Goal: Task Accomplishment & Management: Manage account settings

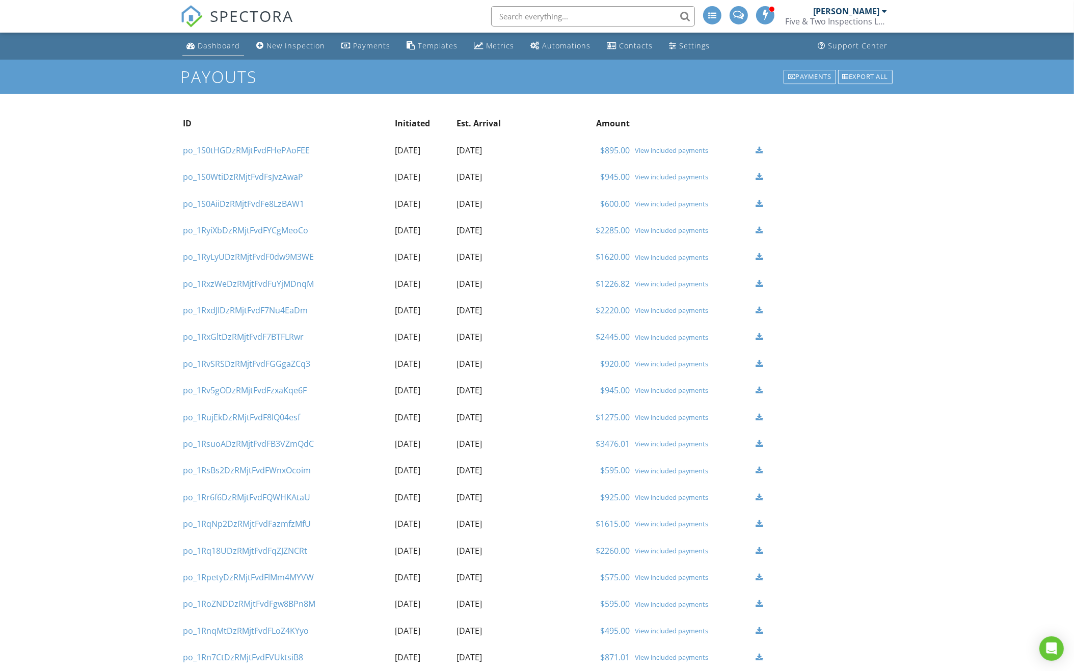
click at [208, 42] on div "Dashboard" at bounding box center [219, 46] width 42 height 10
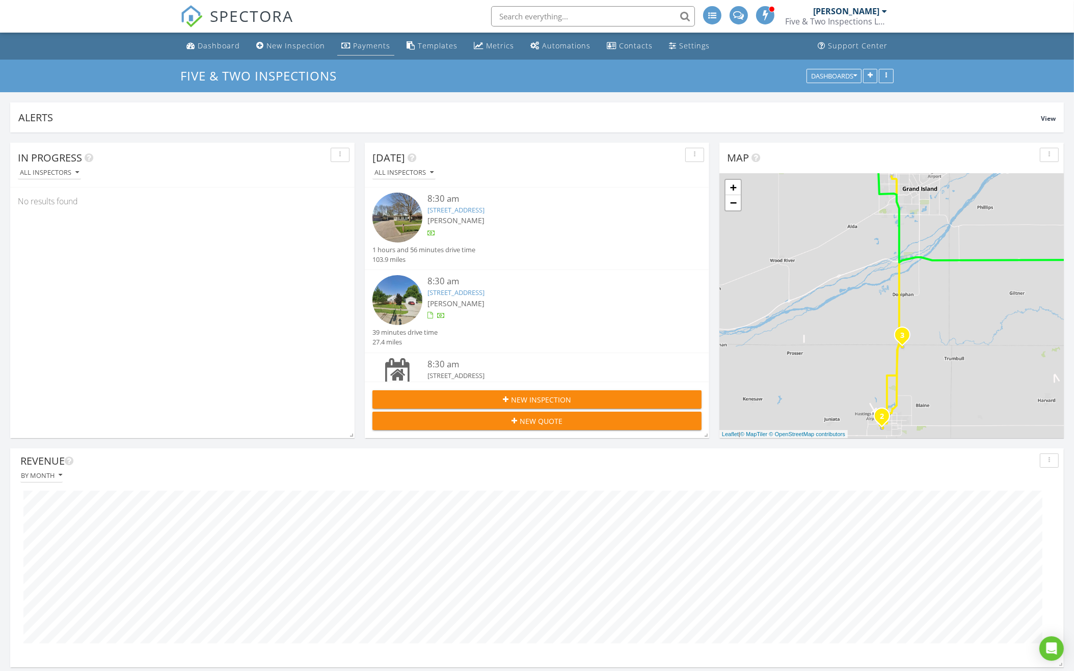
click at [368, 45] on div "Payments" at bounding box center [371, 46] width 37 height 10
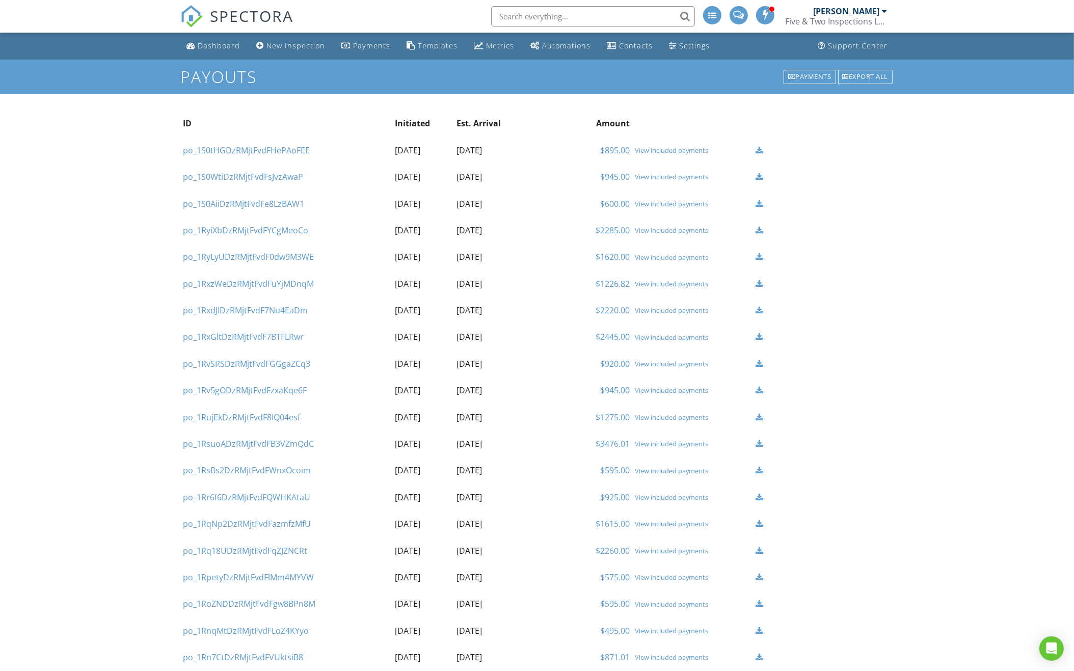
click at [656, 179] on div "View included payments" at bounding box center [693, 177] width 116 height 8
click at [663, 209] on td "View included payments" at bounding box center [692, 204] width 121 height 26
click at [665, 208] on td "View included payments" at bounding box center [692, 204] width 121 height 26
click at [666, 205] on div "View included payments" at bounding box center [693, 204] width 116 height 8
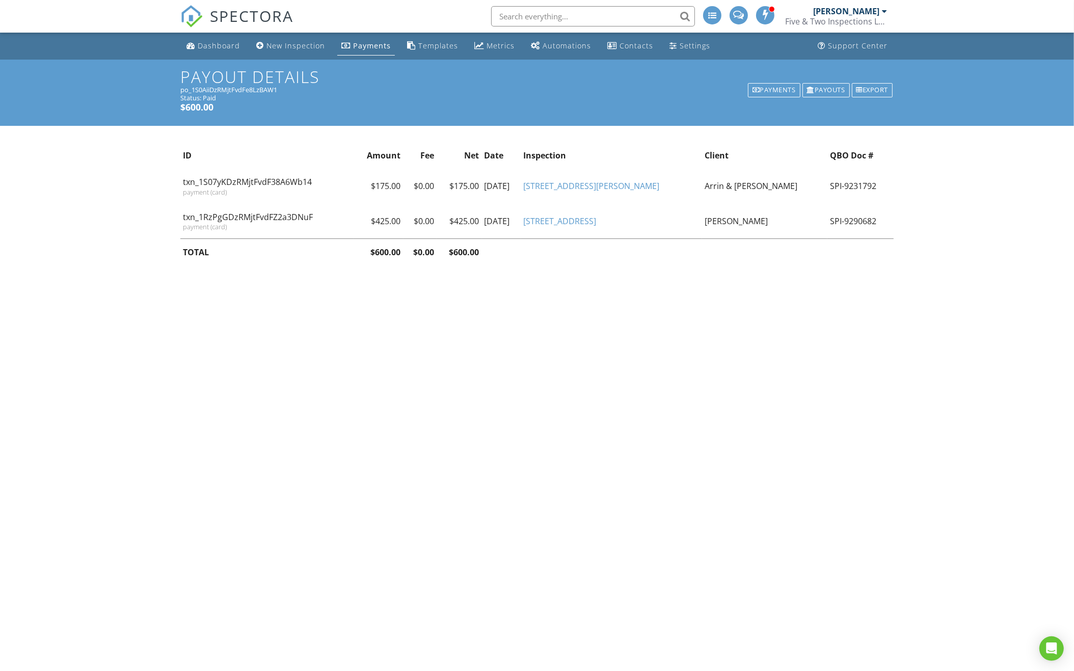
click at [599, 16] on input "text" at bounding box center [593, 16] width 204 height 20
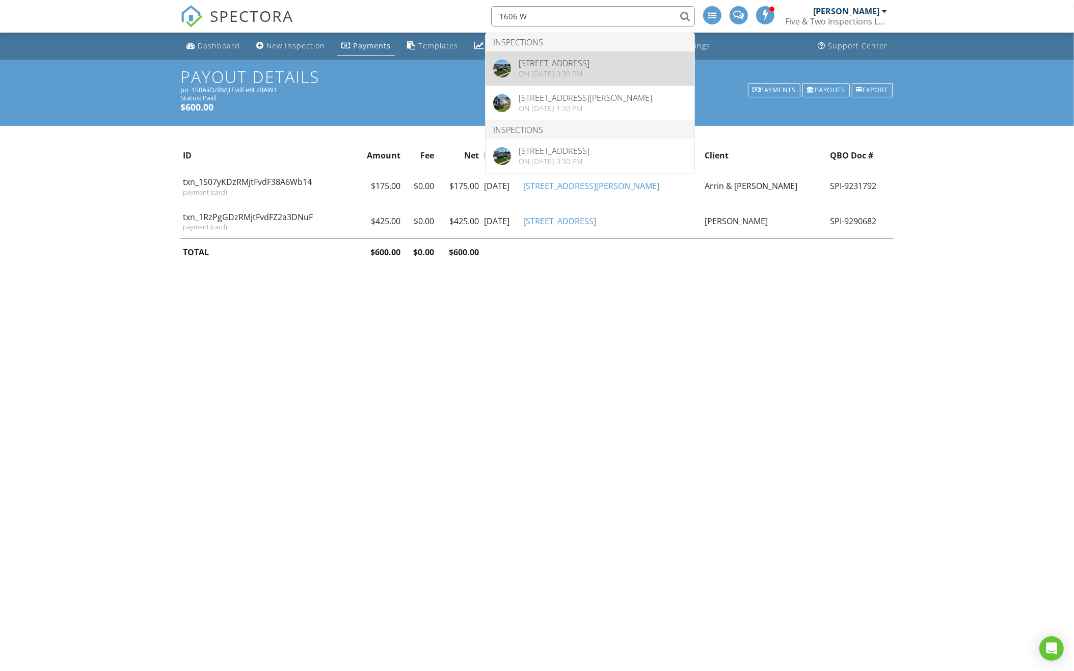
type input "1606 W"
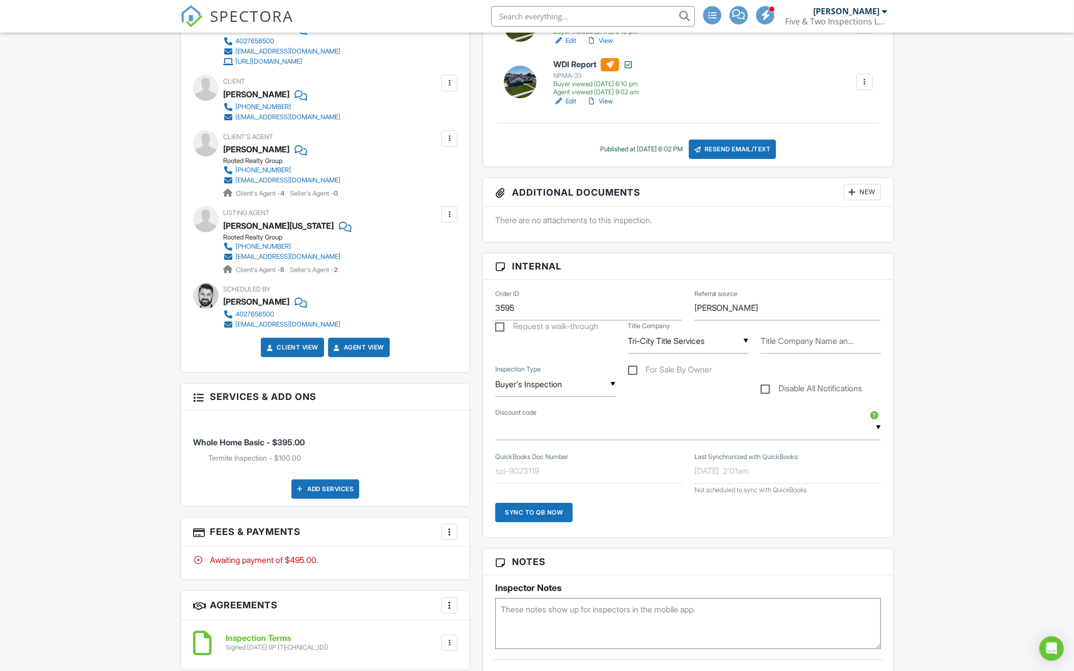
scroll to position [483, 0]
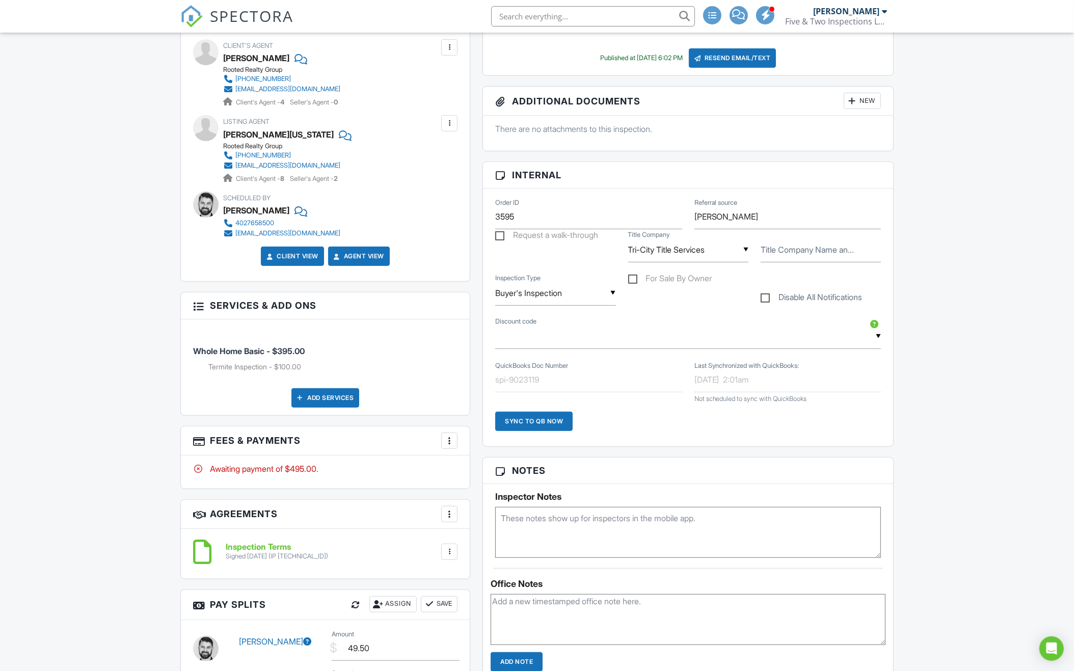
click at [449, 440] on div at bounding box center [449, 441] width 10 height 10
click at [478, 546] on div "Paid In Full" at bounding box center [500, 548] width 98 height 12
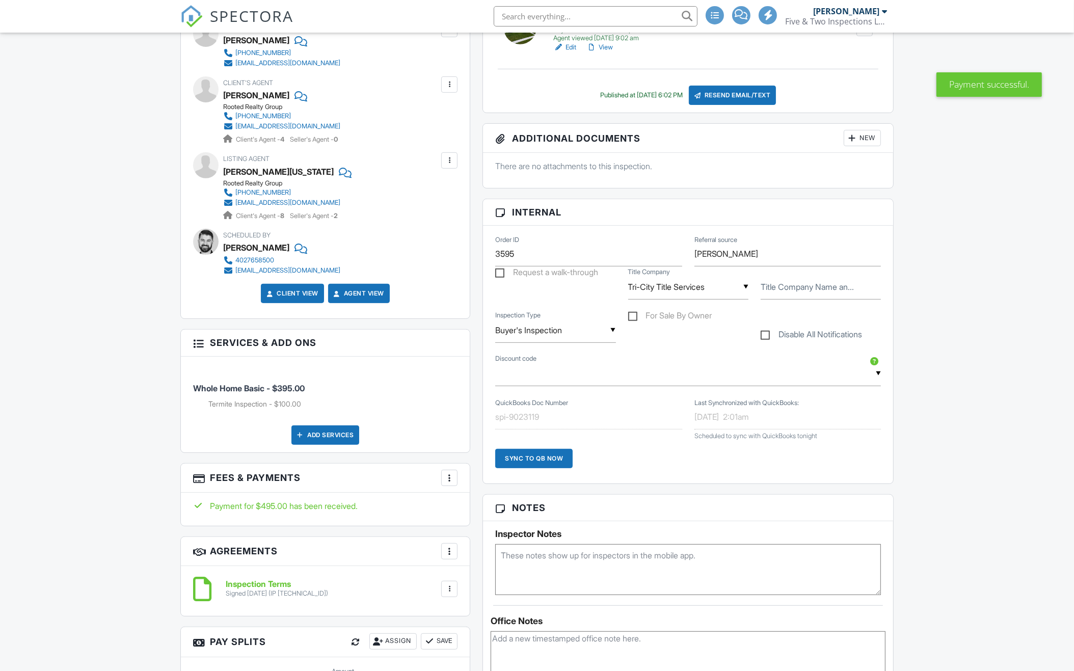
scroll to position [446, 0]
click at [539, 461] on div "Sync to QB Now" at bounding box center [533, 458] width 77 height 19
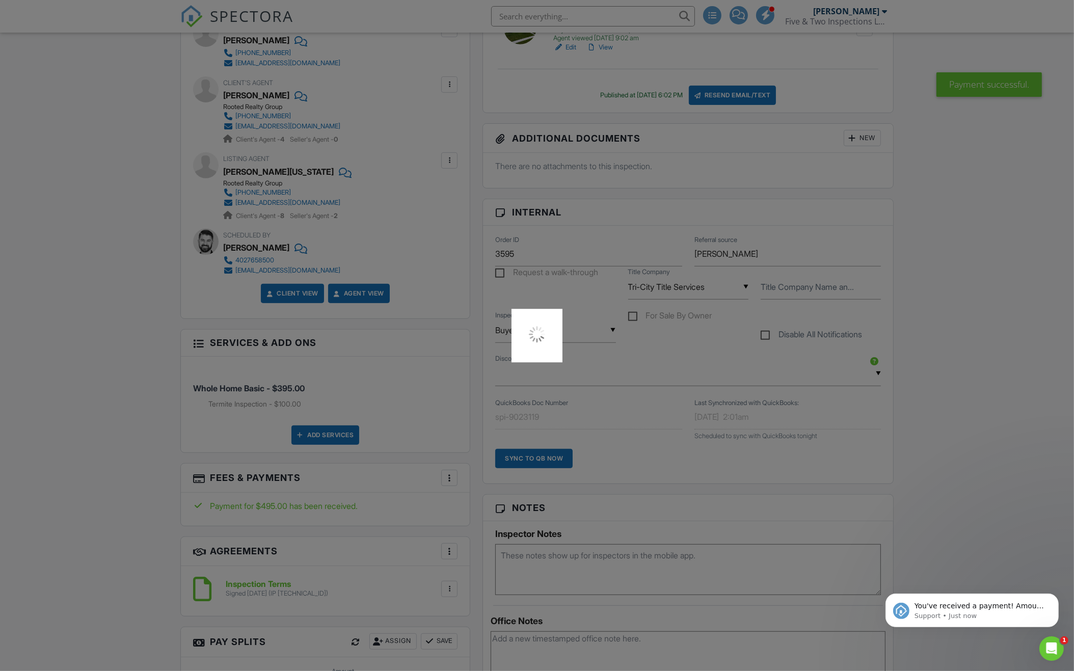
scroll to position [0, 0]
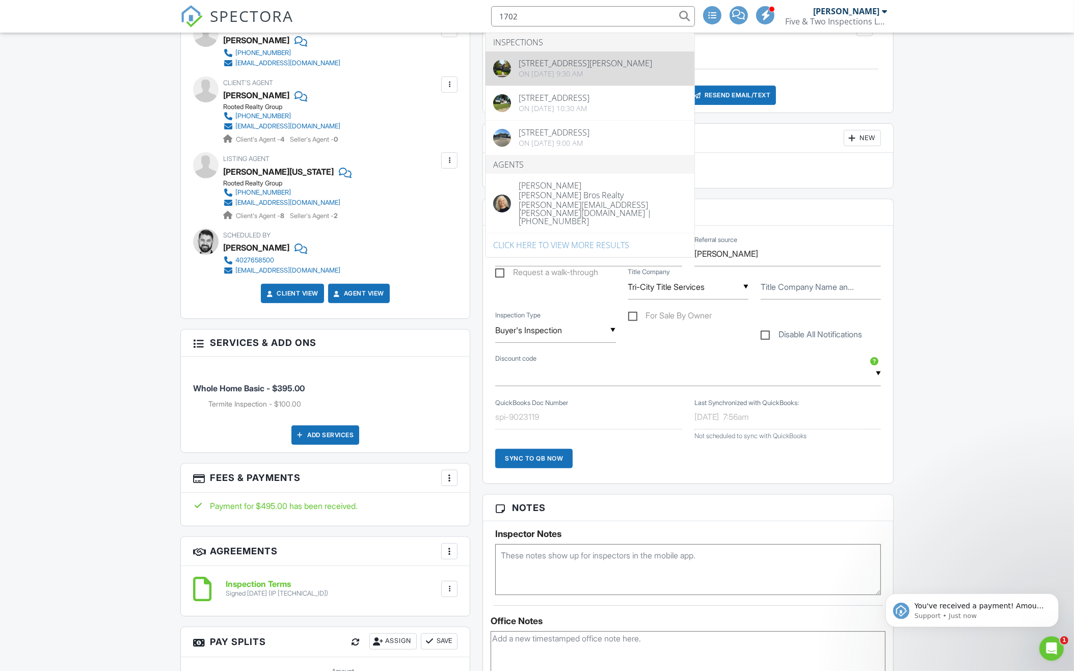
type input "1702"
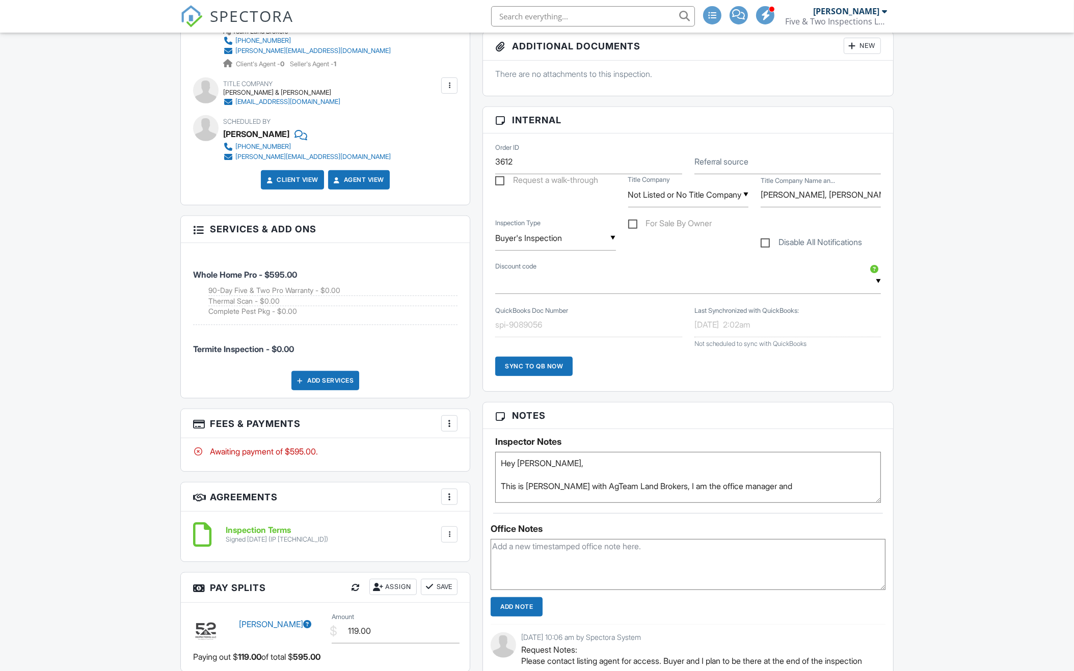
scroll to position [538, 0]
click at [454, 418] on div at bounding box center [449, 423] width 10 height 10
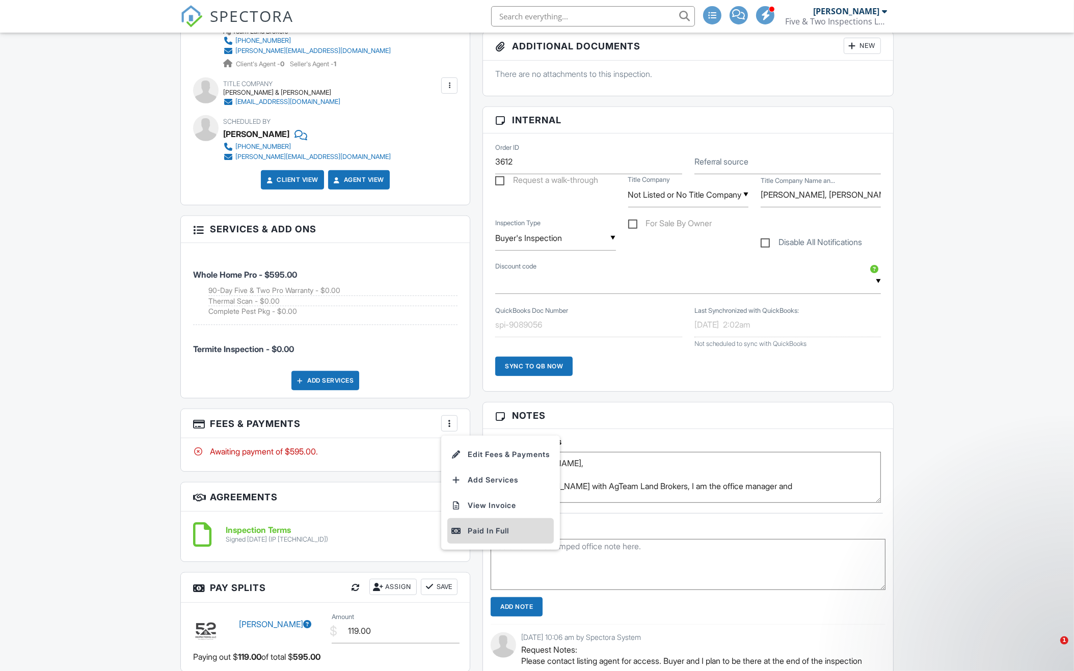
click at [470, 525] on div "Paid In Full" at bounding box center [500, 531] width 98 height 12
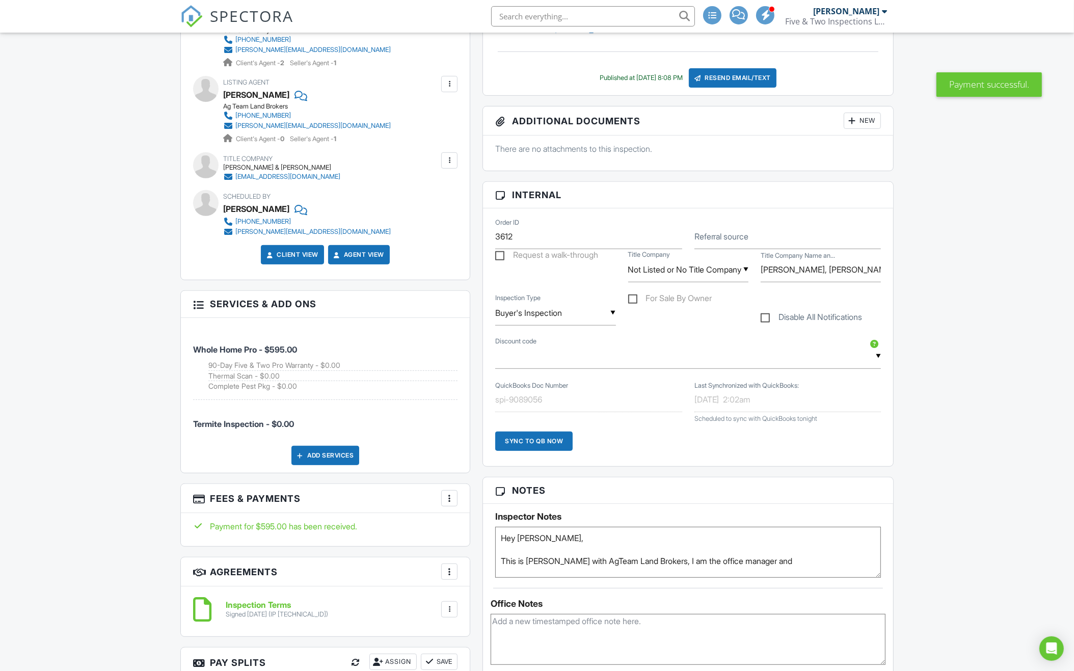
click at [535, 436] on div "Sync to QB Now" at bounding box center [533, 441] width 77 height 19
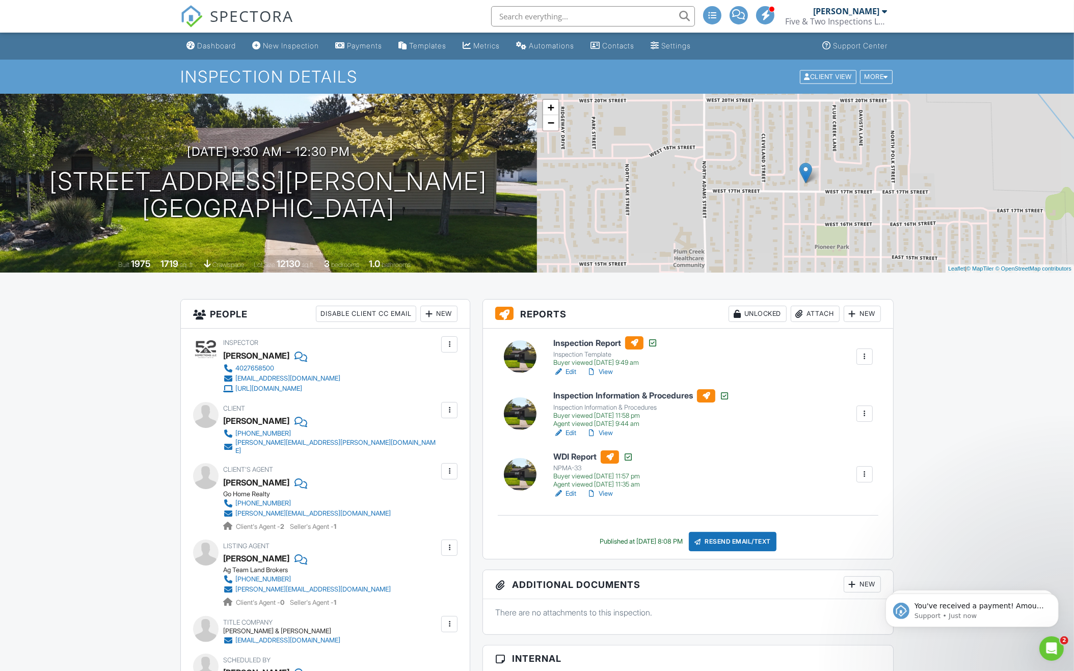
click at [559, 13] on input "text" at bounding box center [593, 16] width 204 height 20
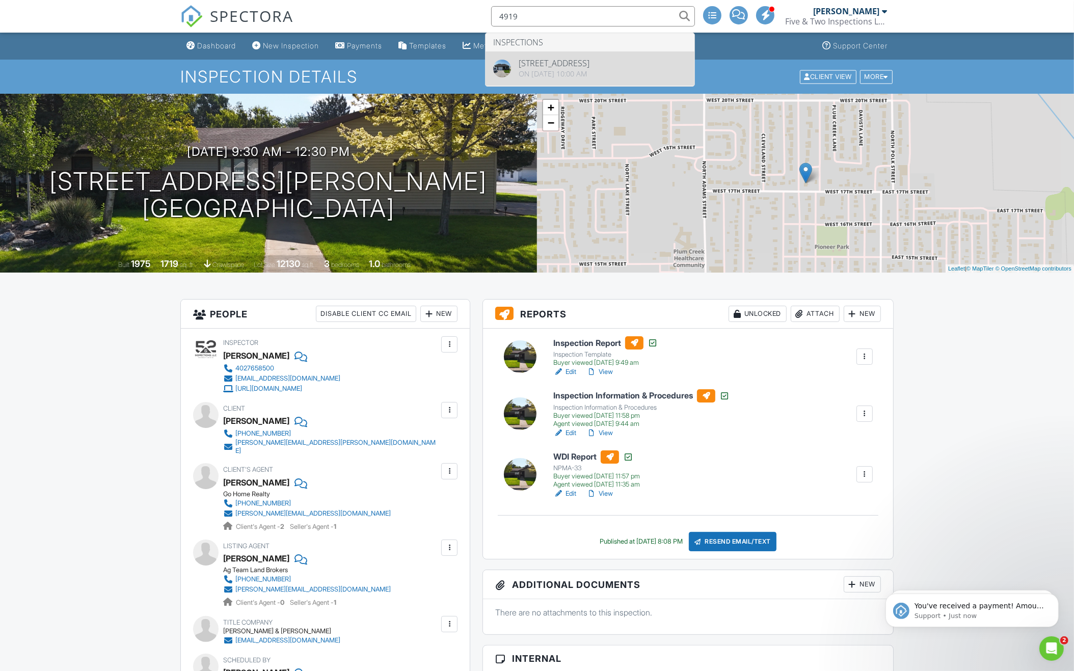
type input "4919"
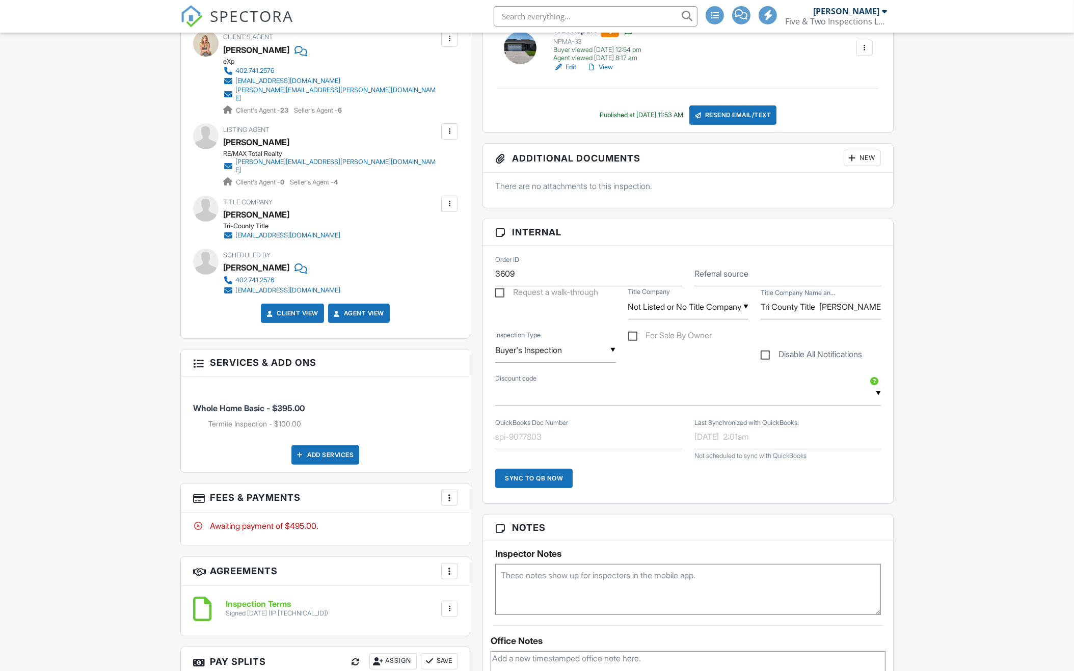
click at [452, 493] on div at bounding box center [449, 498] width 10 height 10
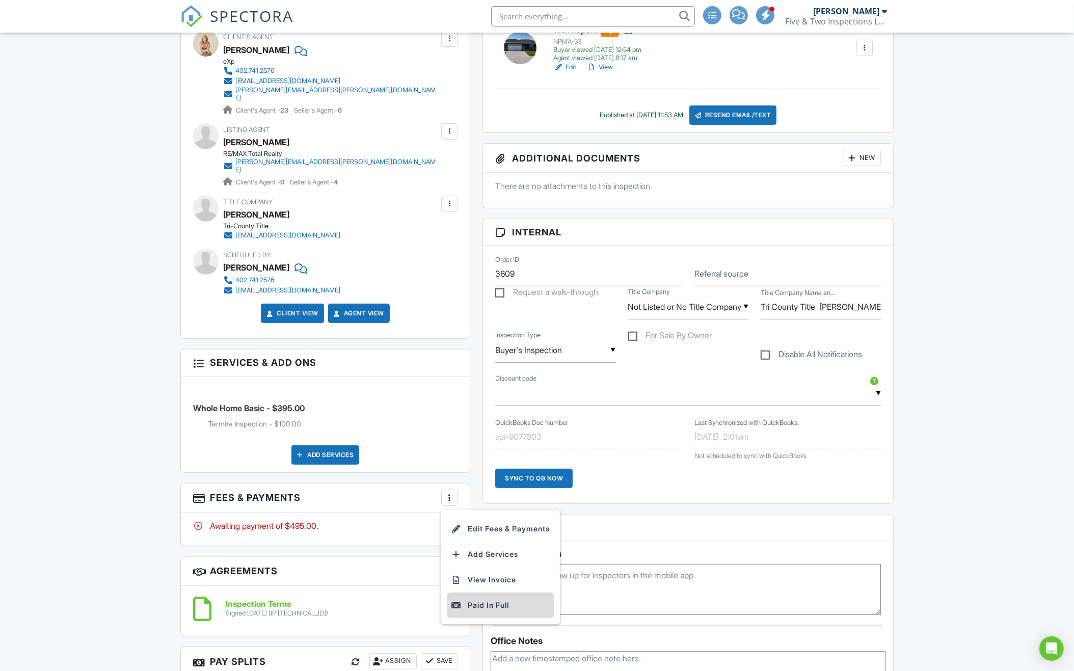
click at [470, 599] on div "Paid In Full" at bounding box center [500, 605] width 98 height 12
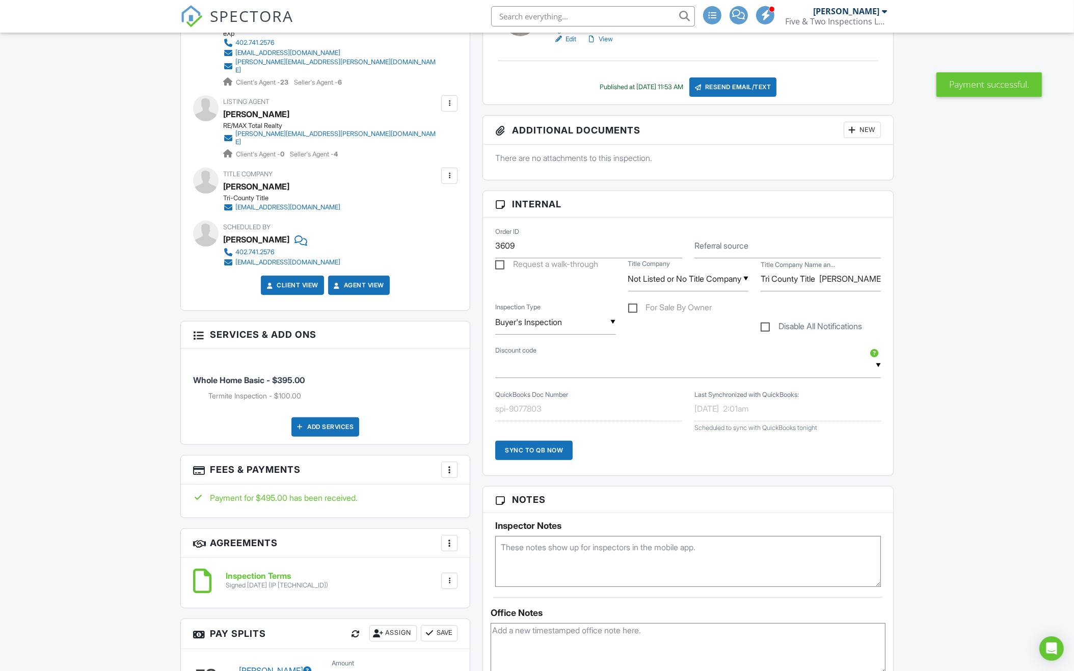
scroll to position [522, 0]
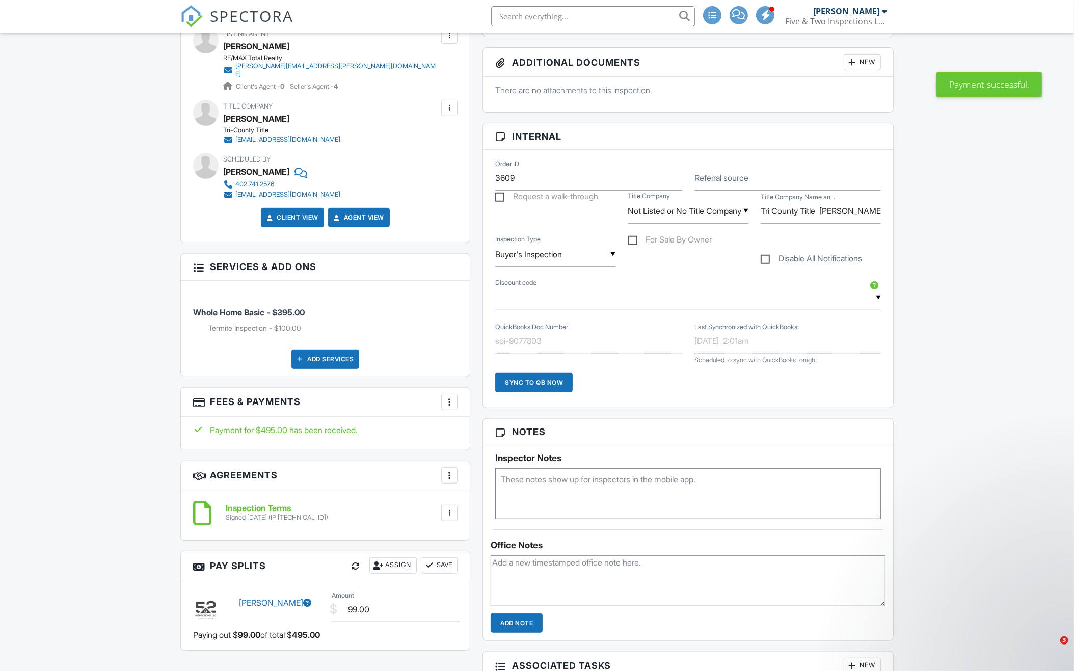
click at [530, 379] on div "Sync to QB Now" at bounding box center [533, 382] width 77 height 19
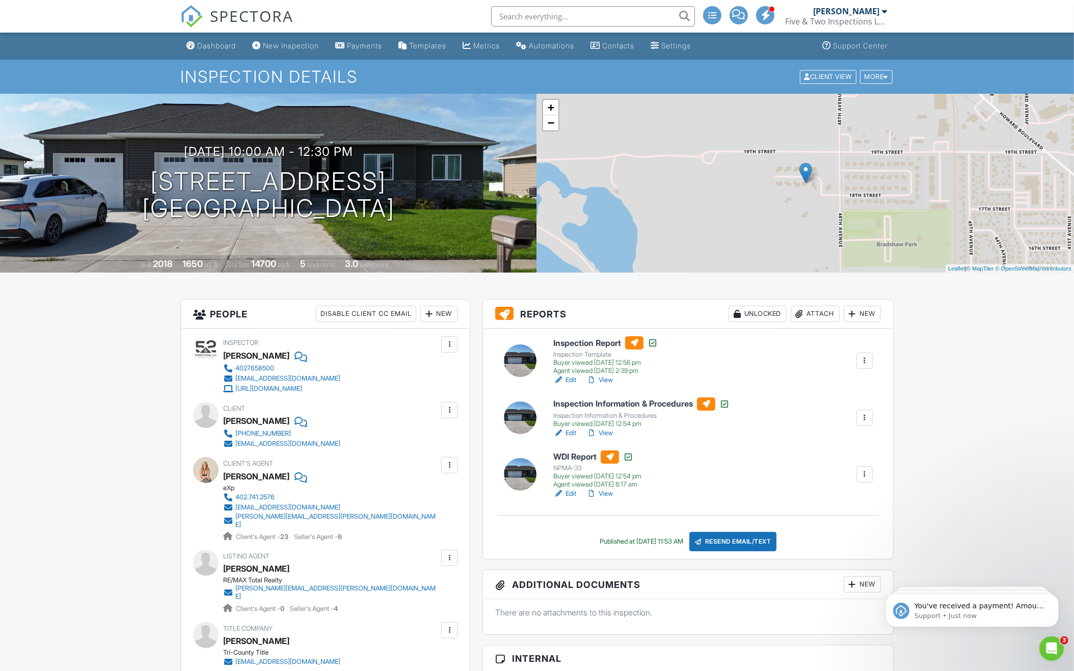
click at [614, 22] on input "text" at bounding box center [593, 16] width 204 height 20
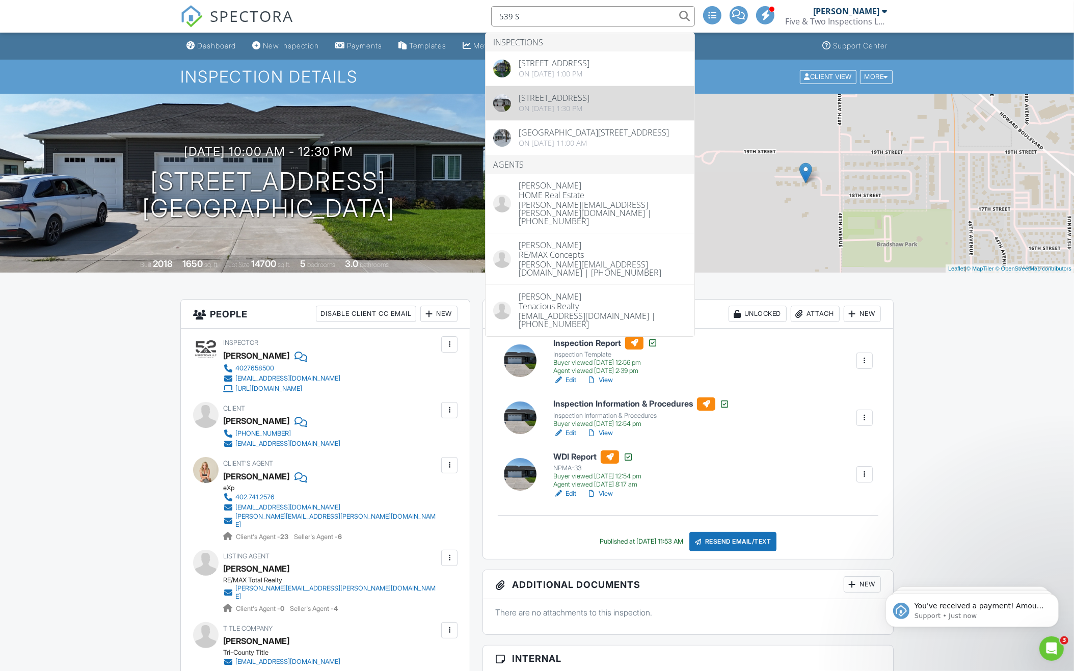
type input "539 S"
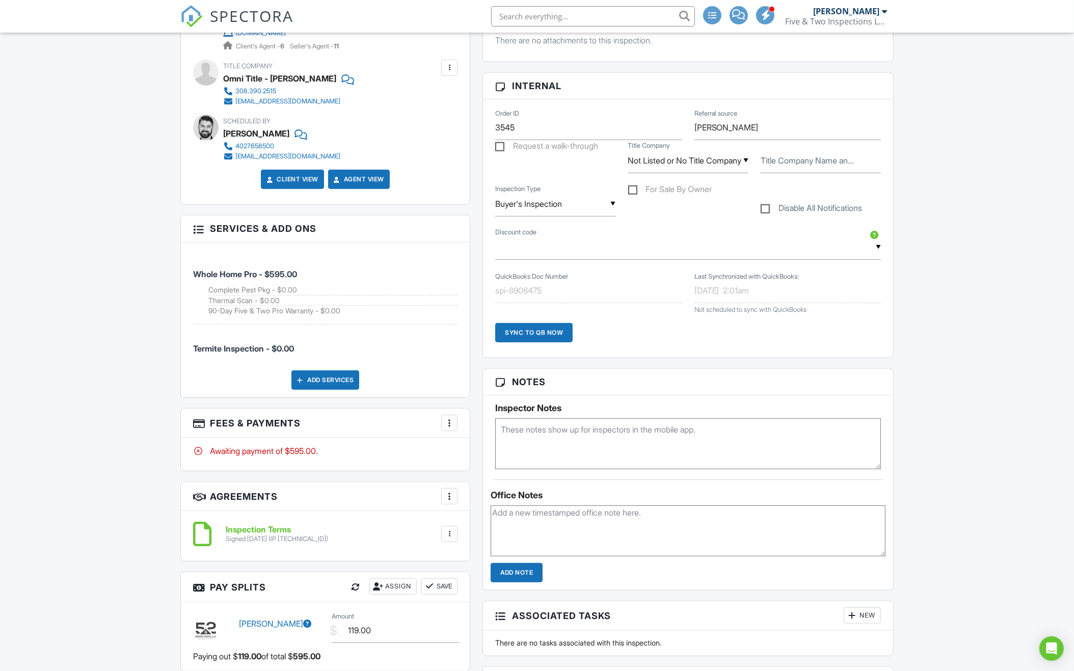
click at [453, 418] on div at bounding box center [449, 423] width 10 height 10
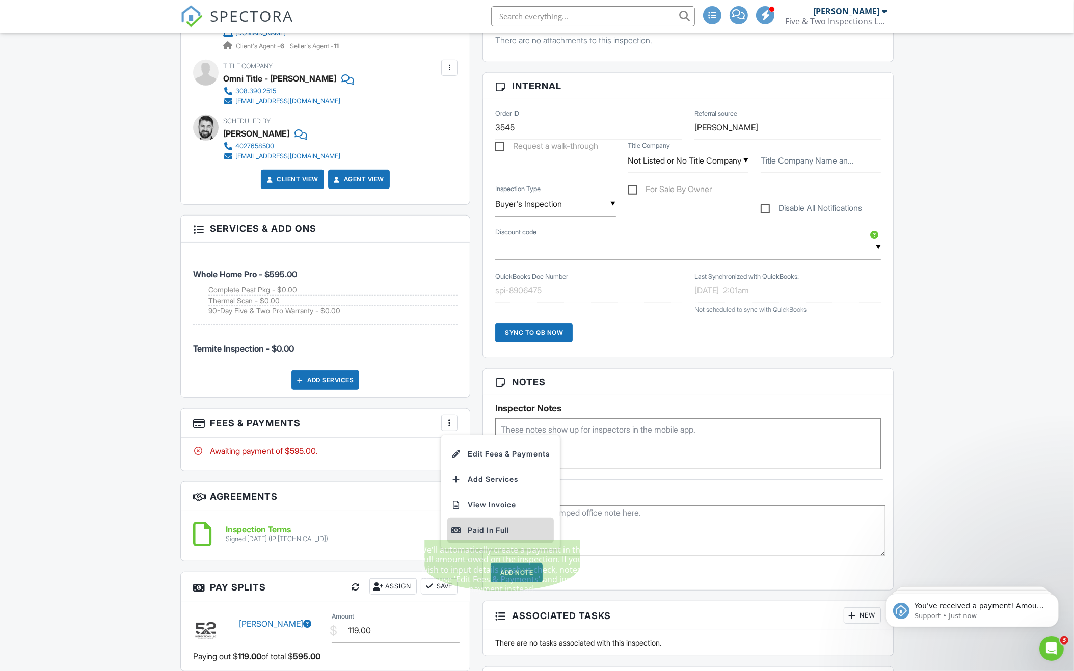
click at [471, 524] on div "Paid In Full" at bounding box center [500, 530] width 98 height 12
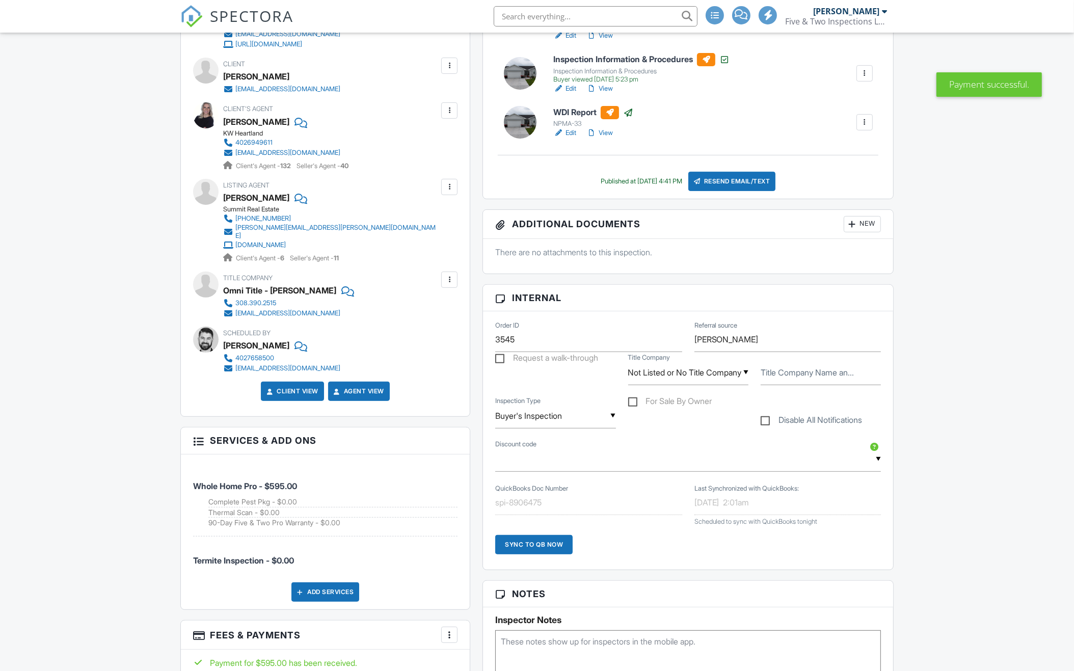
click at [529, 541] on div "Sync to QB Now" at bounding box center [533, 544] width 77 height 19
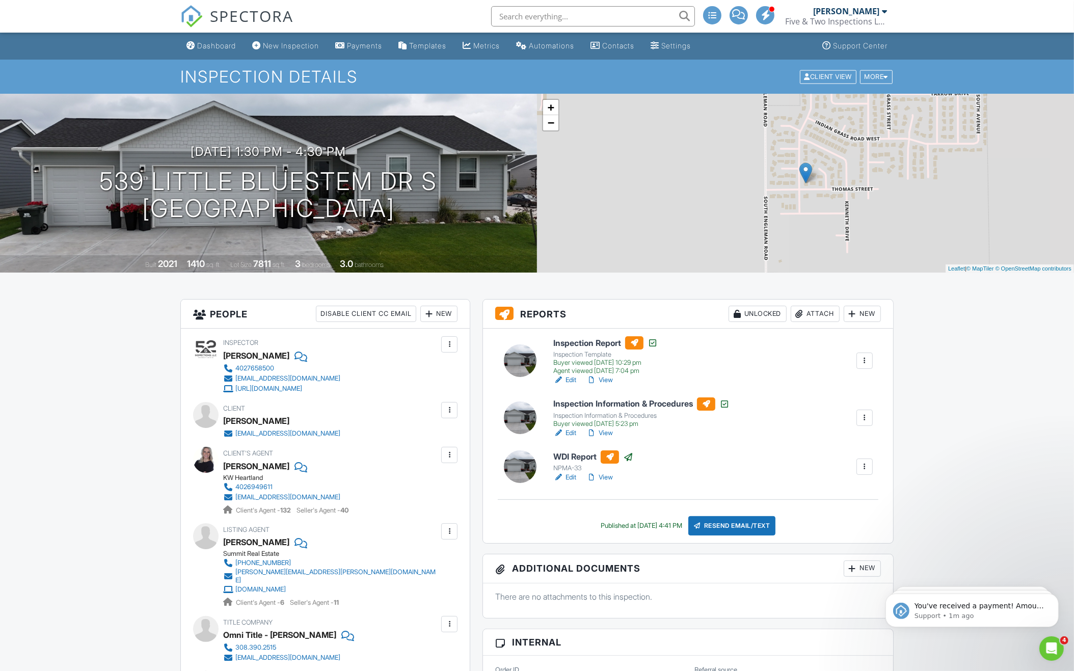
click at [623, 16] on input "text" at bounding box center [593, 16] width 204 height 20
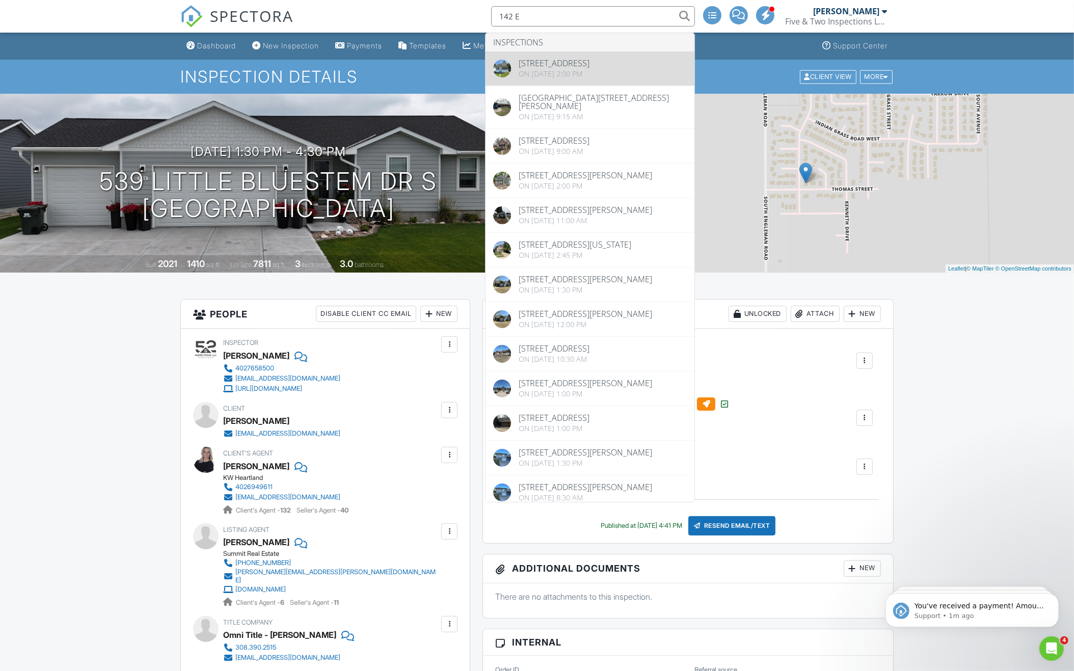
type input "142 E"
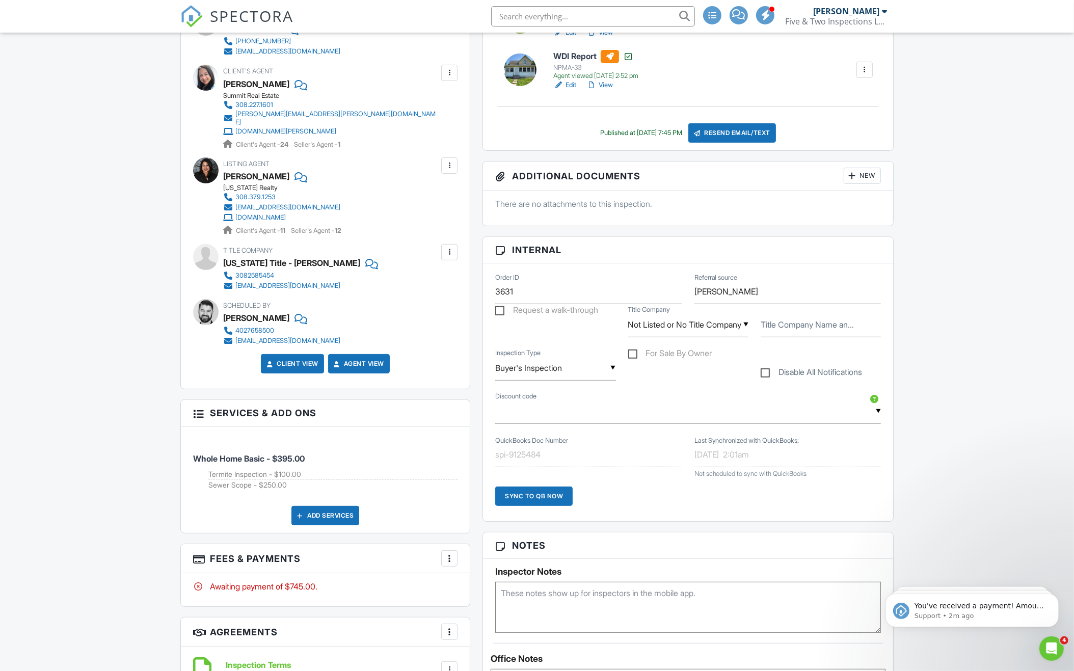
scroll to position [457, 0]
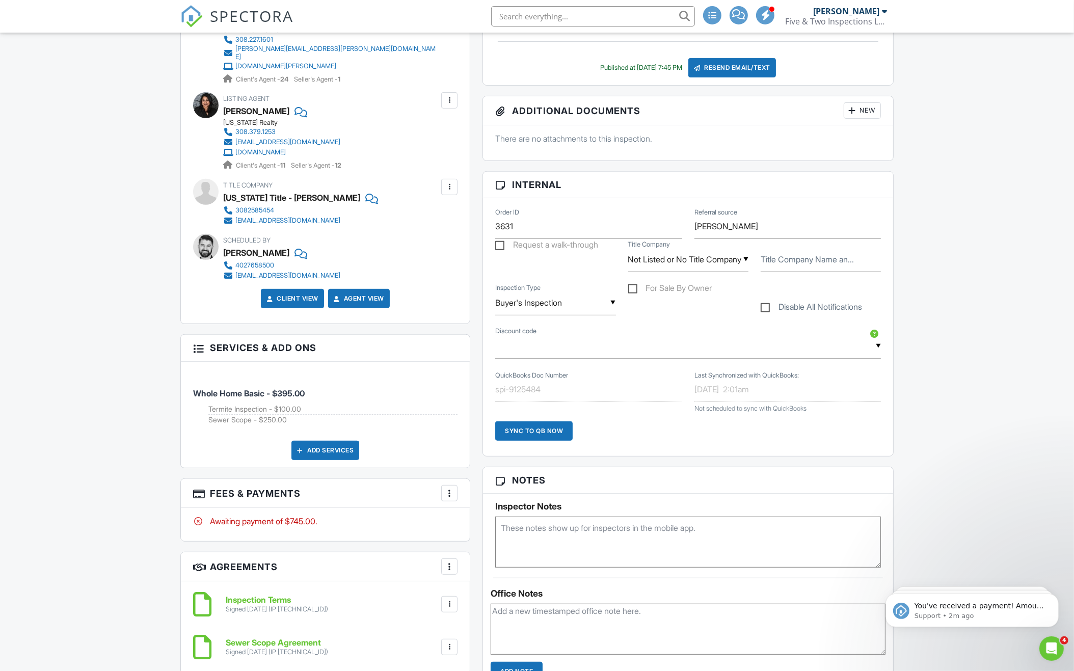
click at [450, 488] on div at bounding box center [449, 493] width 10 height 10
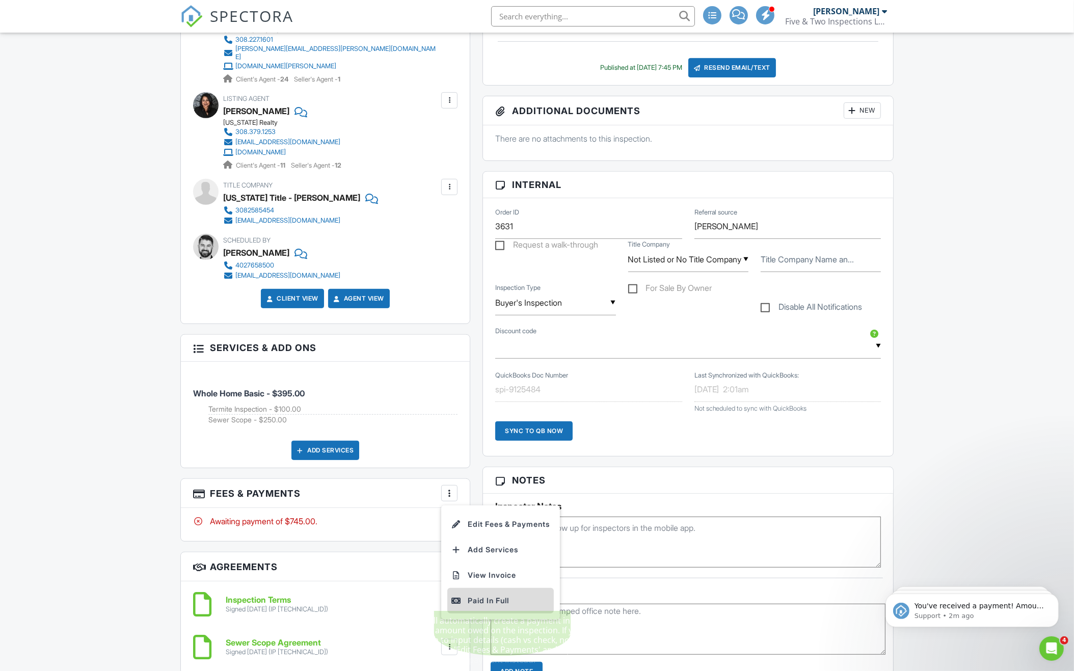
click at [473, 595] on div "Paid In Full" at bounding box center [500, 601] width 98 height 12
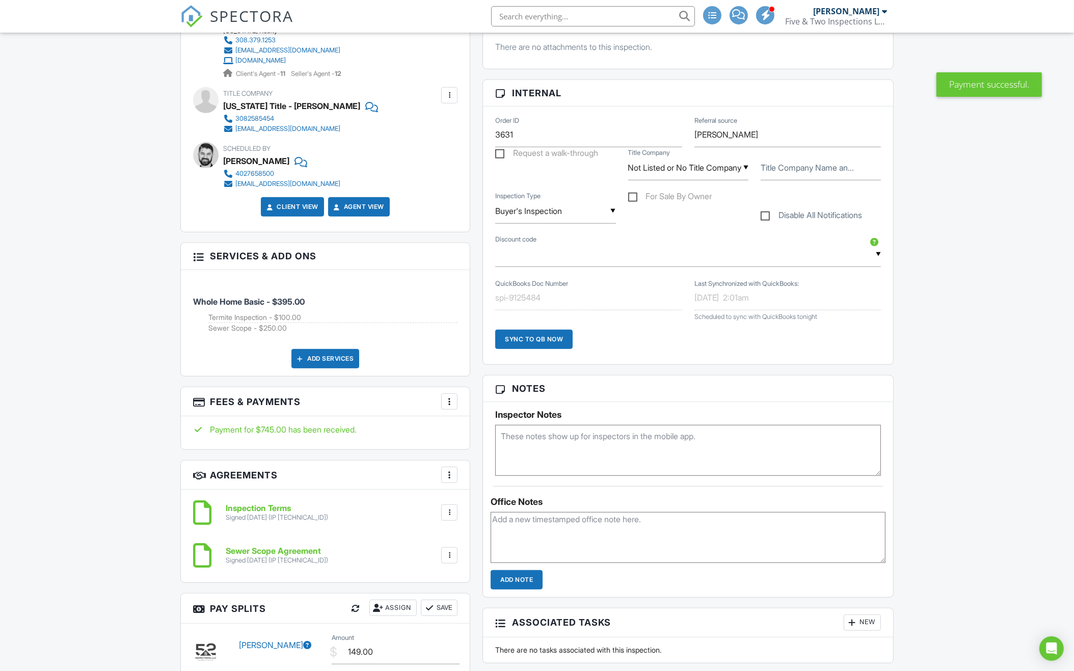
scroll to position [549, 0]
click at [536, 338] on div "Sync to QB Now" at bounding box center [533, 339] width 77 height 19
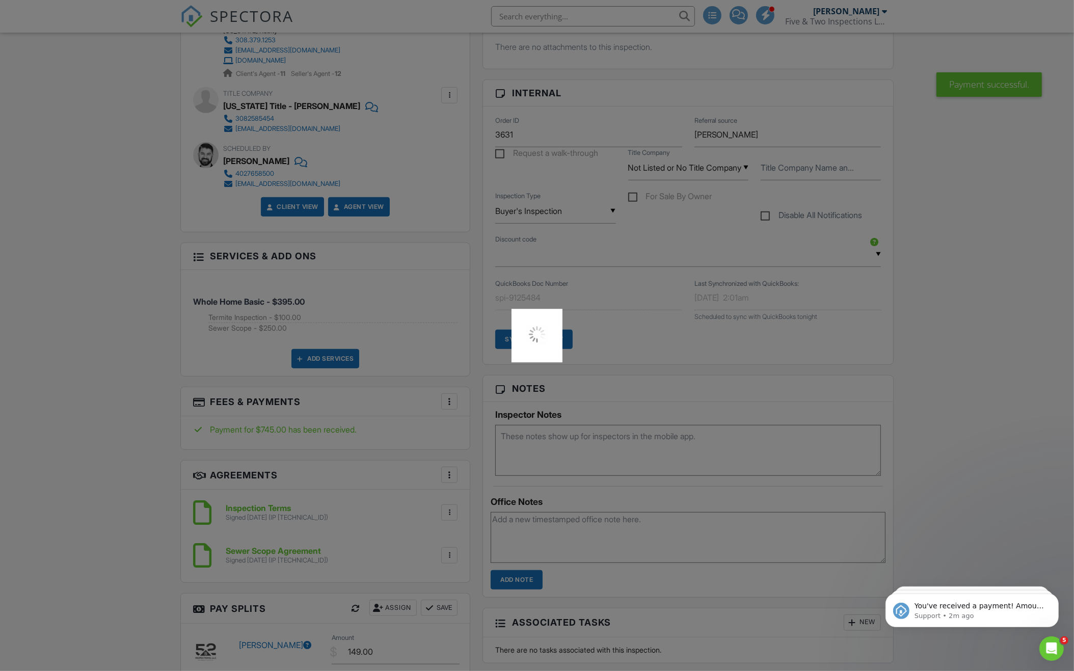
scroll to position [0, 0]
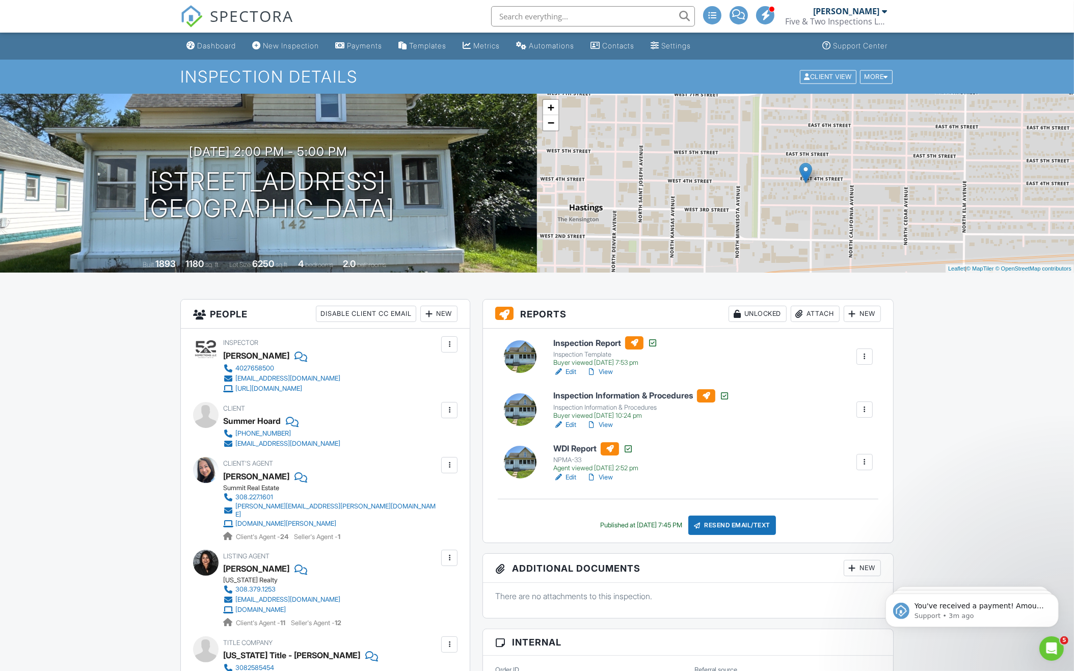
click at [527, 16] on input "text" at bounding box center [593, 16] width 204 height 20
click at [507, 14] on input "[PERSON_NAME] trust" at bounding box center [593, 16] width 204 height 20
click at [572, 14] on input "trust" at bounding box center [593, 16] width 204 height 20
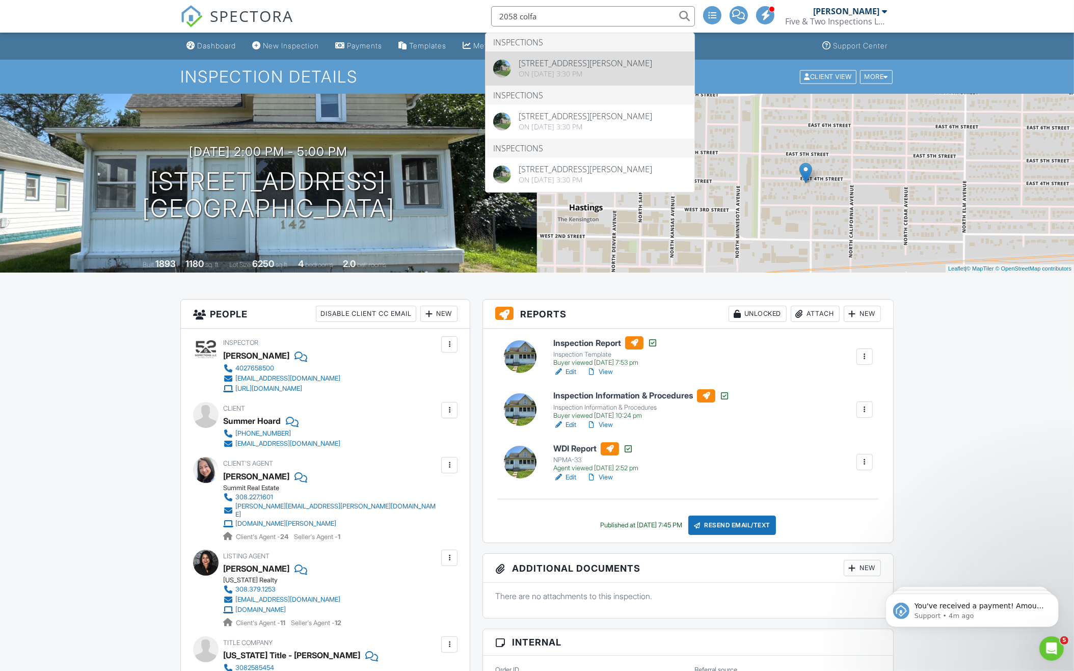
type input "2058 colfa"
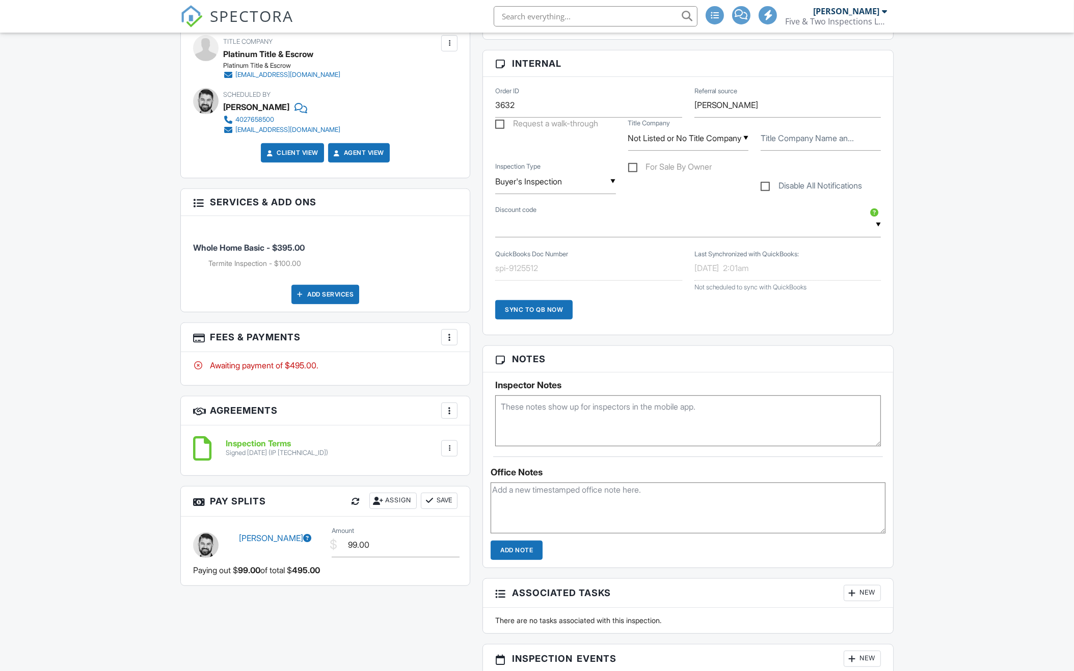
scroll to position [587, 0]
click at [446, 332] on div at bounding box center [449, 337] width 10 height 10
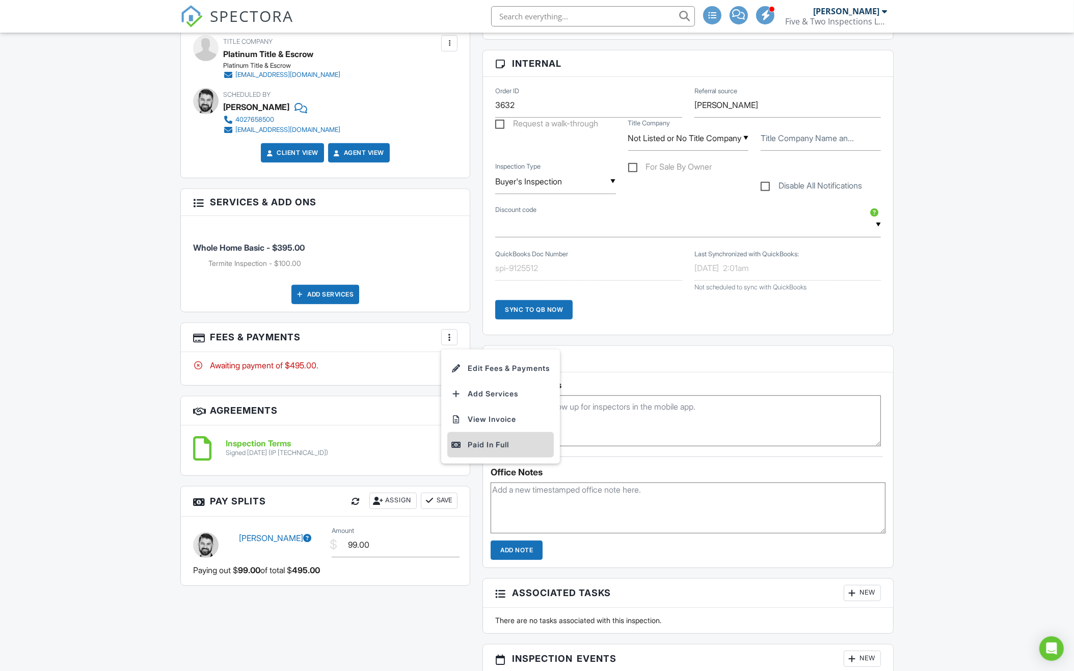
click at [463, 439] on div "Paid In Full" at bounding box center [500, 445] width 98 height 12
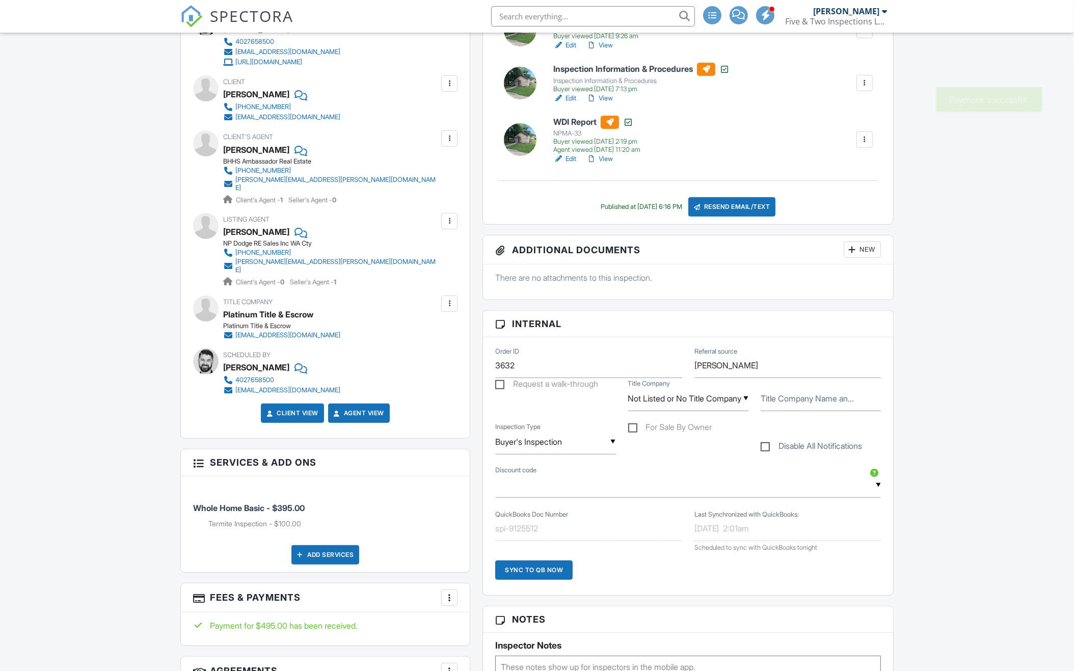
scroll to position [327, 0]
click at [536, 568] on div "Sync to QB Now" at bounding box center [533, 569] width 77 height 19
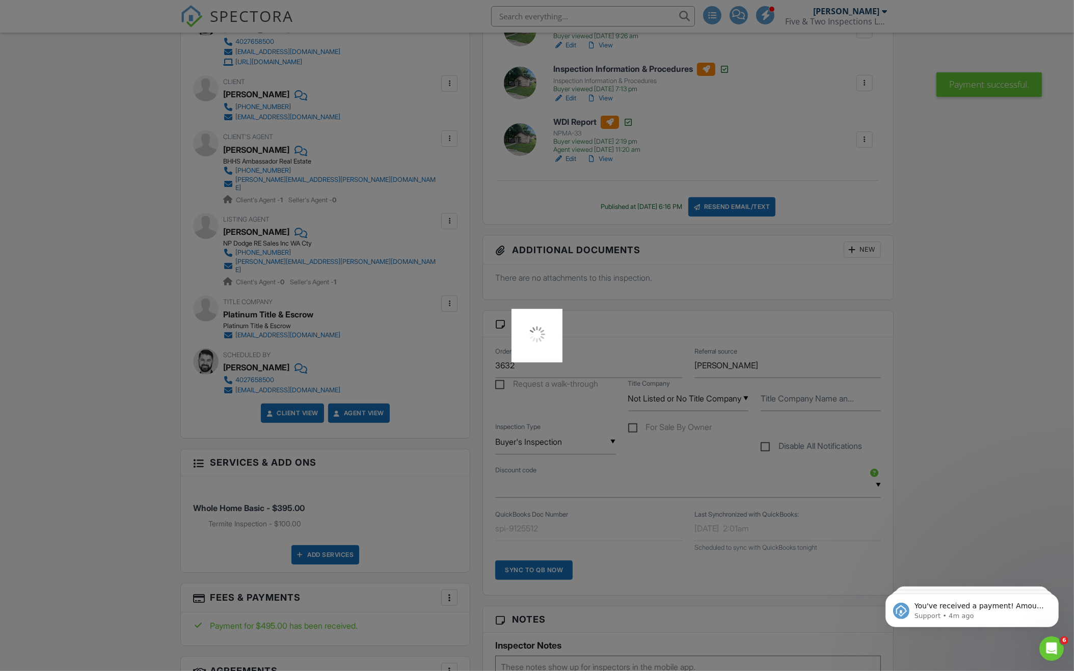
scroll to position [0, 0]
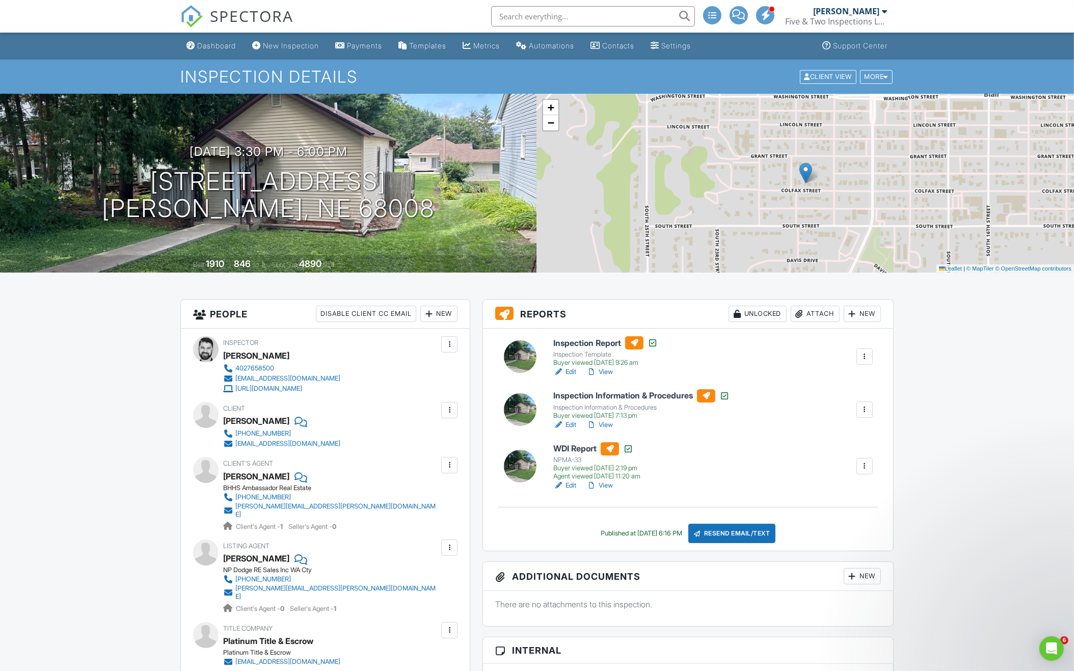
click at [602, 14] on input "text" at bounding box center [593, 16] width 204 height 20
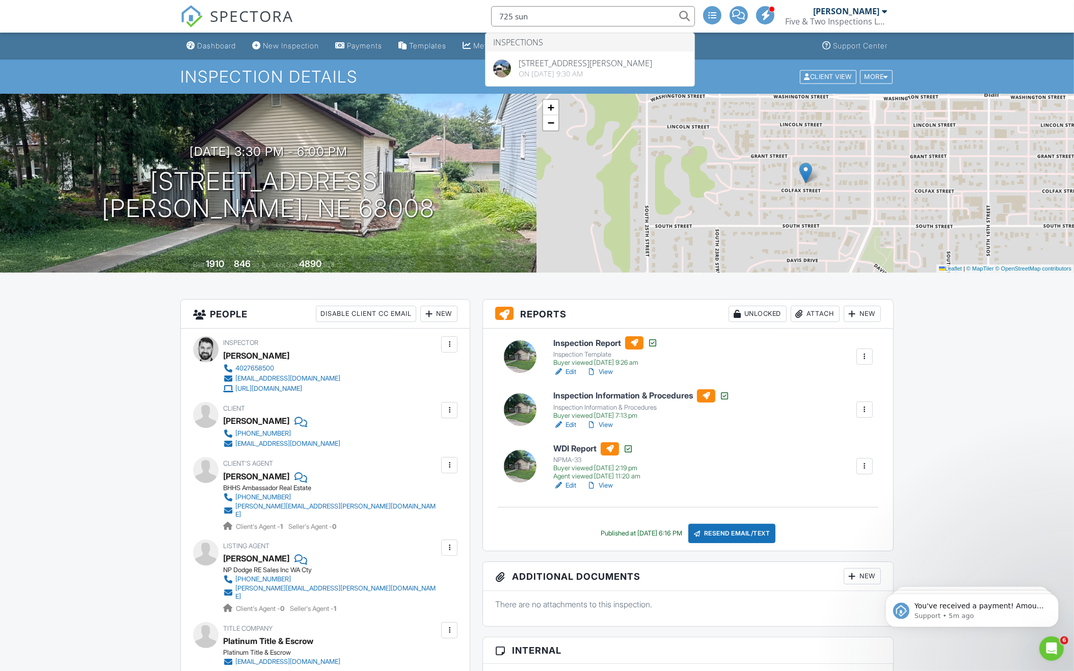
type input "725 sun"
drag, startPoint x: 602, startPoint y: 14, endPoint x: 588, endPoint y: 68, distance: 55.7
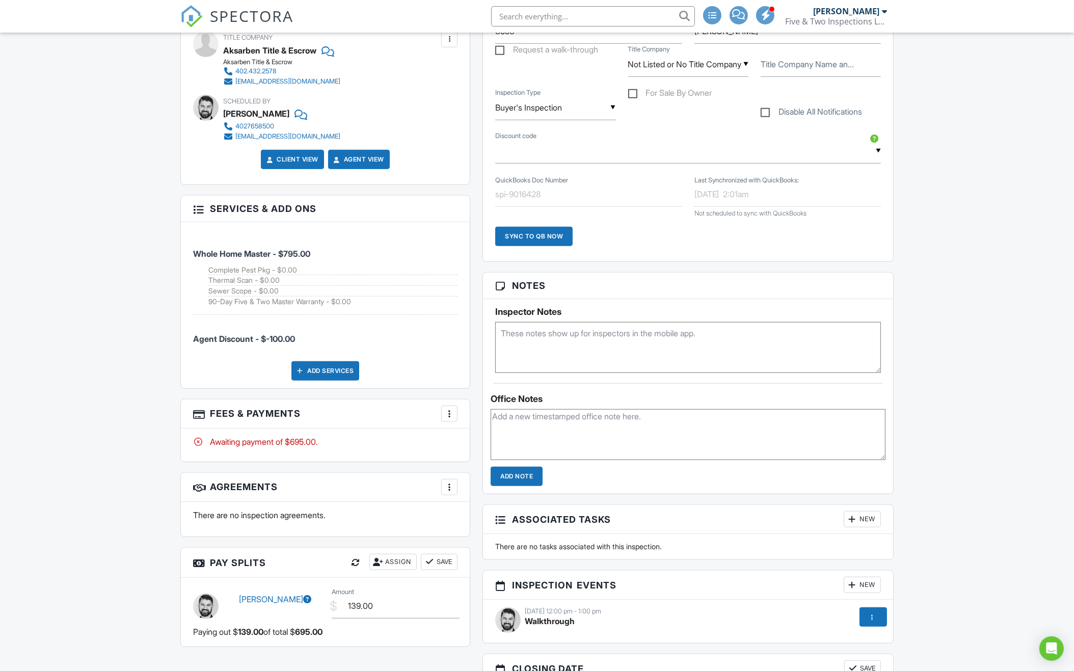
click at [452, 409] on div at bounding box center [449, 414] width 10 height 10
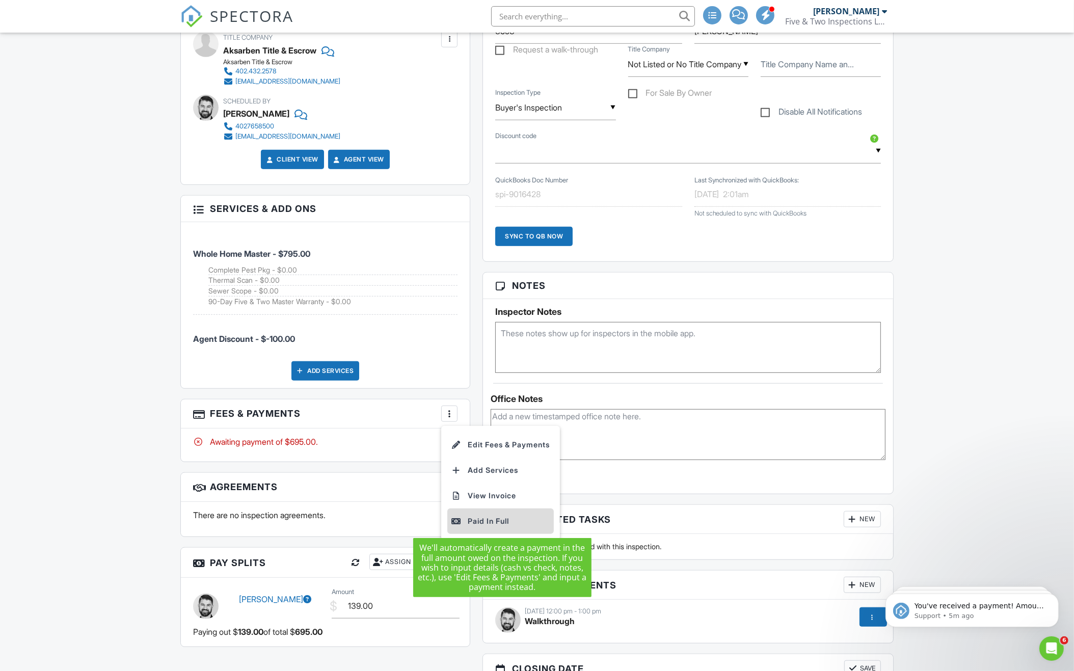
click at [461, 518] on div at bounding box center [456, 521] width 10 height 10
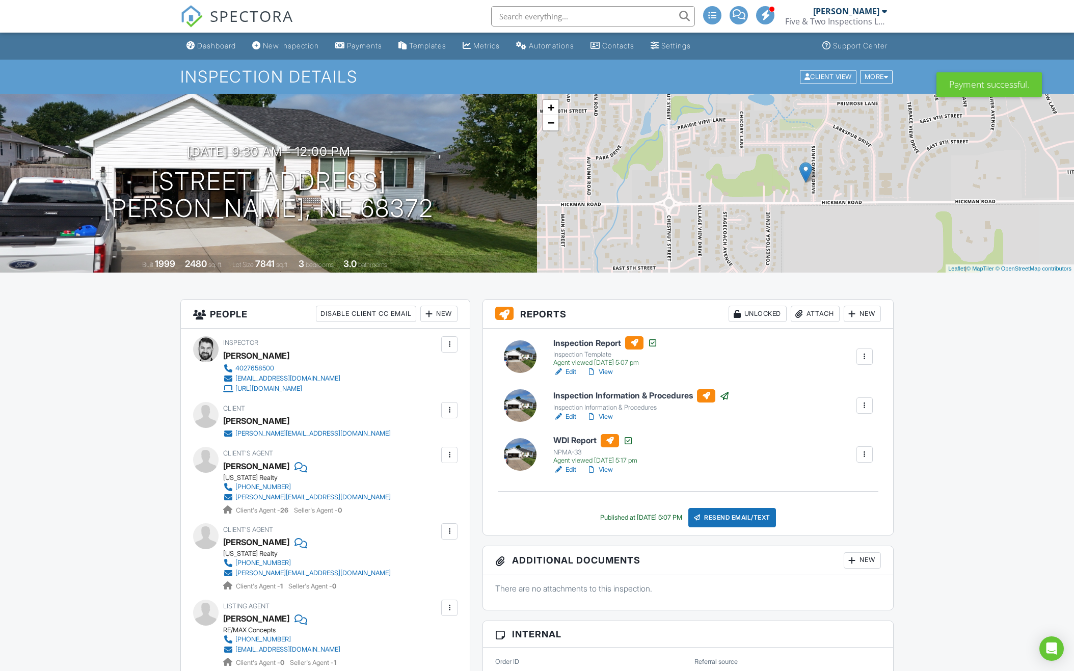
scroll to position [493, 0]
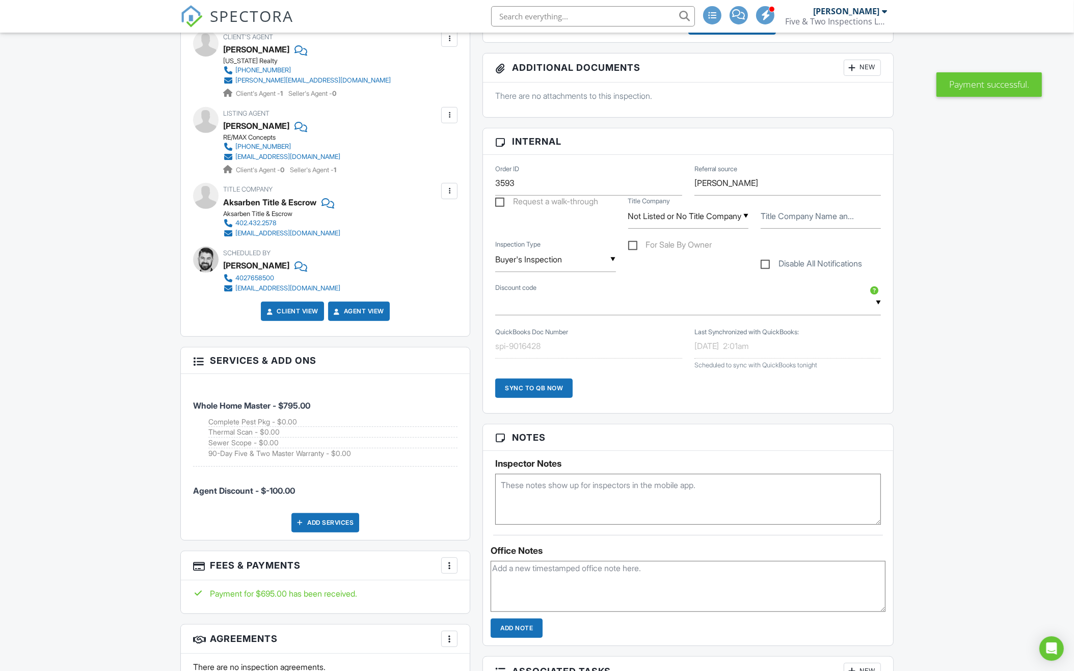
click at [535, 388] on div "Sync to QB Now" at bounding box center [533, 388] width 77 height 19
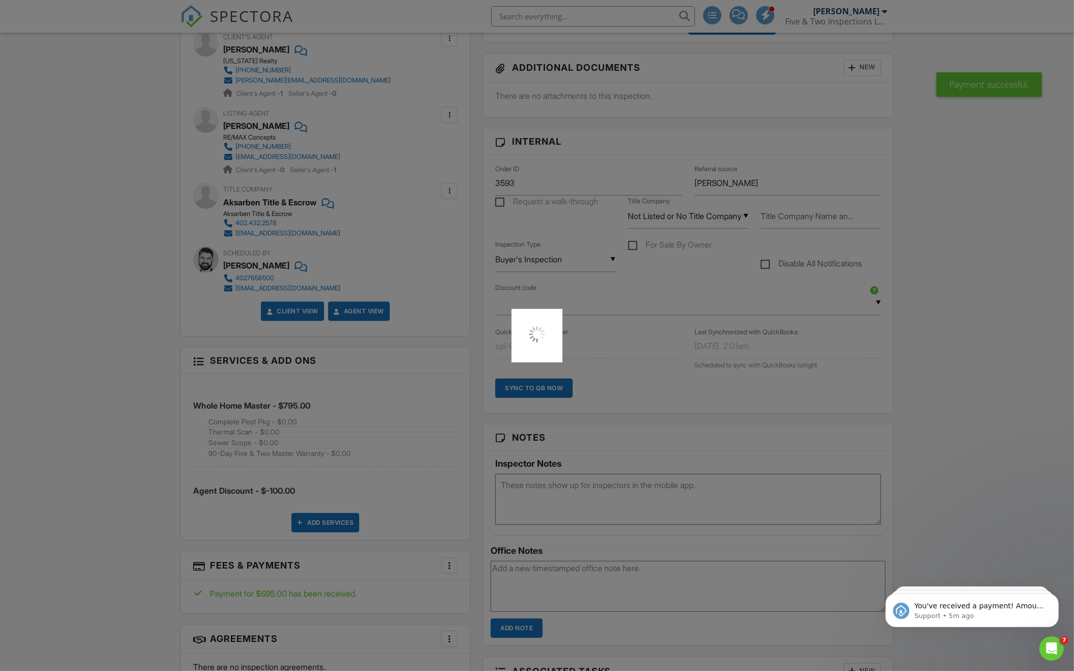
scroll to position [0, 0]
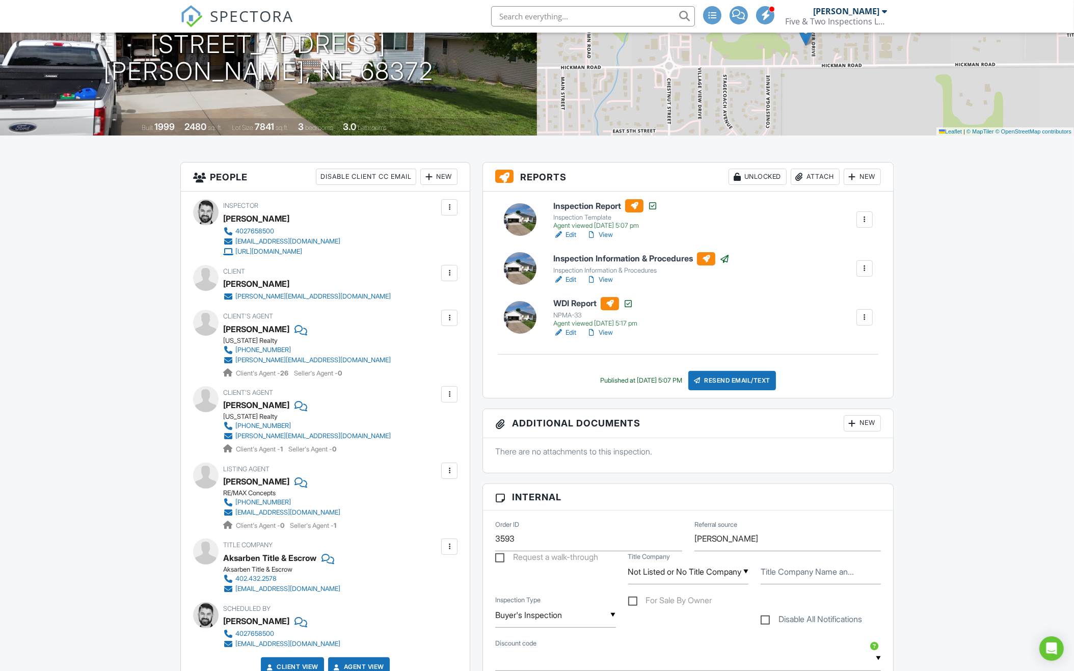
scroll to position [46, 0]
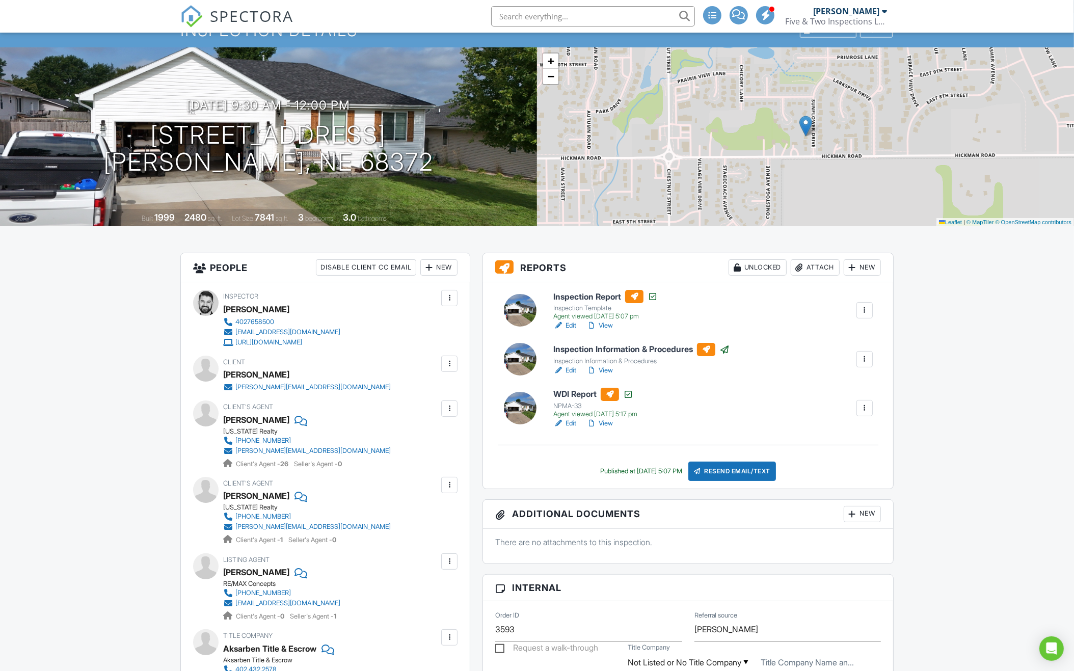
click at [608, 17] on input "text" at bounding box center [593, 16] width 204 height 20
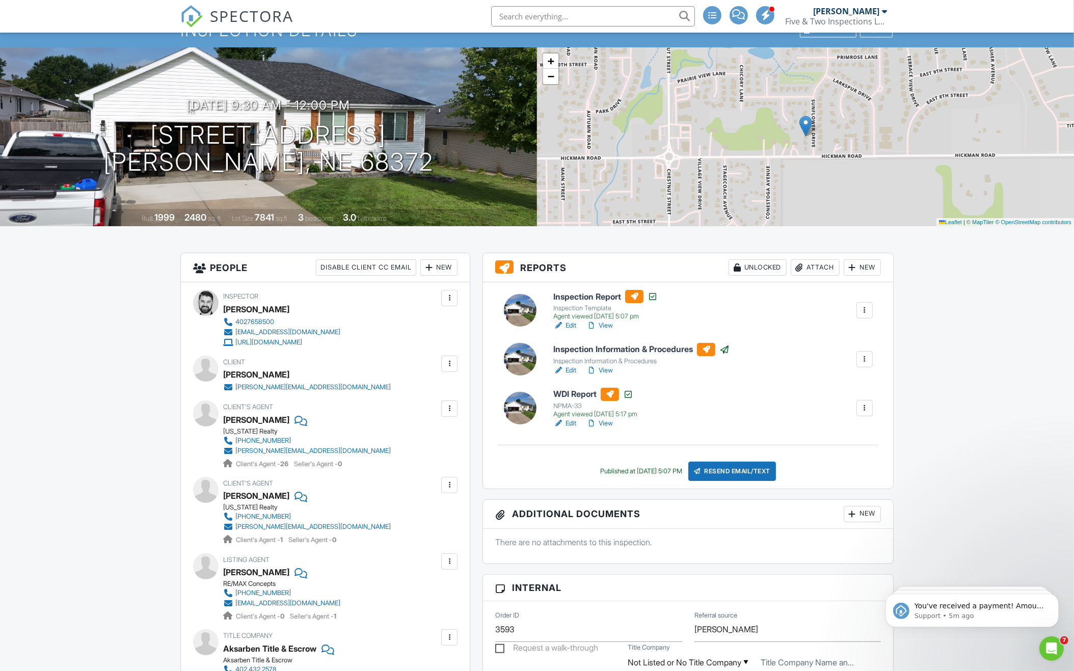
scroll to position [0, 0]
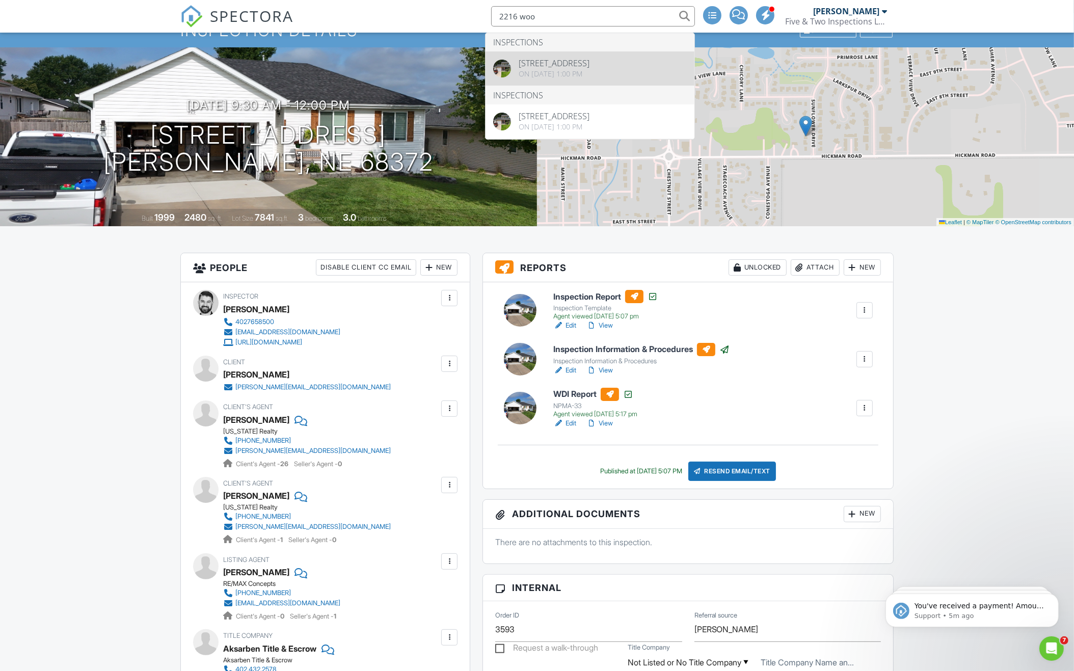
type input "2216 woo"
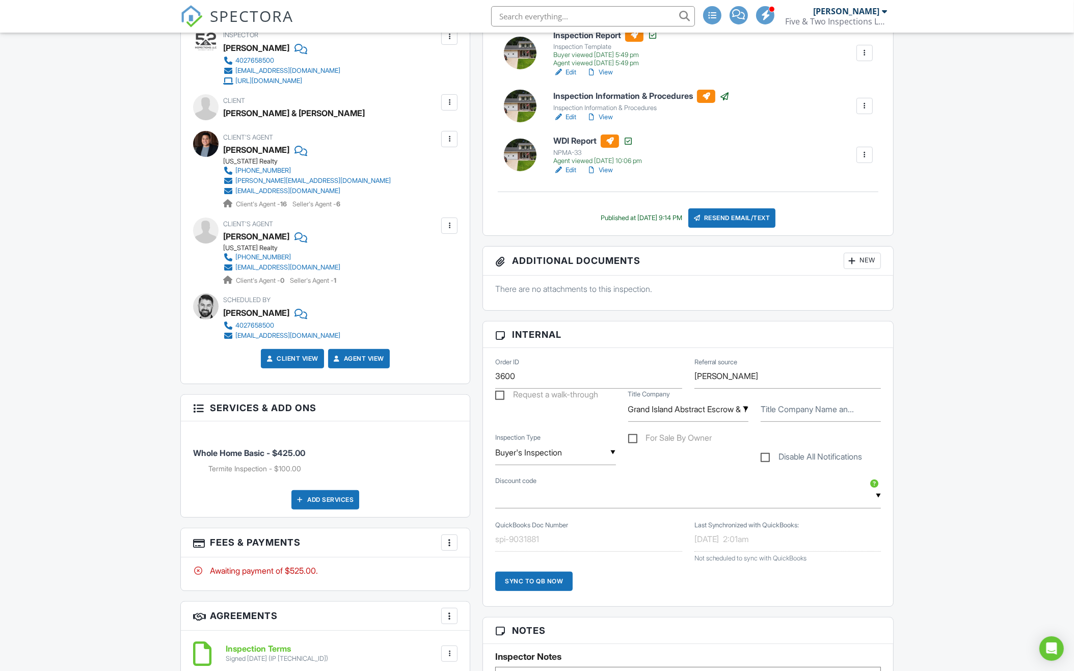
scroll to position [378, 0]
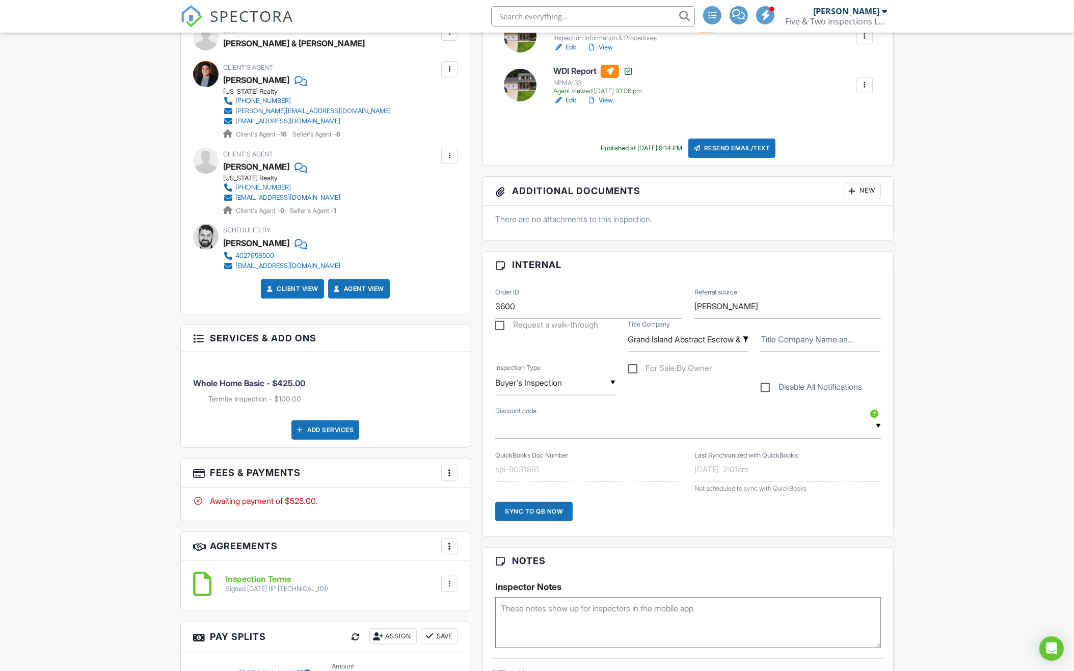
click at [452, 472] on div at bounding box center [449, 473] width 10 height 10
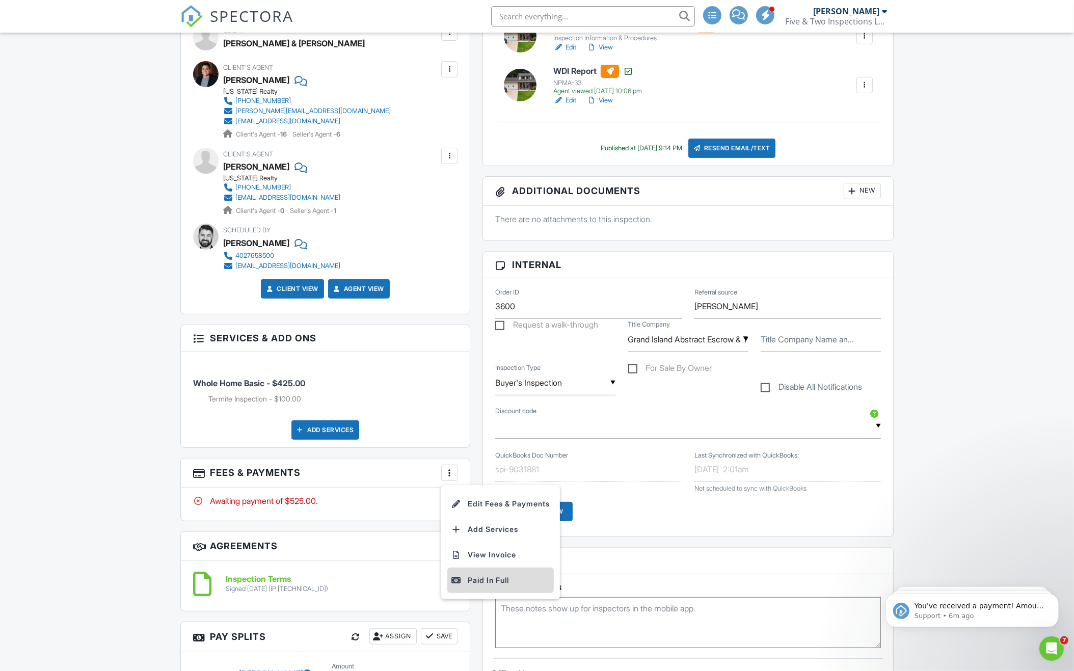
scroll to position [0, 0]
click at [468, 575] on div "Paid In Full" at bounding box center [500, 580] width 98 height 12
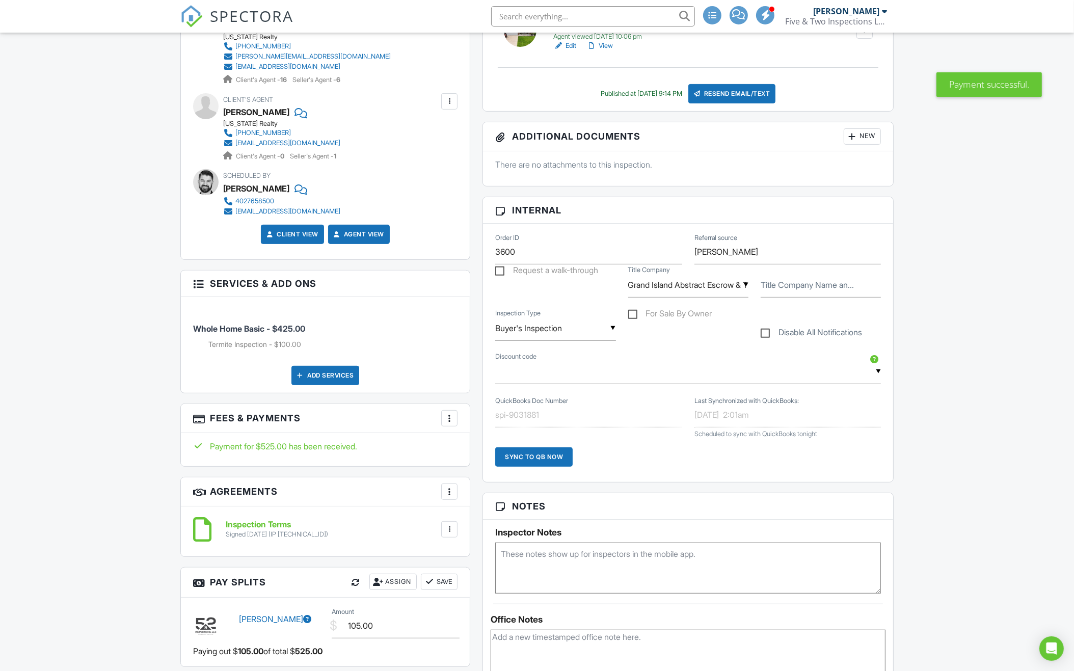
click at [544, 451] on div "Sync to QB Now" at bounding box center [533, 456] width 77 height 19
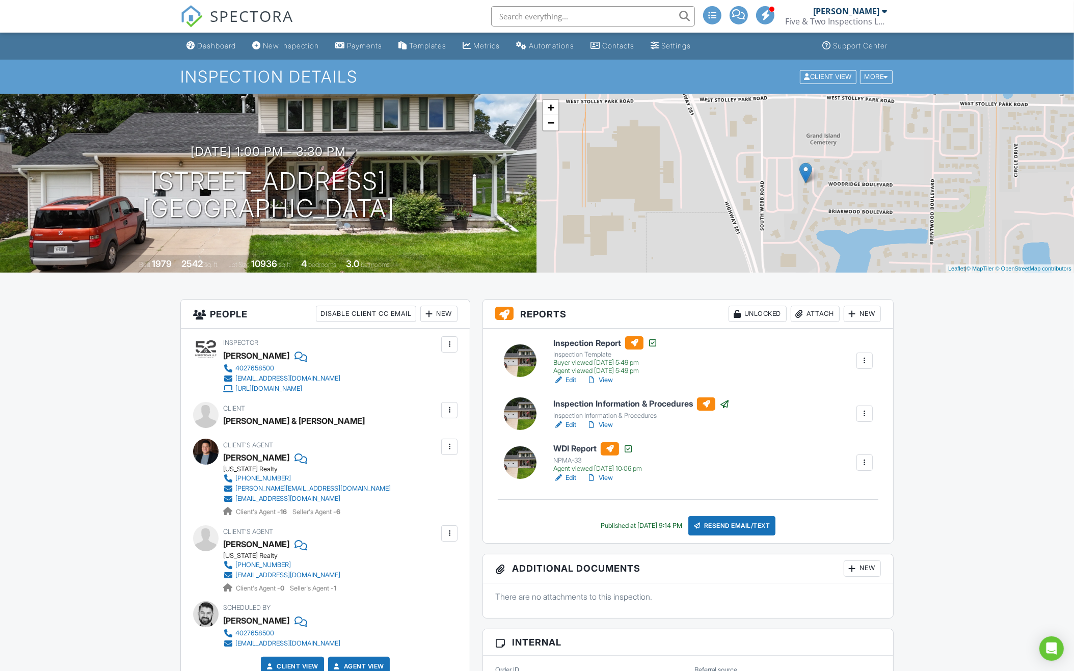
click at [572, 22] on input "text" at bounding box center [593, 16] width 204 height 20
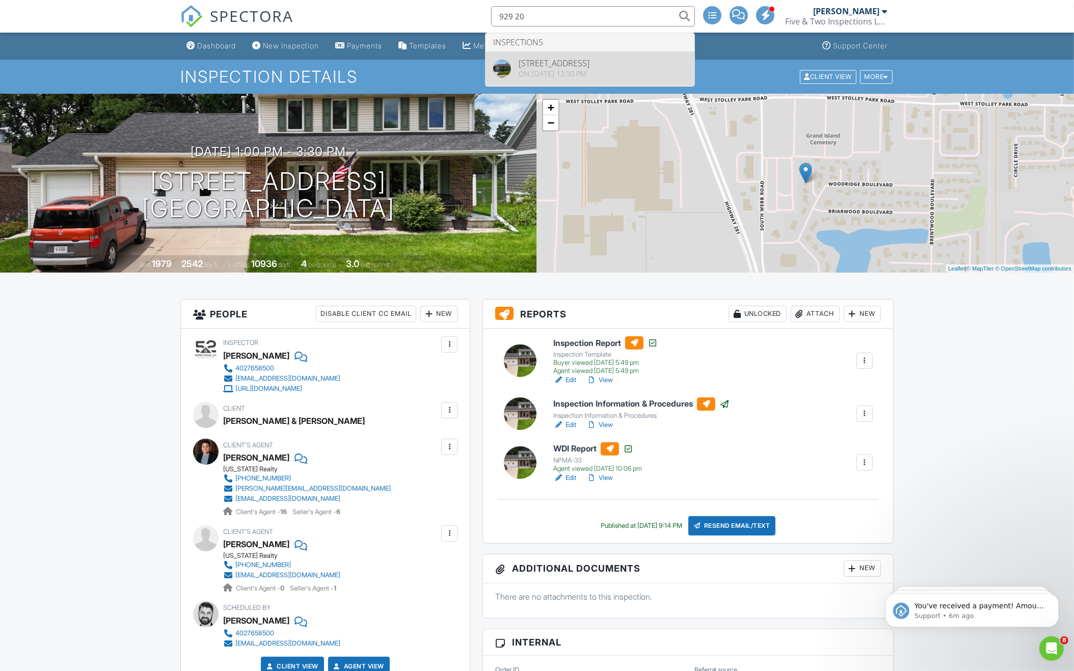
type input "929 20"
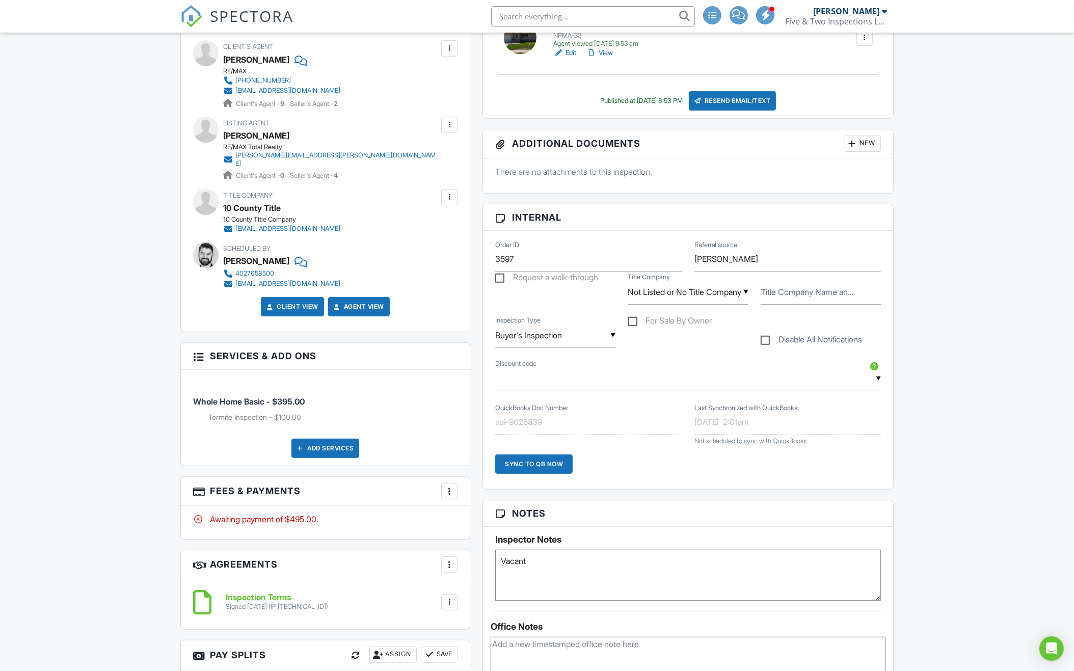
scroll to position [474, 0]
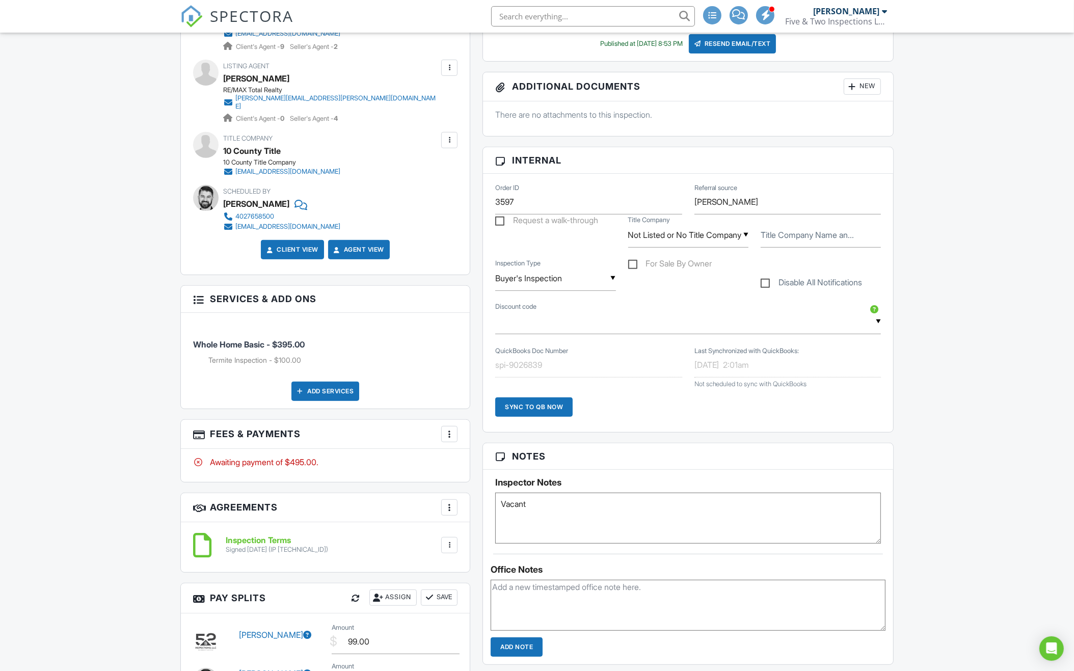
click at [453, 429] on div at bounding box center [449, 434] width 10 height 10
click at [471, 535] on div "Paid In Full" at bounding box center [500, 541] width 98 height 12
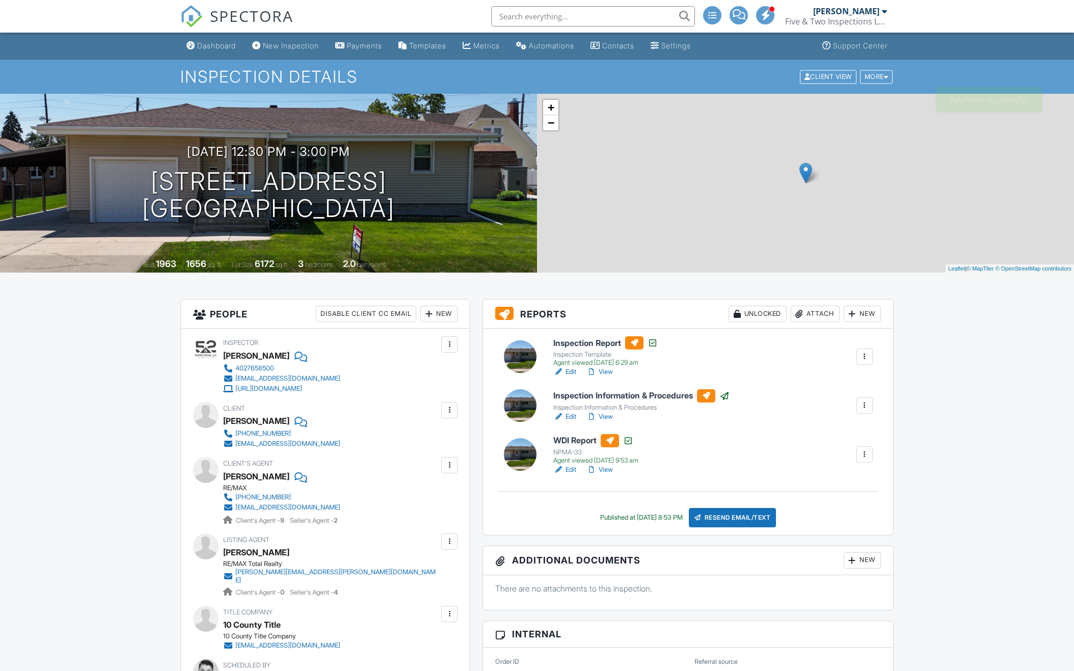
scroll to position [421, 0]
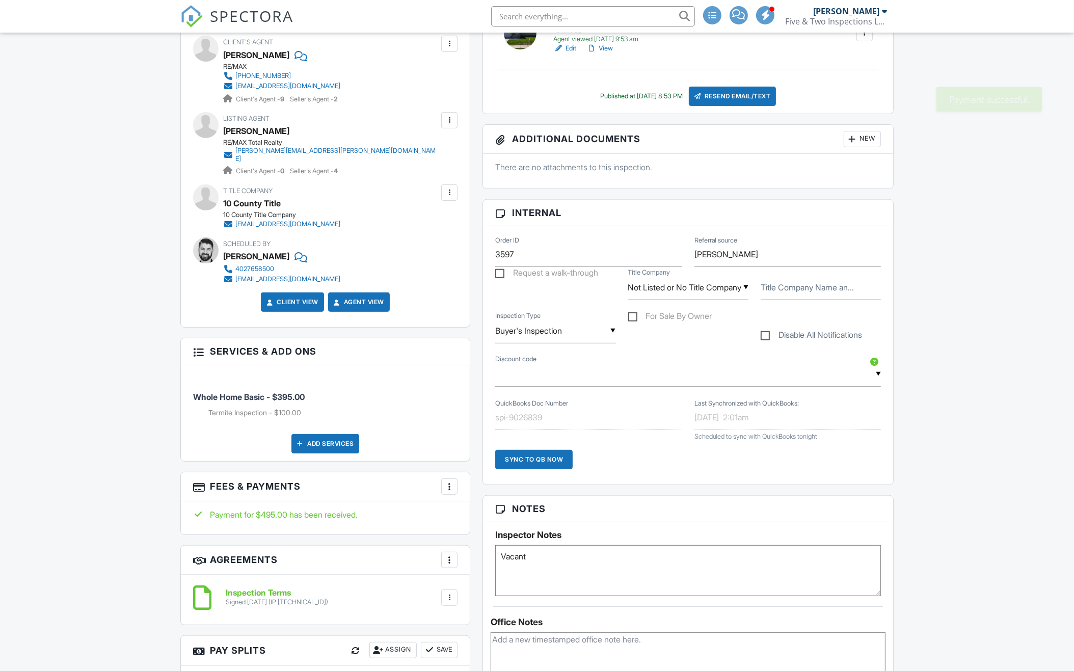
click at [532, 460] on div "Sync to QB Now" at bounding box center [533, 459] width 77 height 19
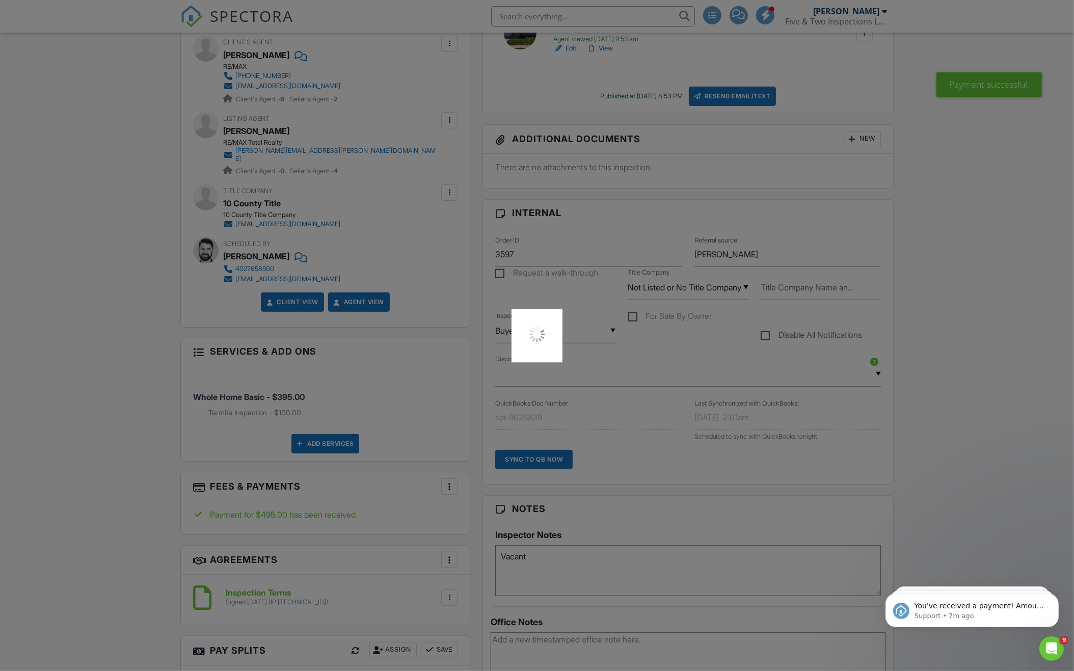
scroll to position [0, 0]
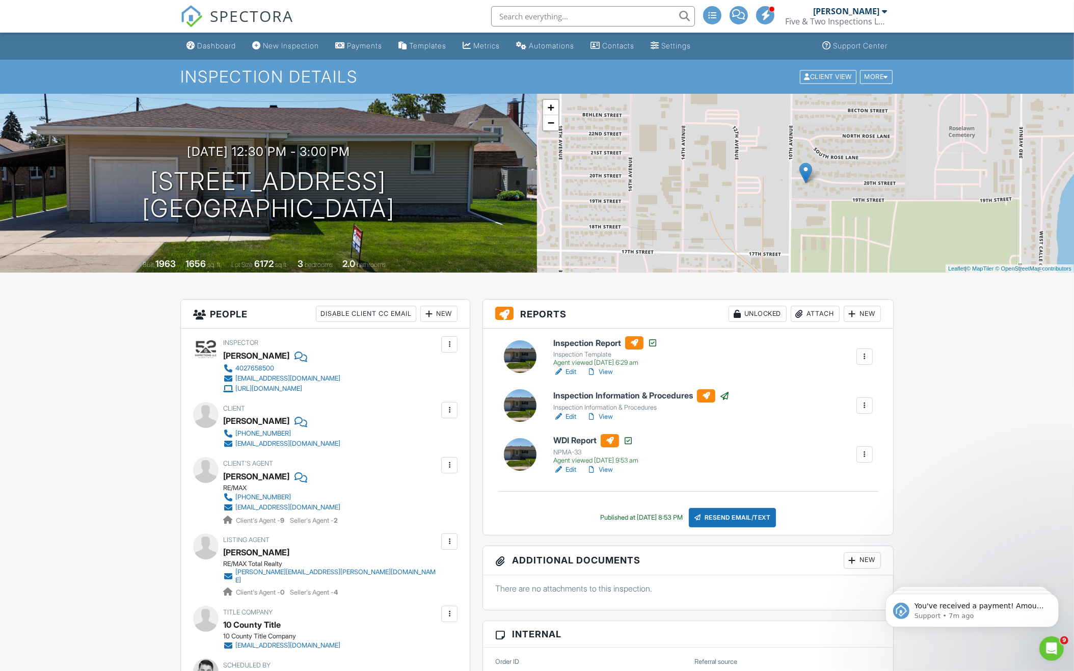
click at [562, 19] on input "text" at bounding box center [593, 16] width 204 height 20
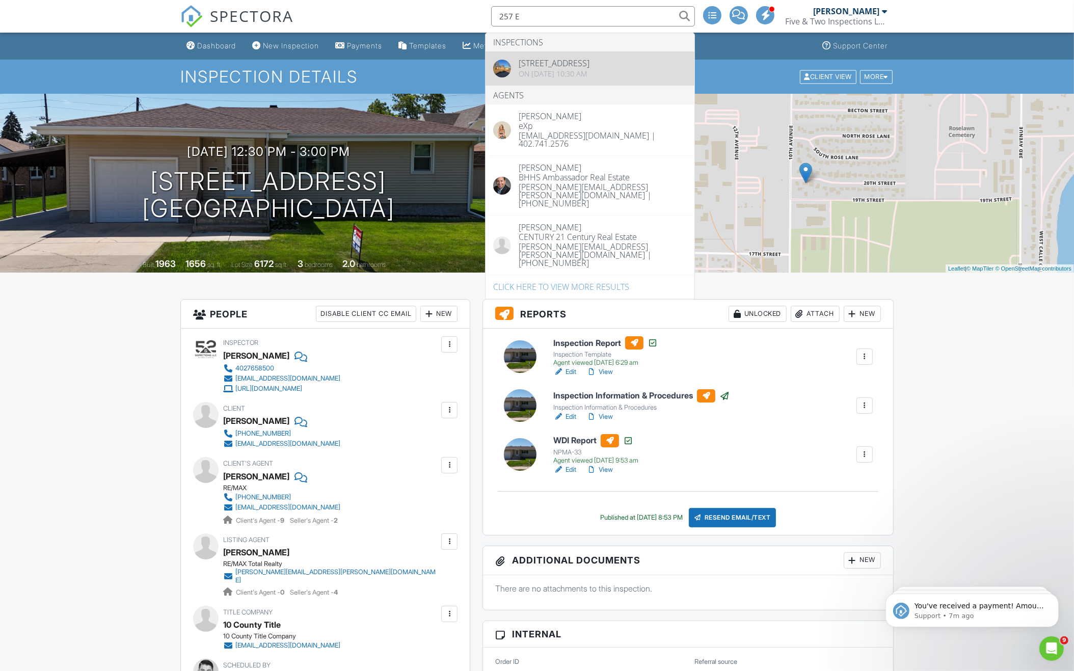
type input "257 E"
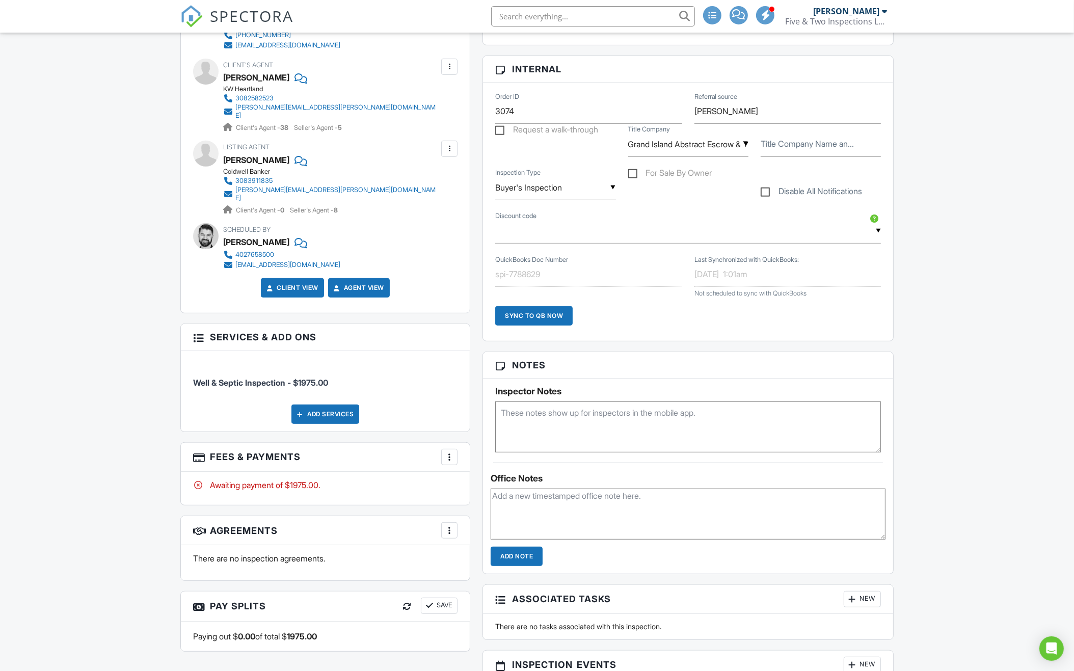
scroll to position [542, 0]
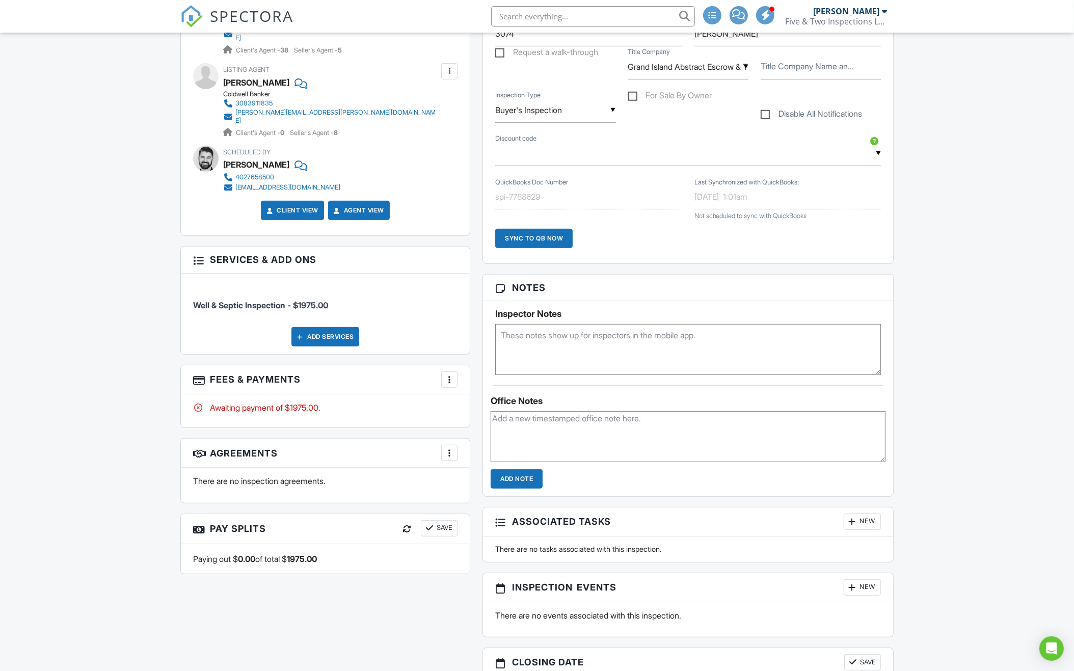
click at [453, 374] on div at bounding box center [449, 379] width 10 height 10
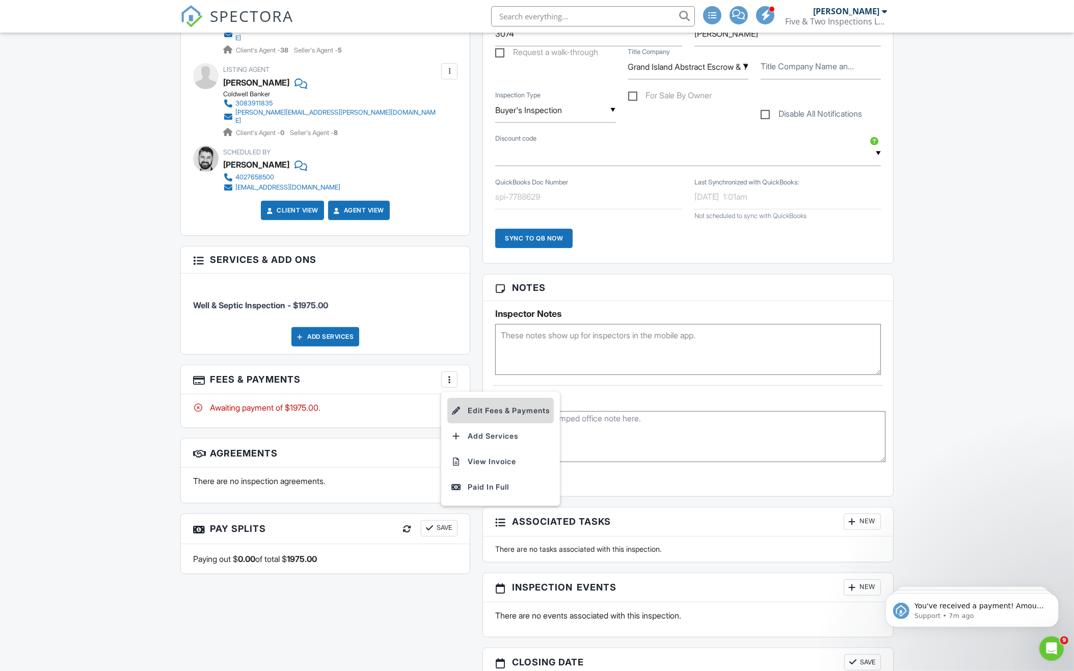
scroll to position [0, 0]
click at [472, 398] on li "Edit Fees & Payments" at bounding box center [500, 410] width 106 height 25
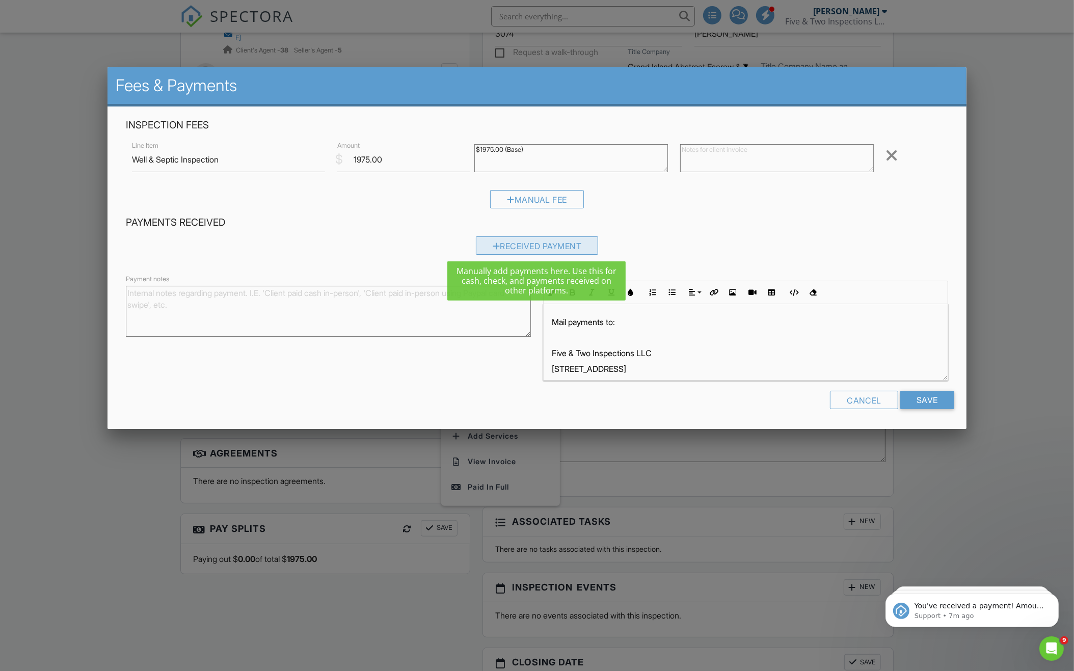
click at [531, 247] on div "Received Payment" at bounding box center [537, 245] width 123 height 18
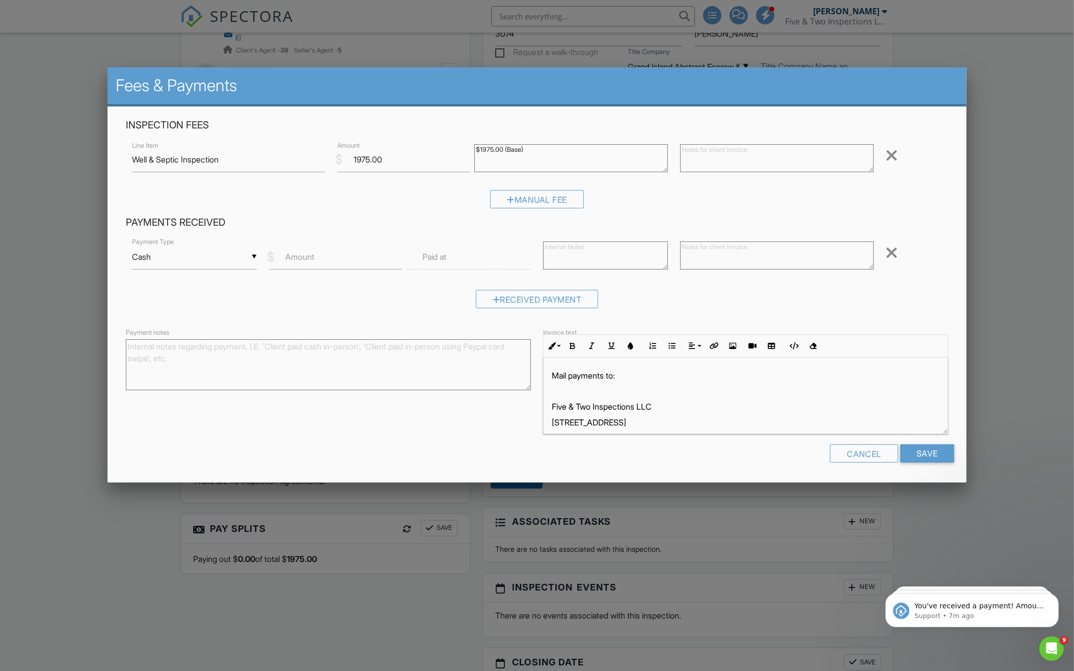
click at [249, 251] on div "▼ Cash Cash Check On-Site Card Other Cash Check On-Site Card Other" at bounding box center [194, 257] width 125 height 25
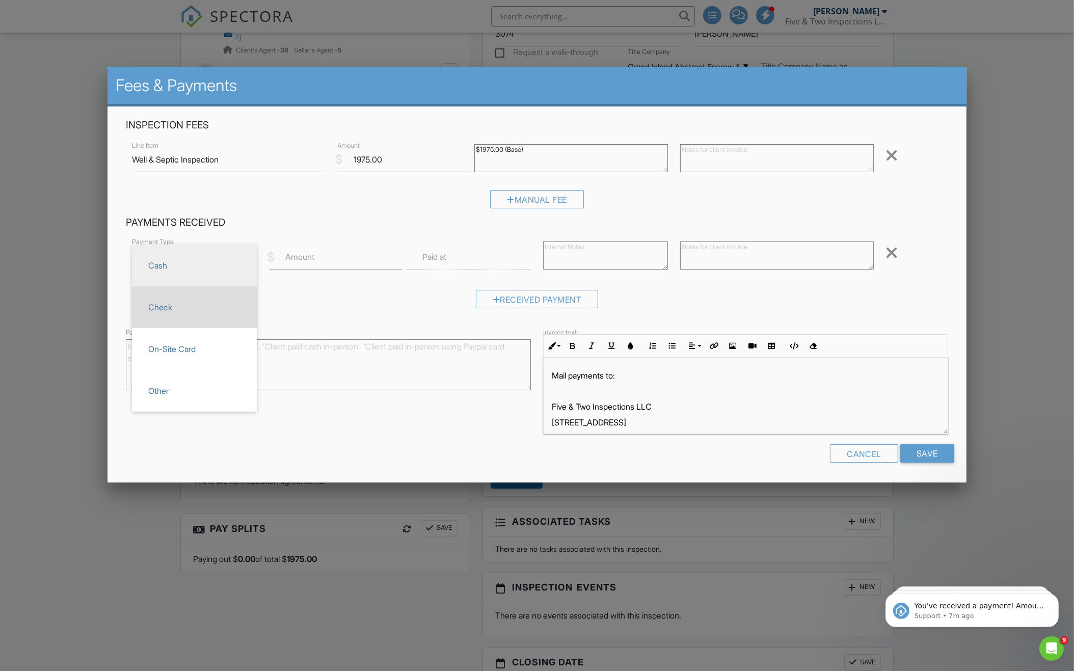
click at [226, 306] on span "Check" at bounding box center [194, 306] width 109 height 25
type input "Check"
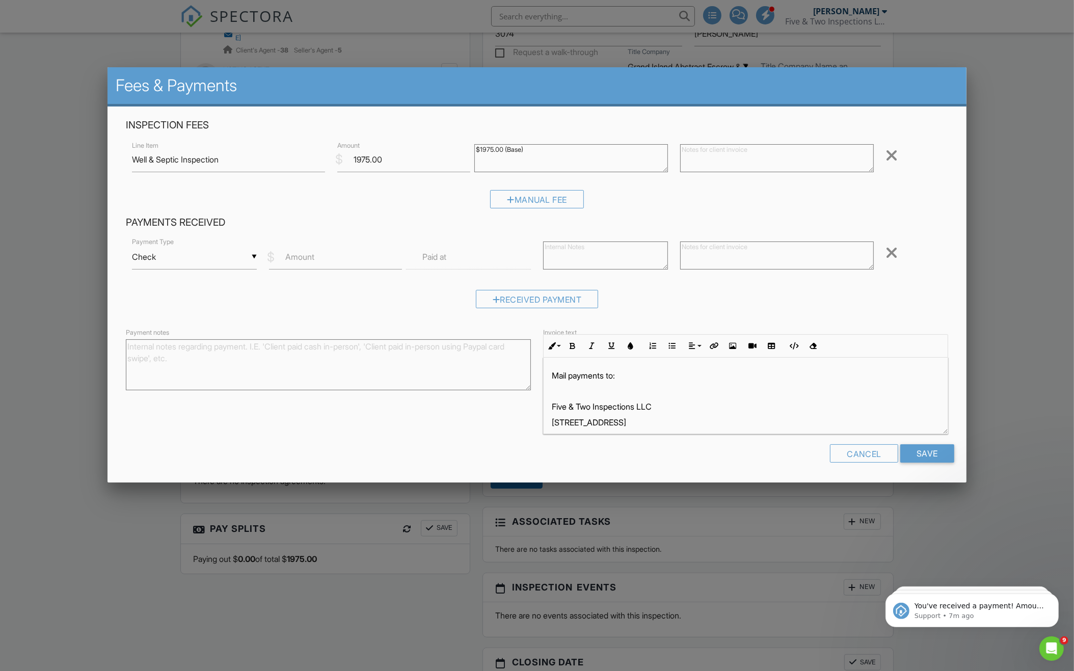
click at [299, 259] on label "Amount" at bounding box center [299, 256] width 29 height 11
click at [299, 259] on input "Amount" at bounding box center [335, 257] width 133 height 25
type input "1000"
type input "08"
type input "08/28/2025 8:00 AM"
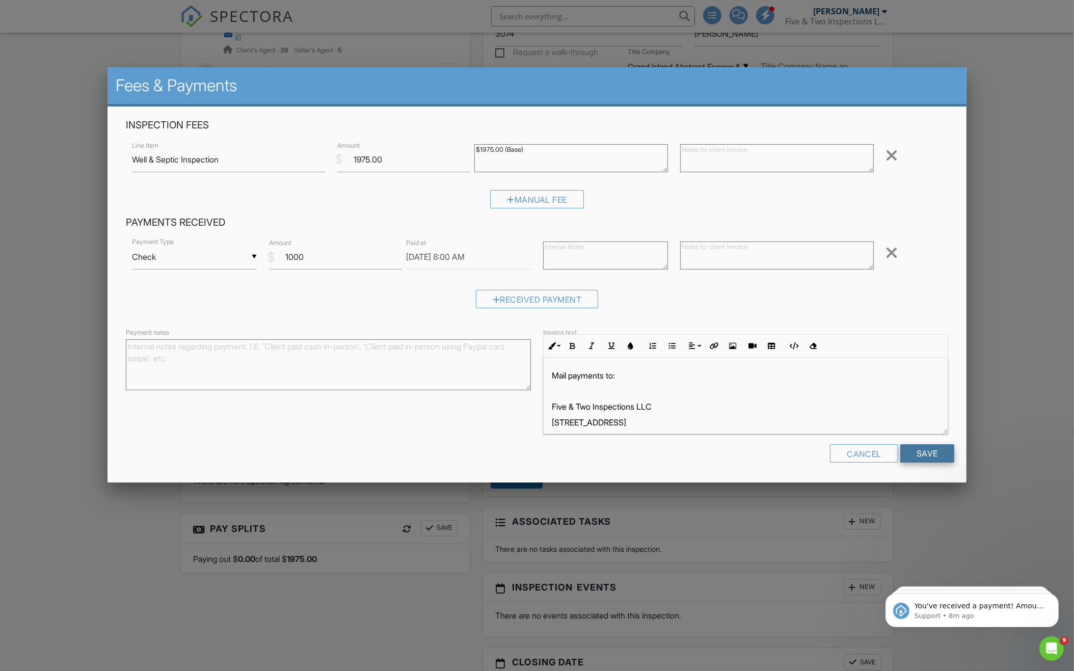
click at [912, 450] on input "Save" at bounding box center [927, 453] width 54 height 18
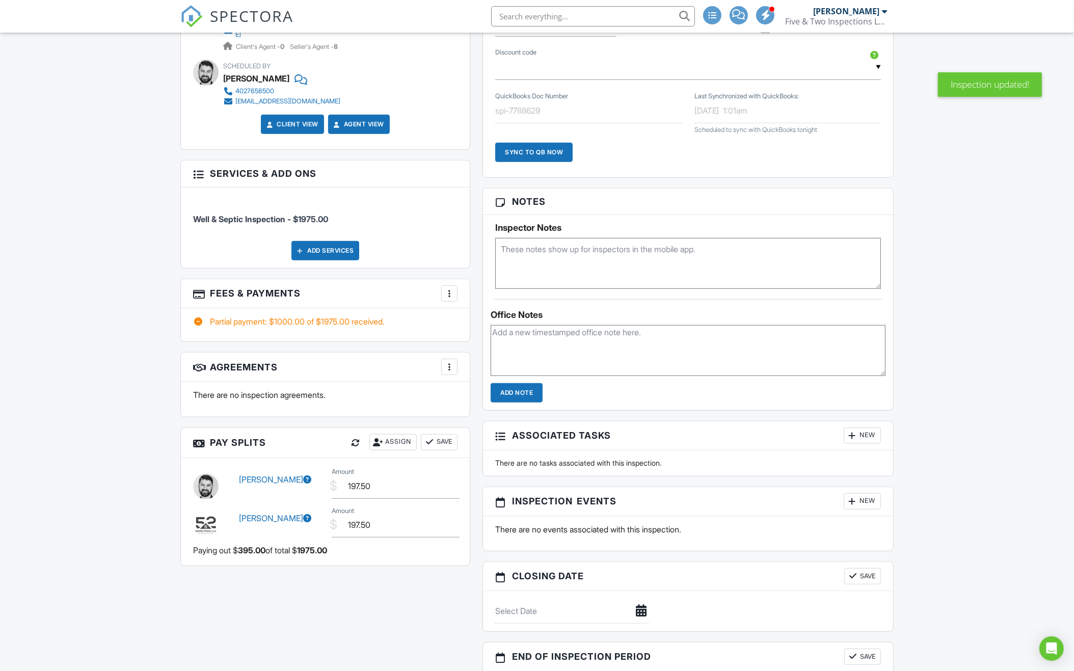
click at [552, 152] on div "Sync to QB Now" at bounding box center [533, 152] width 77 height 19
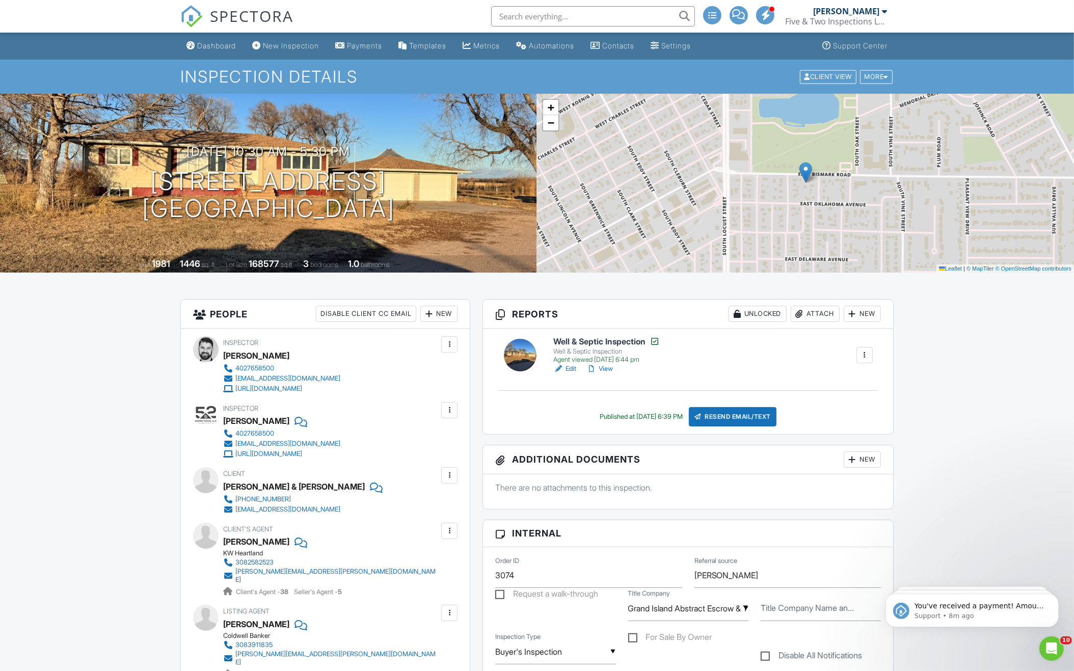
click at [642, 18] on input "text" at bounding box center [593, 16] width 204 height 20
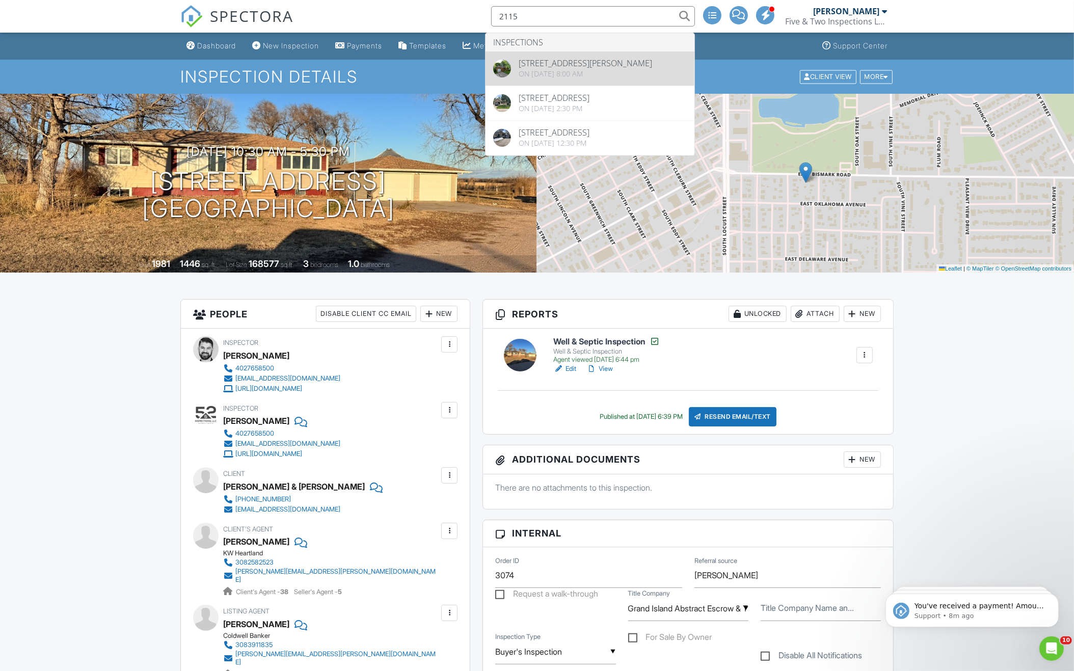
type input "2115"
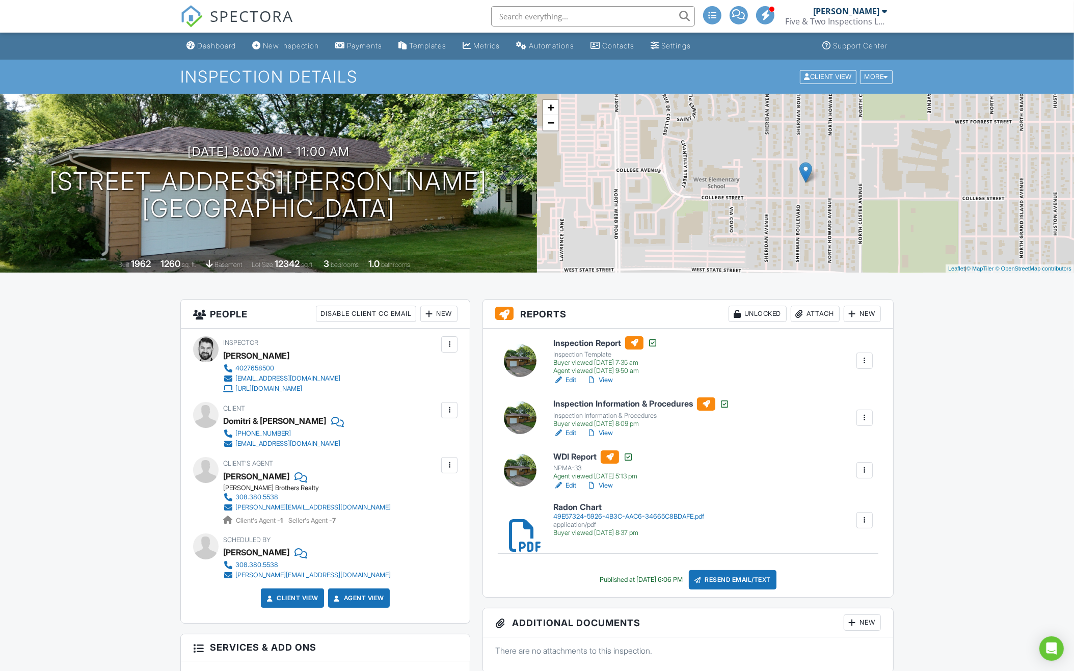
scroll to position [450, 0]
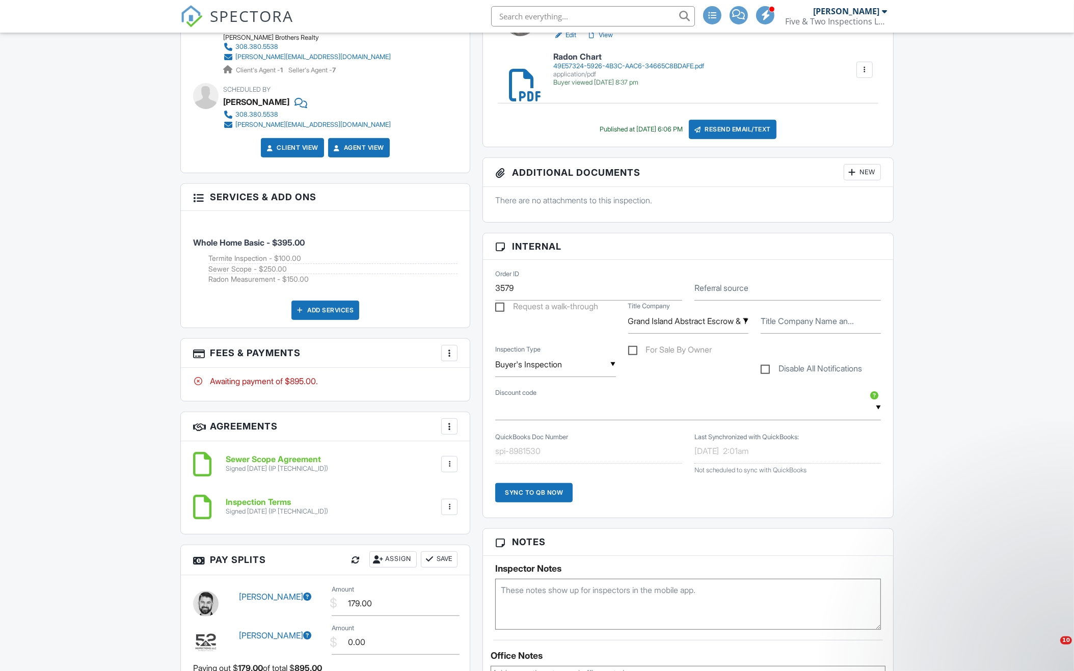
click at [449, 348] on div at bounding box center [449, 353] width 10 height 10
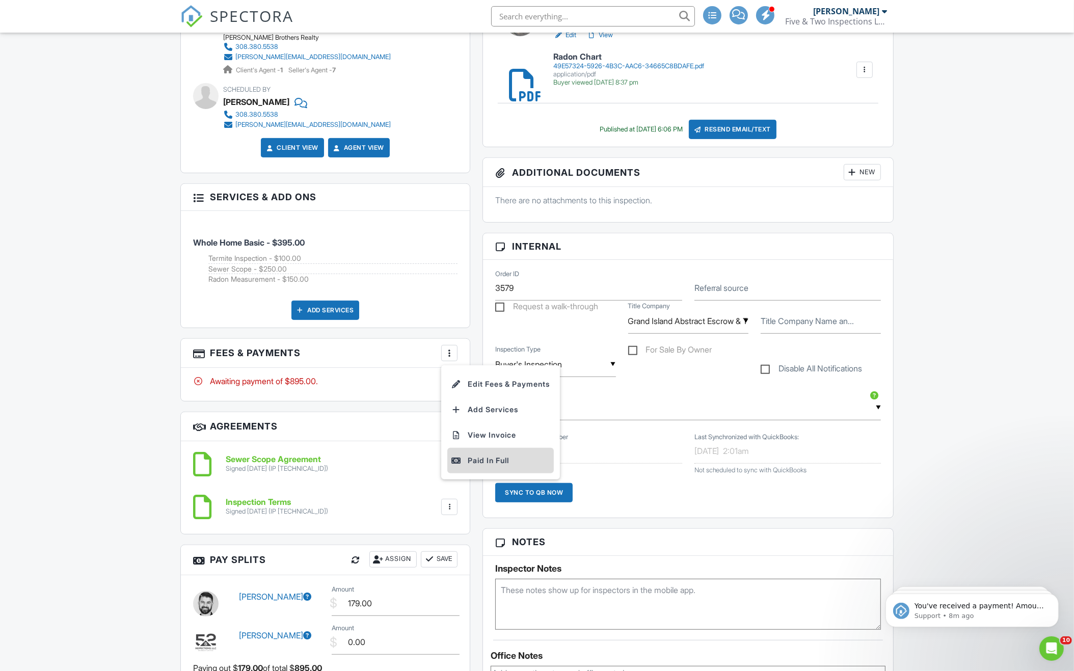
click at [465, 454] on div "Paid In Full" at bounding box center [500, 460] width 98 height 12
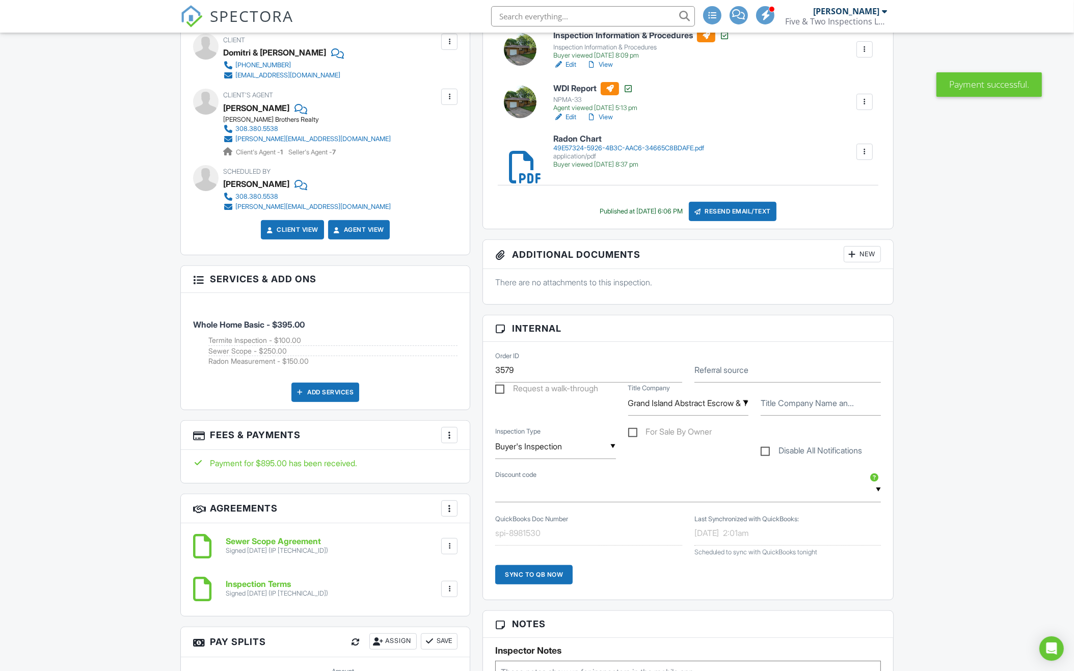
scroll to position [439, 0]
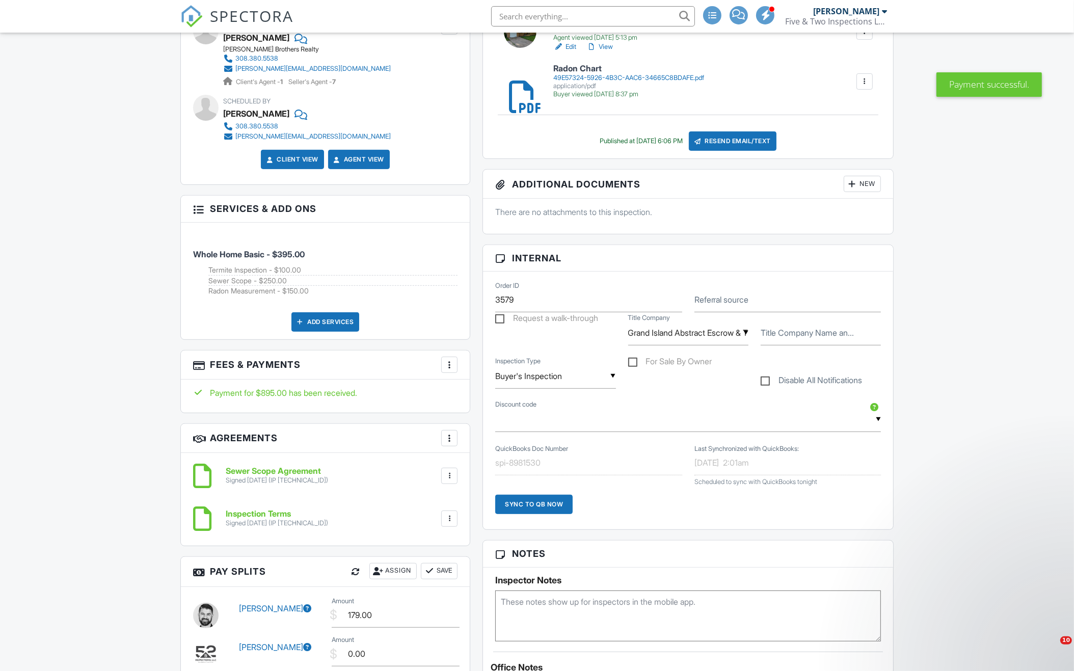
click at [542, 500] on div "Sync to QB Now" at bounding box center [533, 504] width 77 height 19
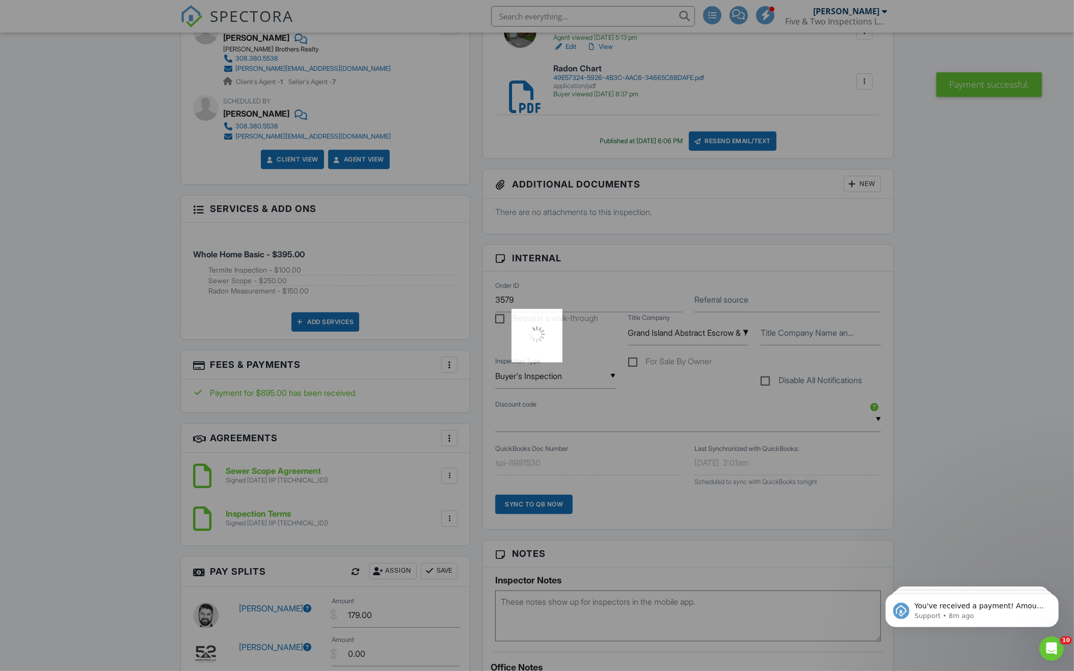
scroll to position [0, 0]
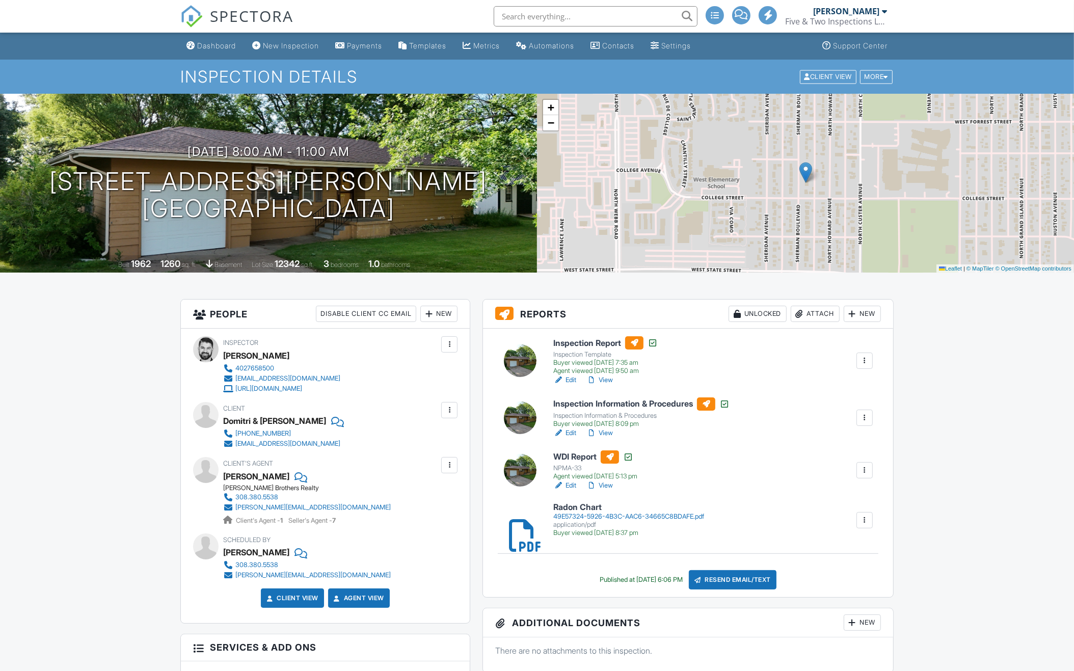
click at [540, 19] on input "text" at bounding box center [596, 16] width 204 height 20
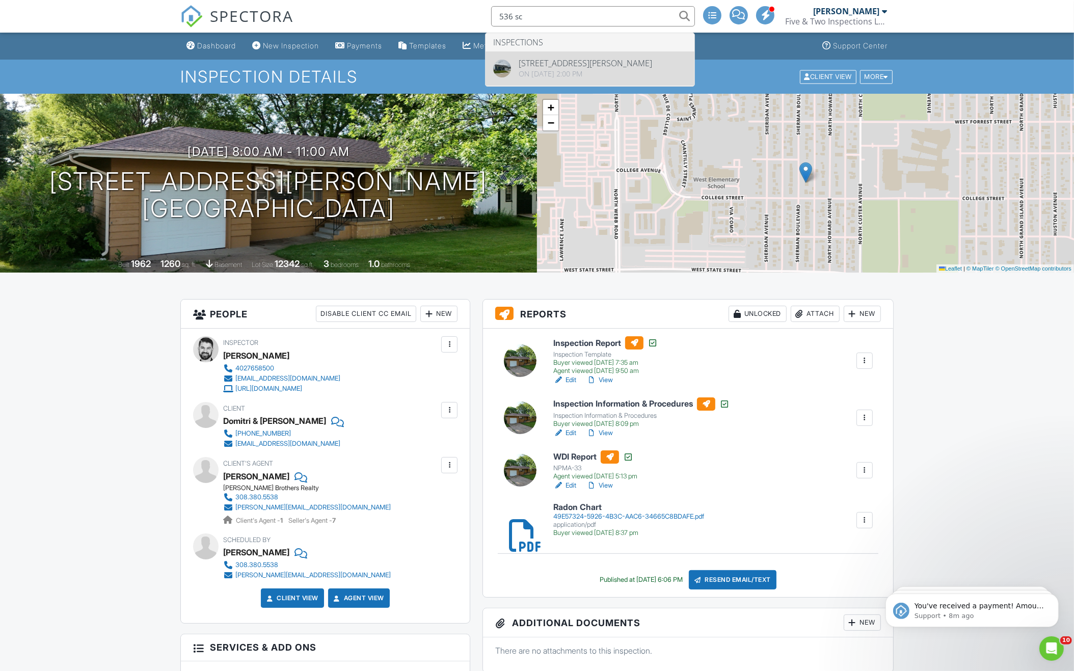
type input "536 sc"
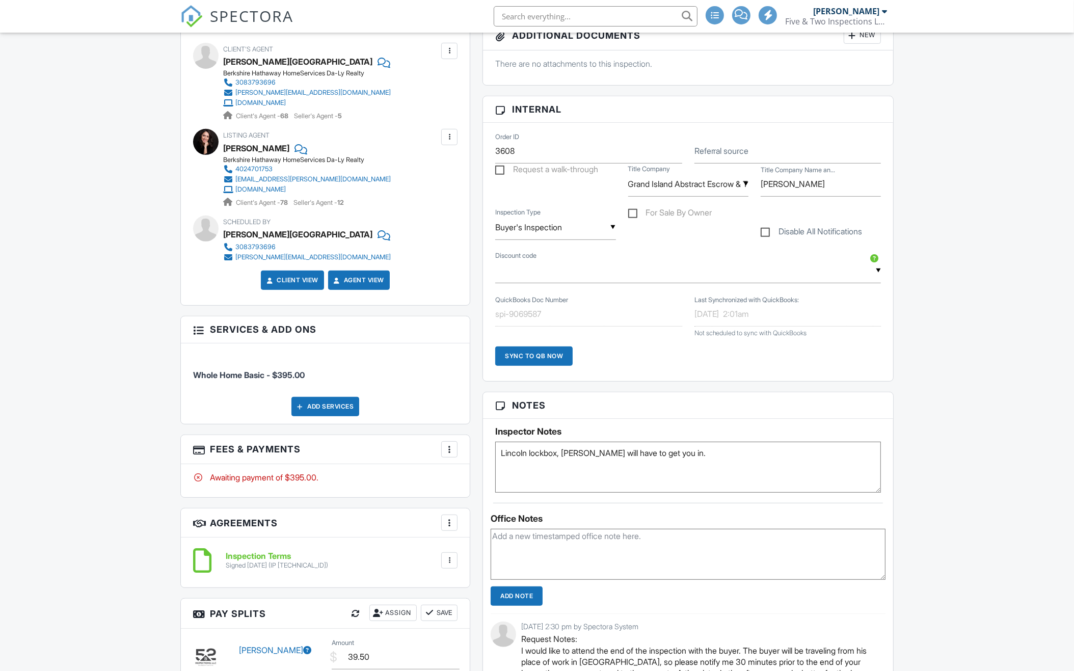
click at [449, 447] on div at bounding box center [449, 449] width 10 height 10
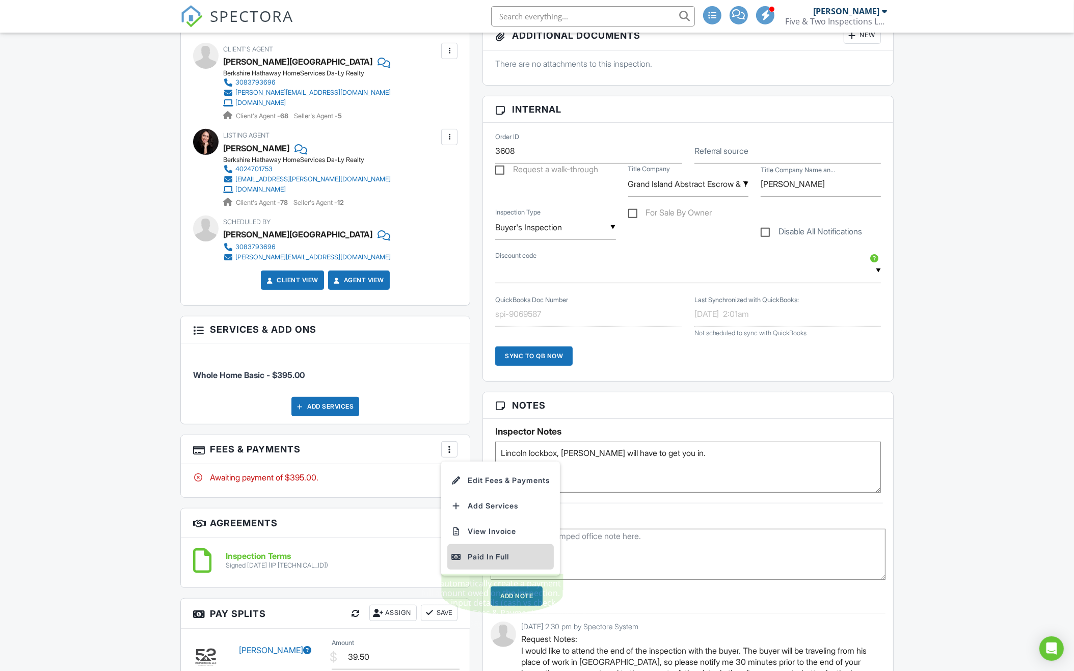
click at [470, 552] on div "Paid In Full" at bounding box center [500, 557] width 98 height 12
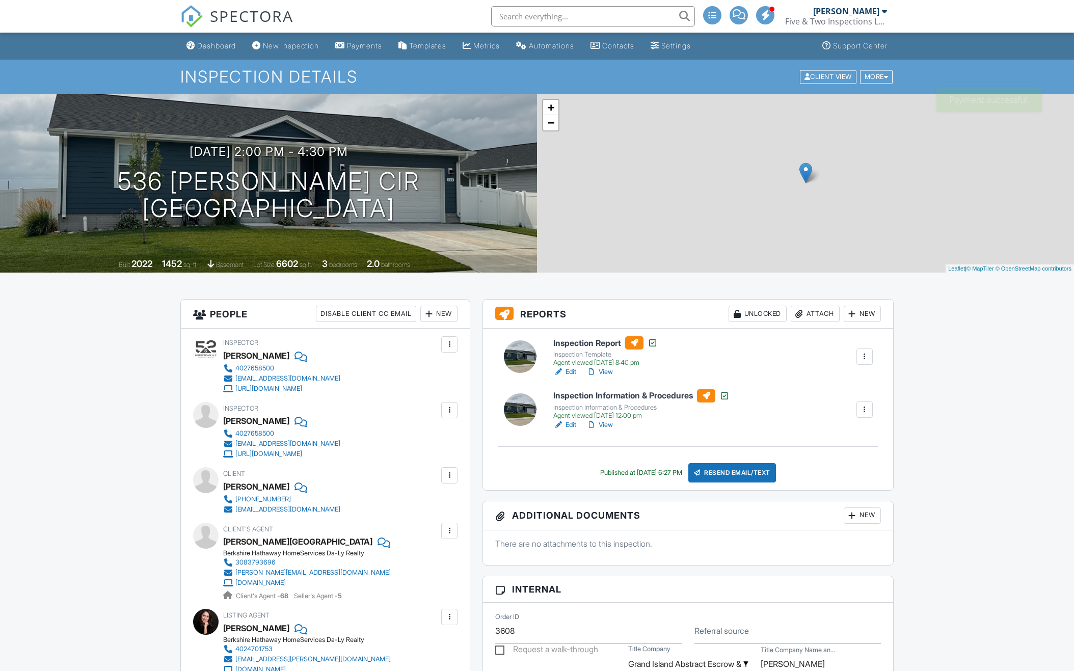
scroll to position [442, 0]
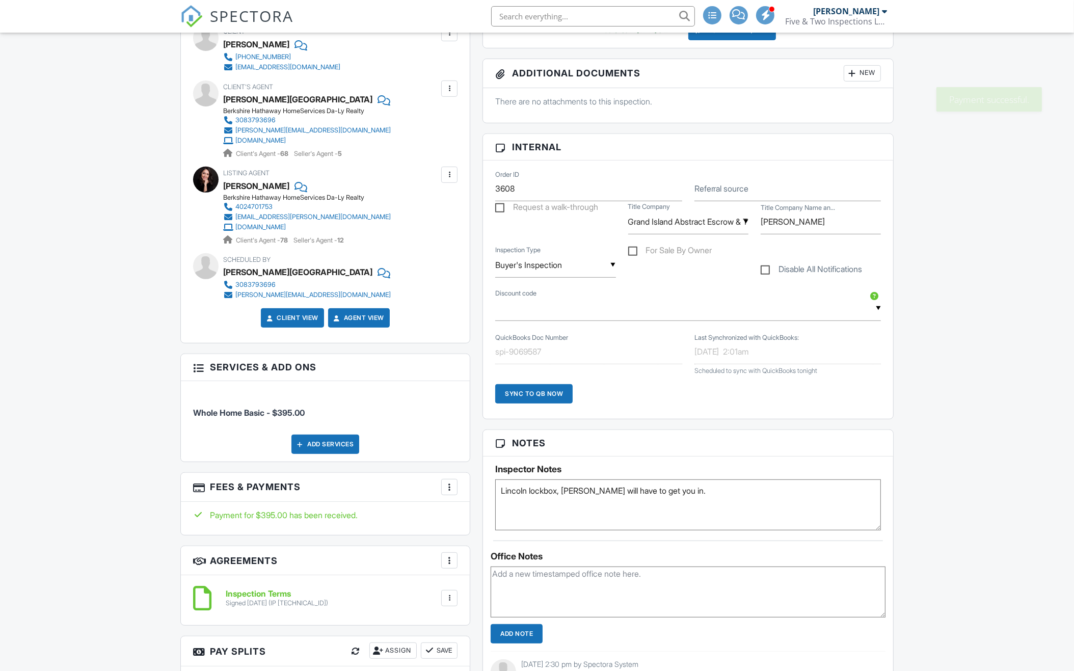
click at [536, 394] on div "Sync to QB Now" at bounding box center [533, 393] width 77 height 19
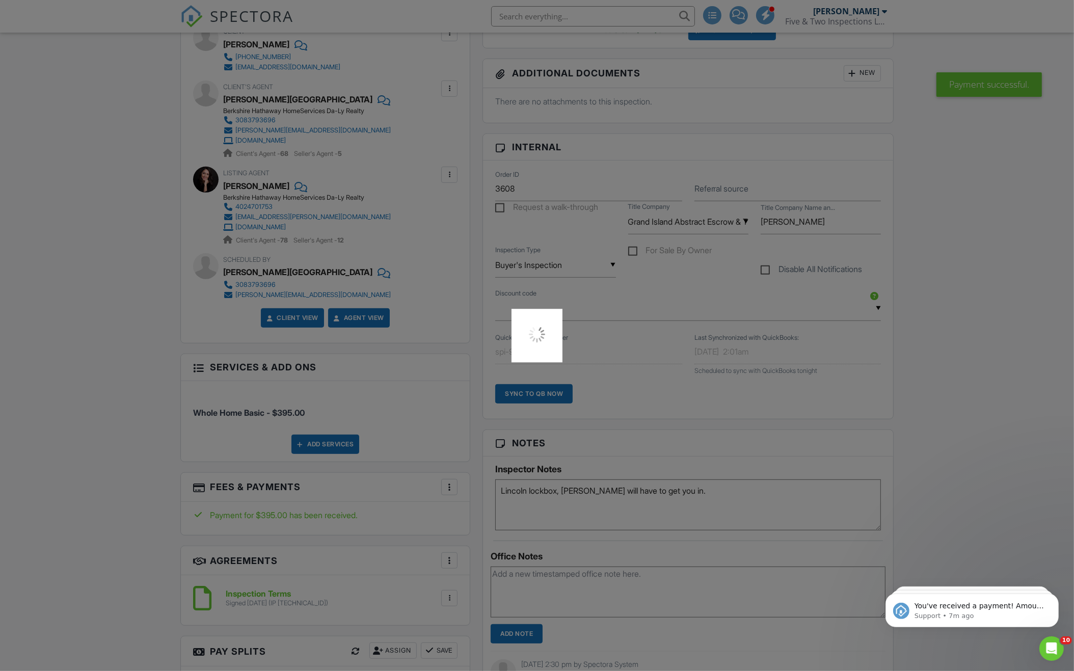
scroll to position [0, 0]
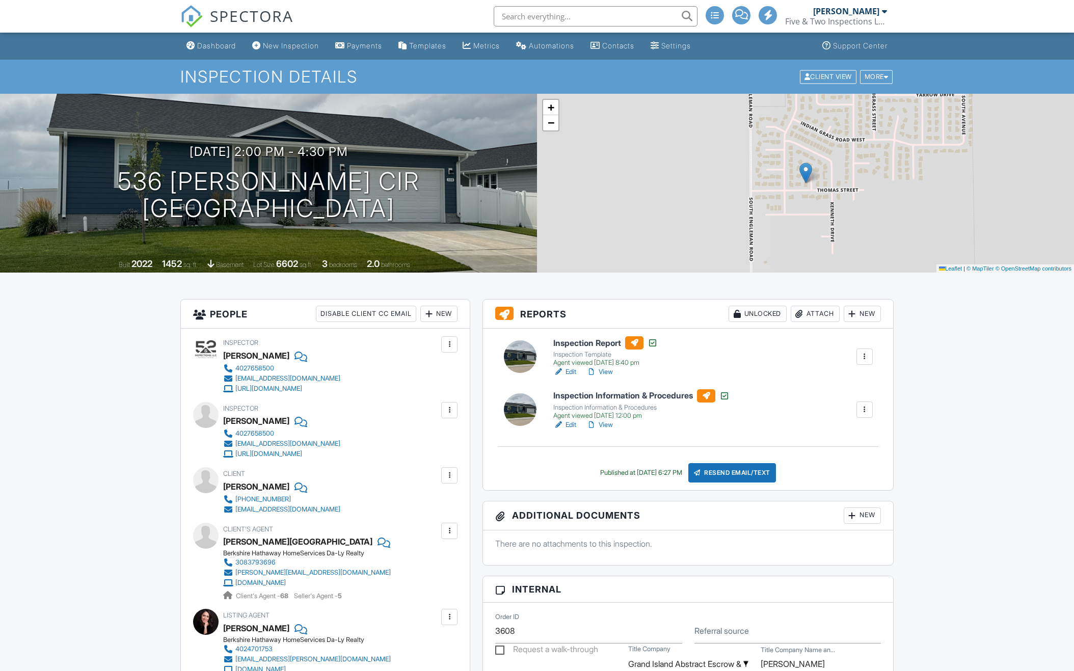
click at [608, 12] on input "text" at bounding box center [596, 16] width 204 height 20
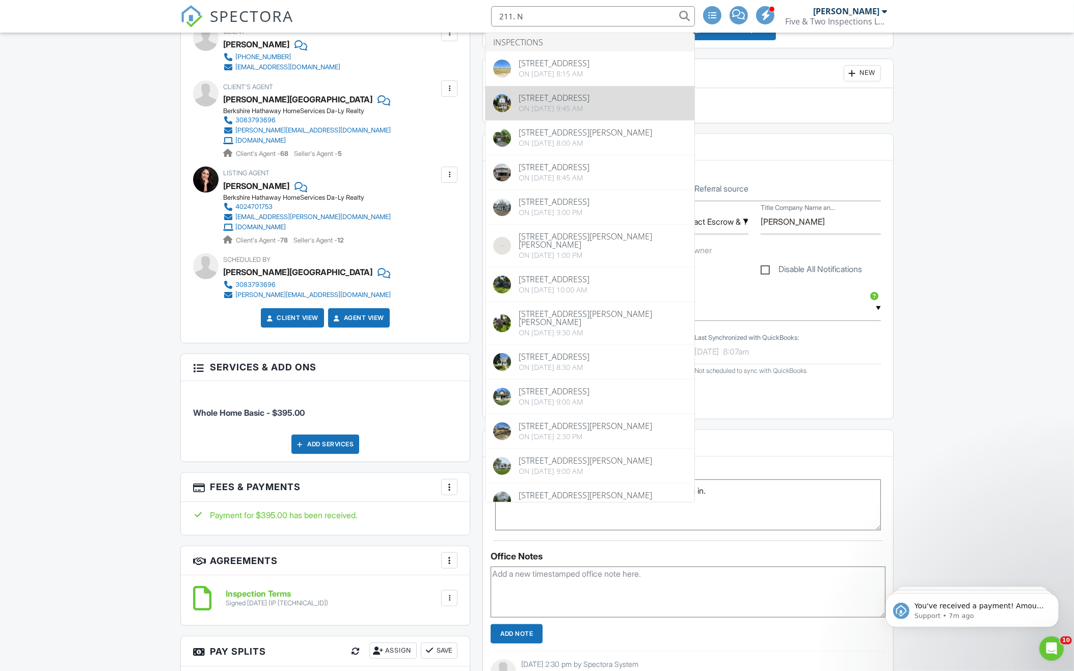
type input "211. N"
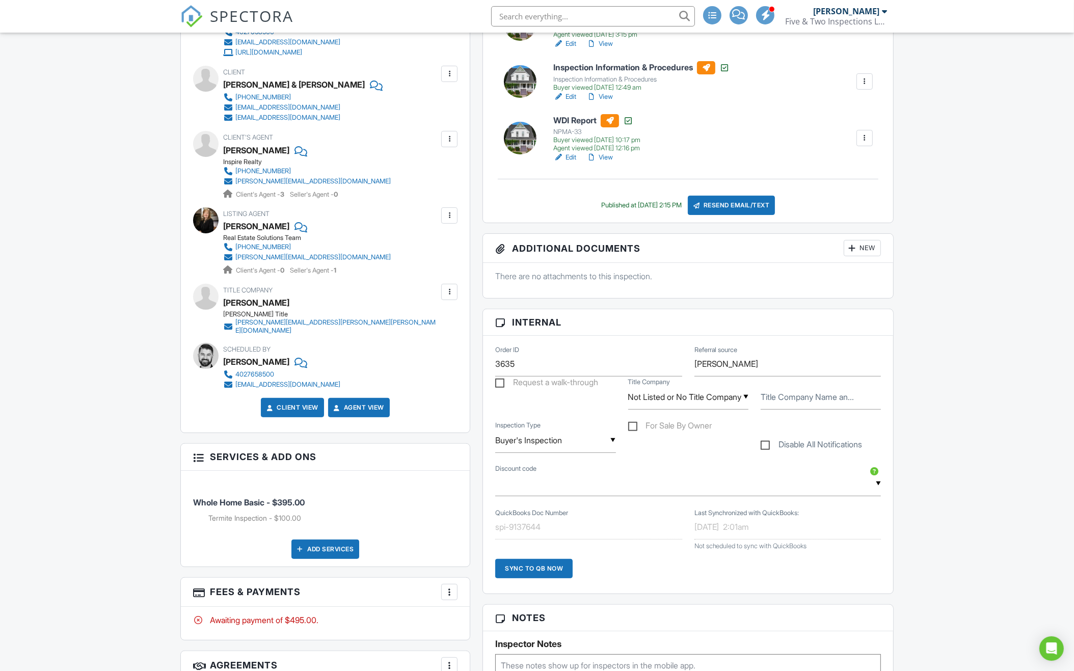
scroll to position [403, 0]
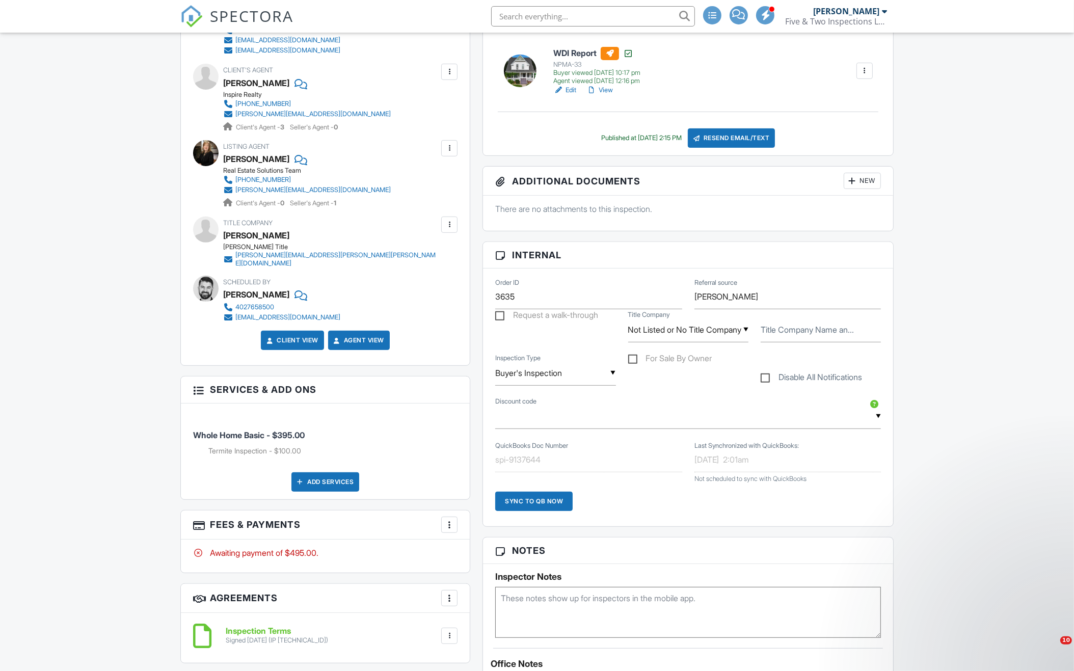
click at [451, 520] on div at bounding box center [449, 525] width 10 height 10
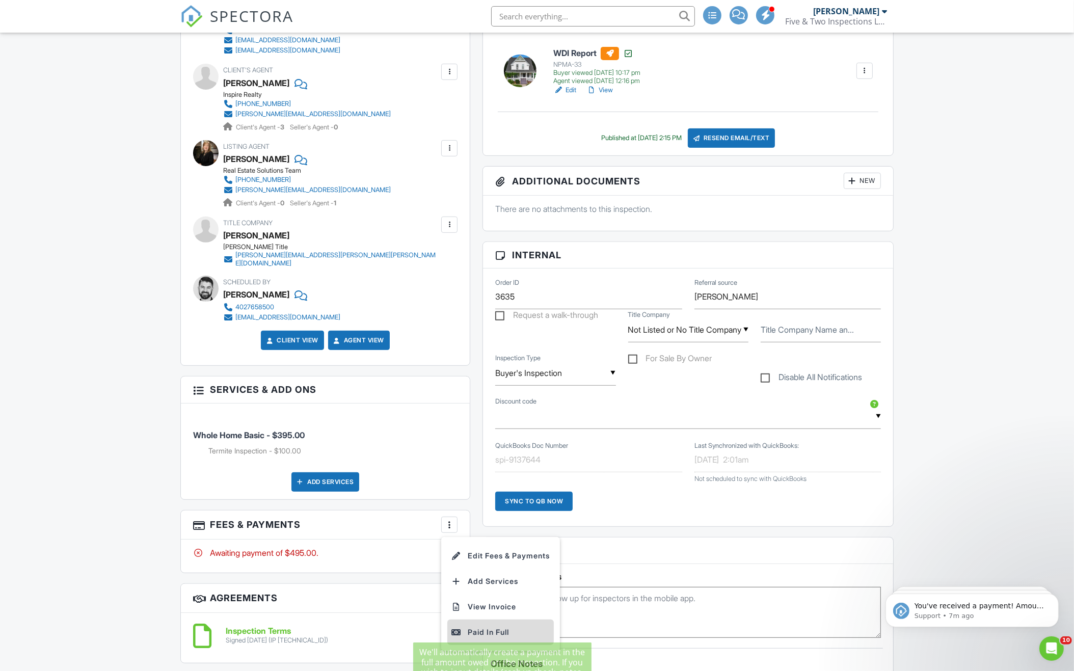
click at [474, 626] on div "Paid In Full" at bounding box center [500, 632] width 98 height 12
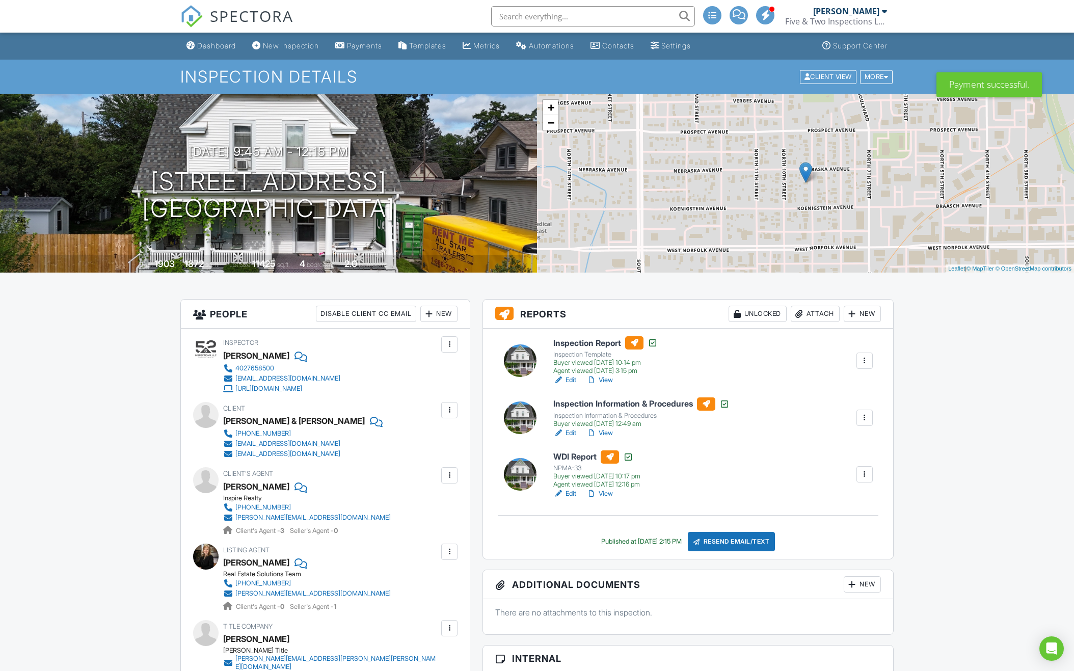
scroll to position [401, 0]
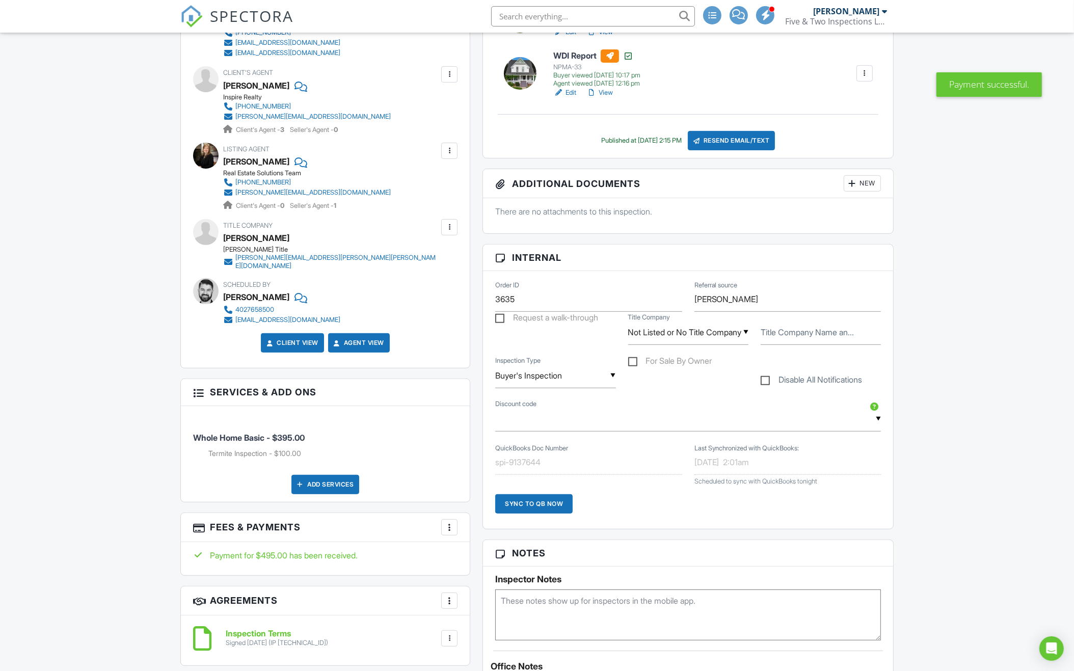
click at [529, 499] on div "Sync to QB Now" at bounding box center [533, 503] width 77 height 19
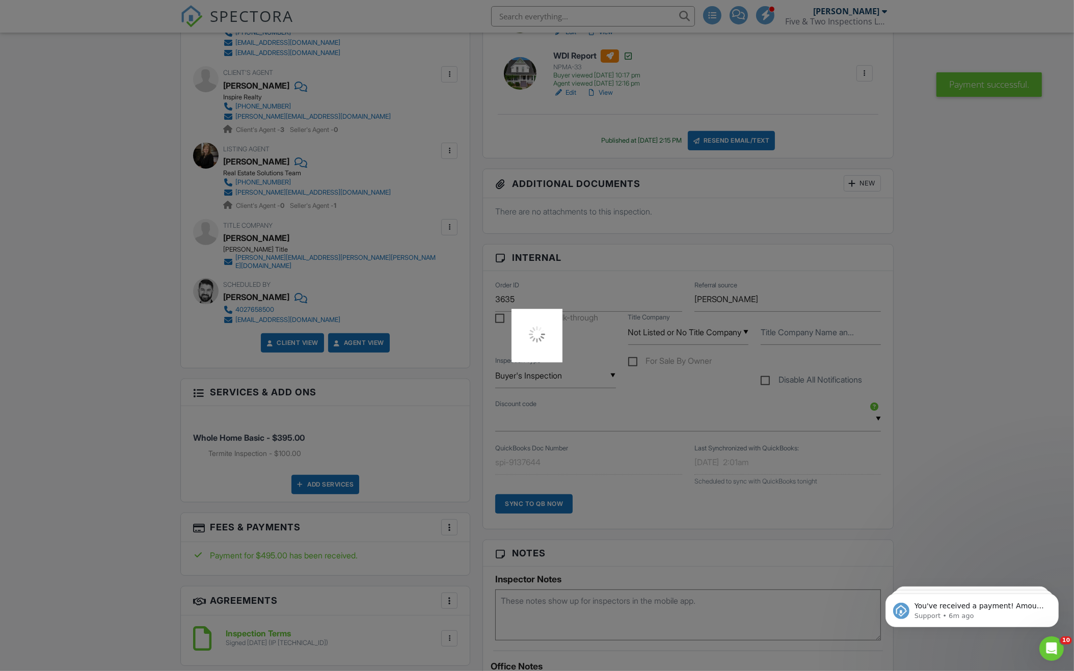
scroll to position [0, 0]
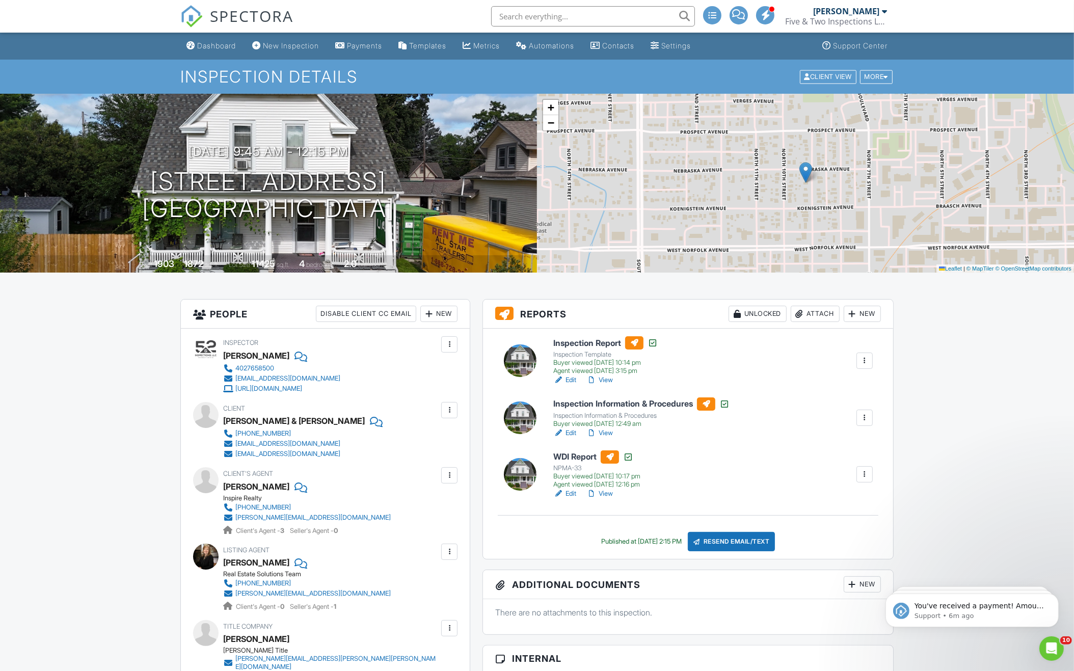
click at [587, 16] on input "text" at bounding box center [593, 16] width 204 height 20
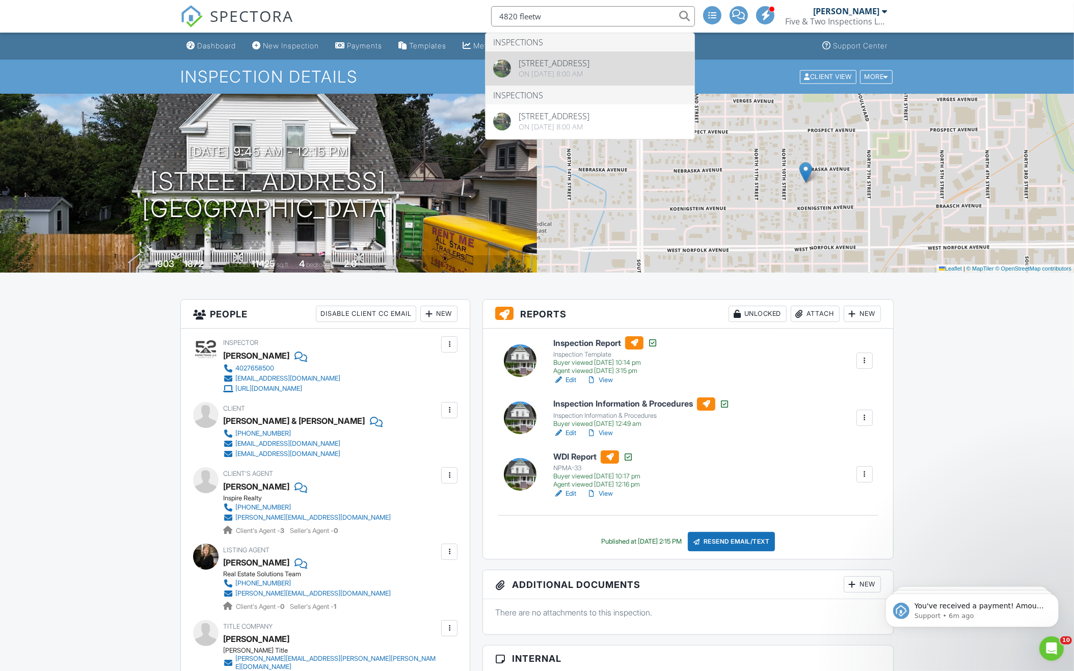
type input "4820 fleetw"
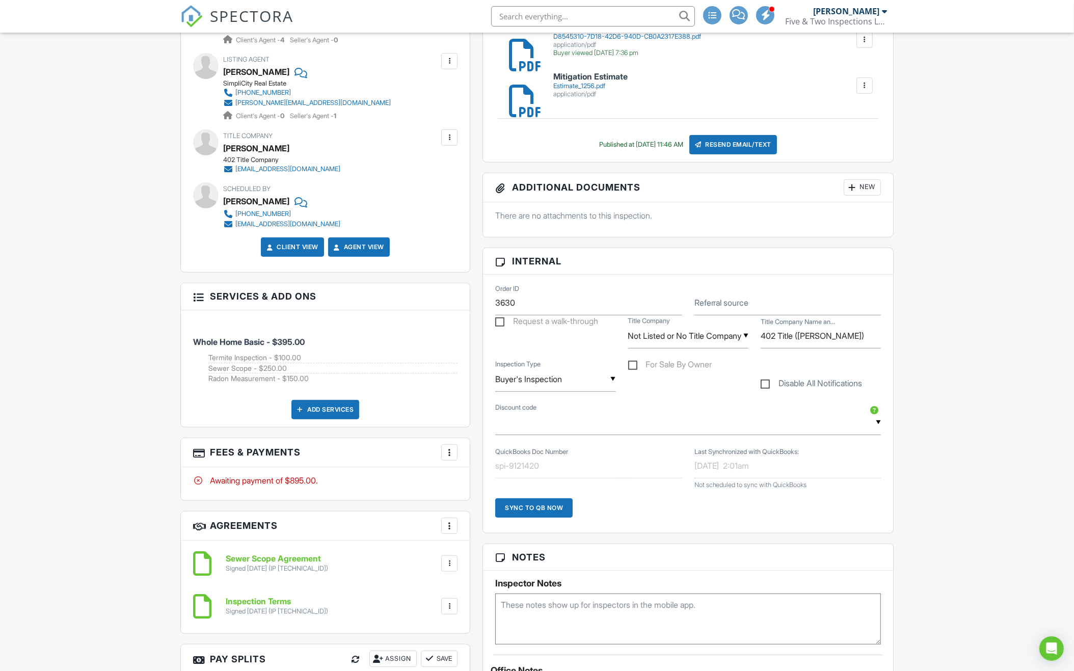
scroll to position [584, 0]
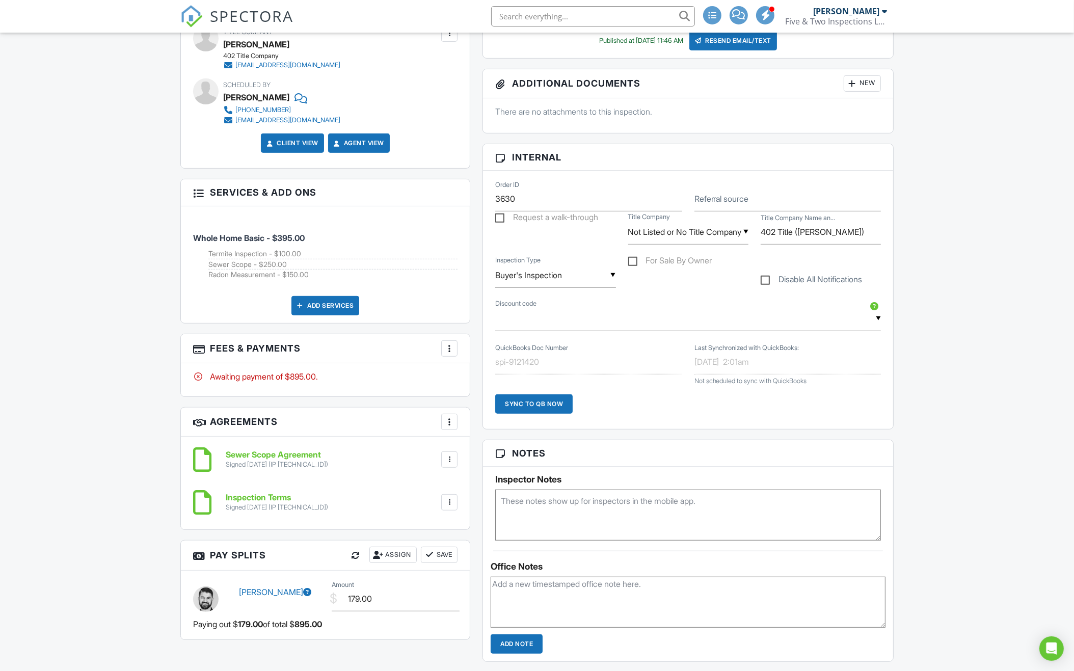
click at [452, 346] on div at bounding box center [449, 348] width 10 height 10
click at [475, 450] on div "Paid In Full" at bounding box center [500, 456] width 98 height 12
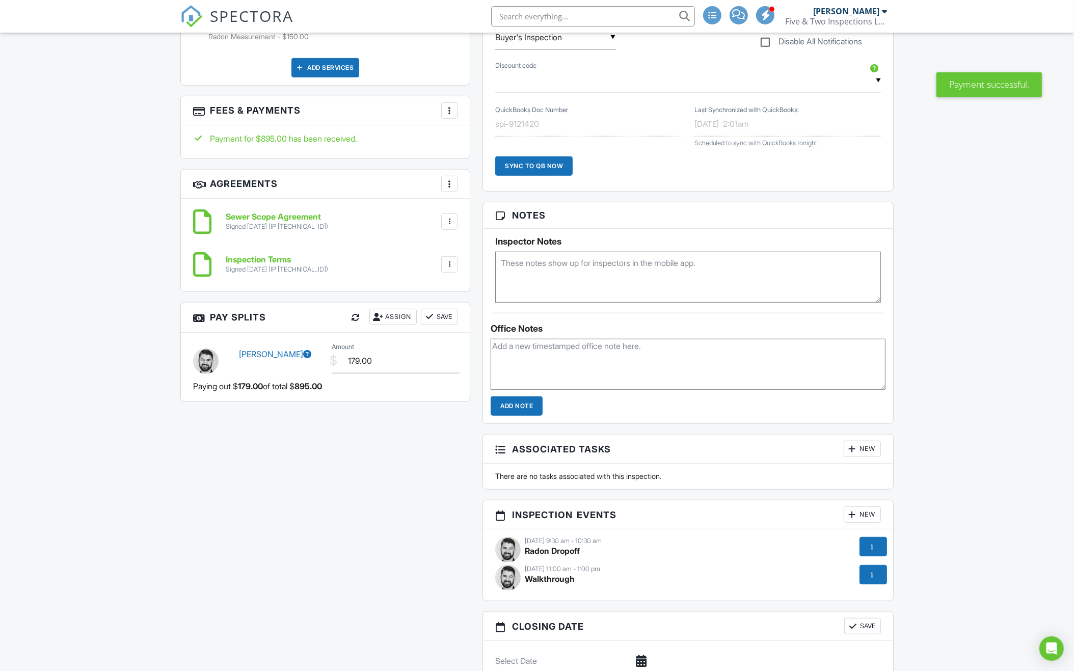
scroll to position [822, 0]
click at [534, 165] on div "Sync to QB Now" at bounding box center [533, 165] width 77 height 19
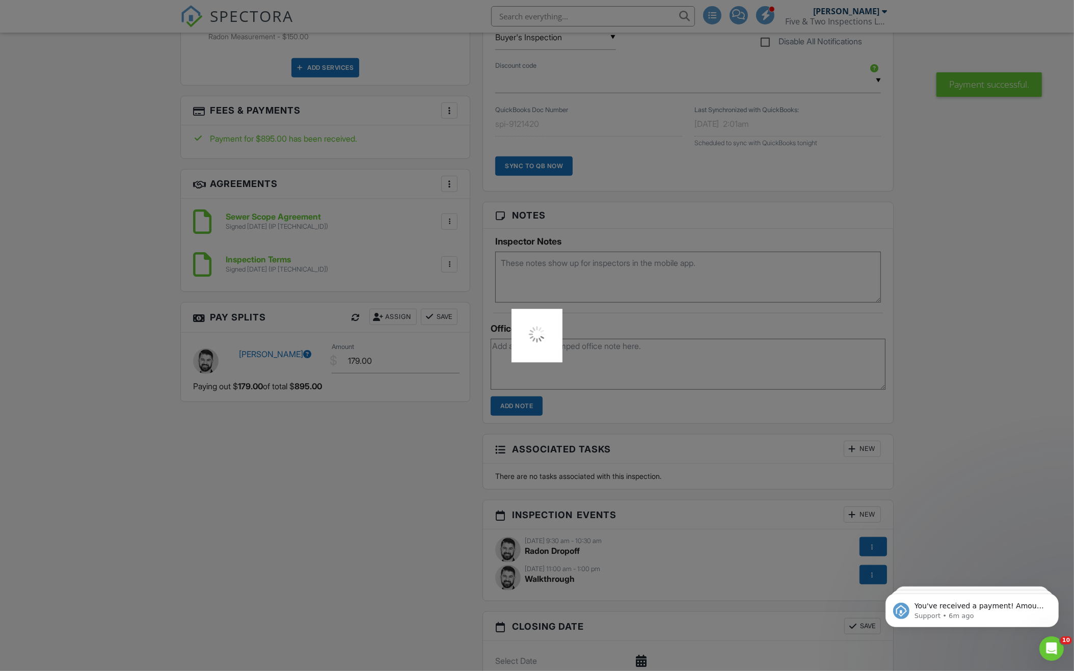
scroll to position [0, 0]
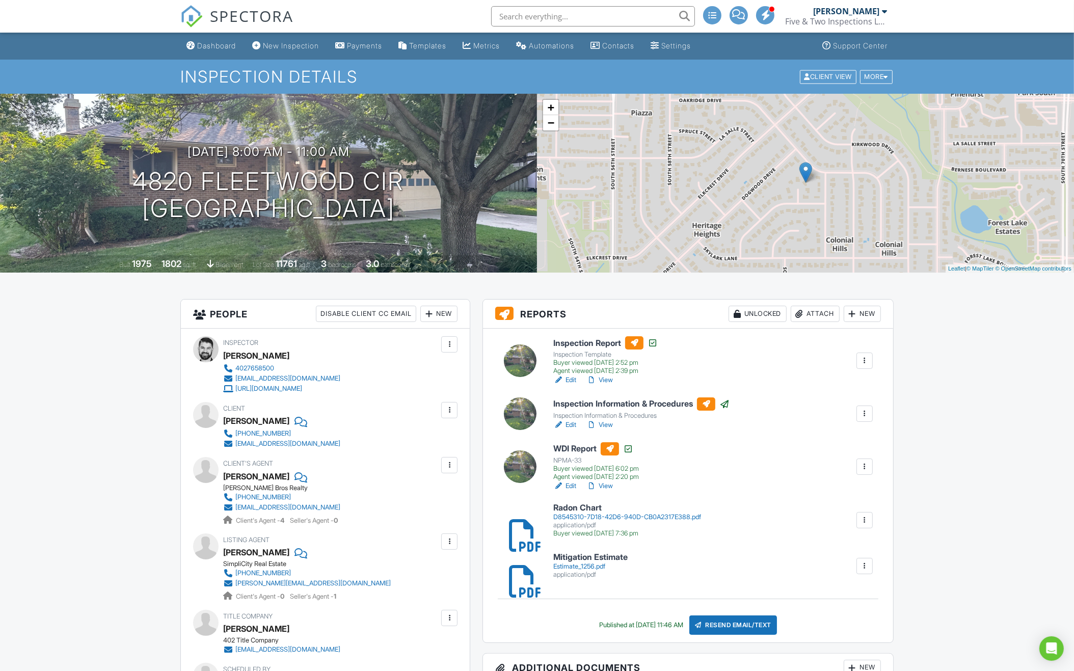
click at [592, 14] on input "text" at bounding box center [593, 16] width 204 height 20
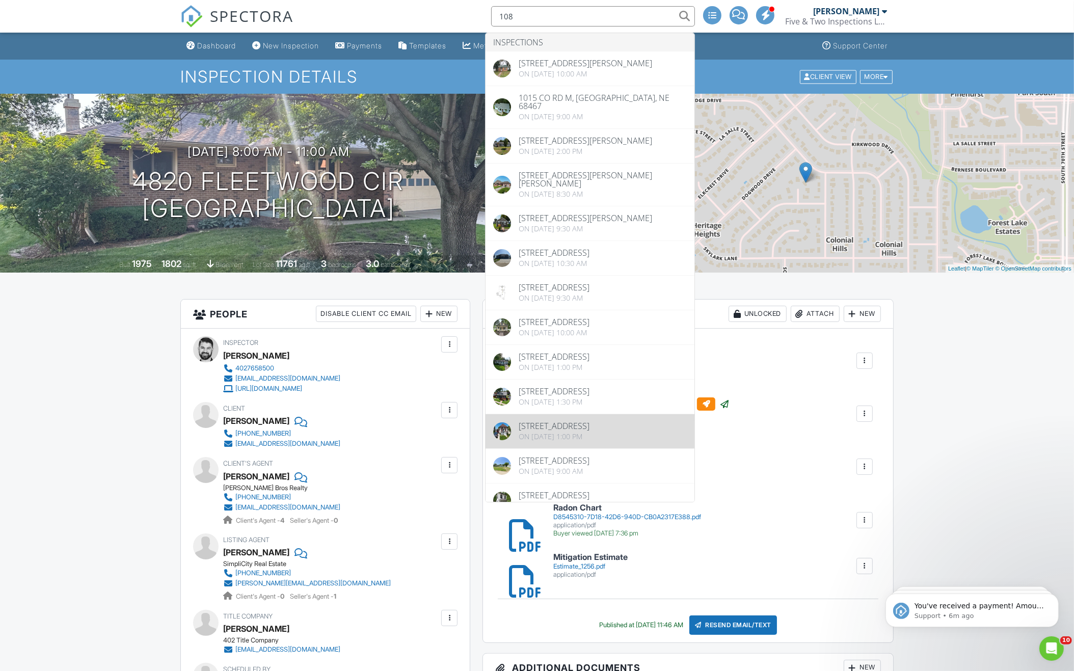
type input "108"
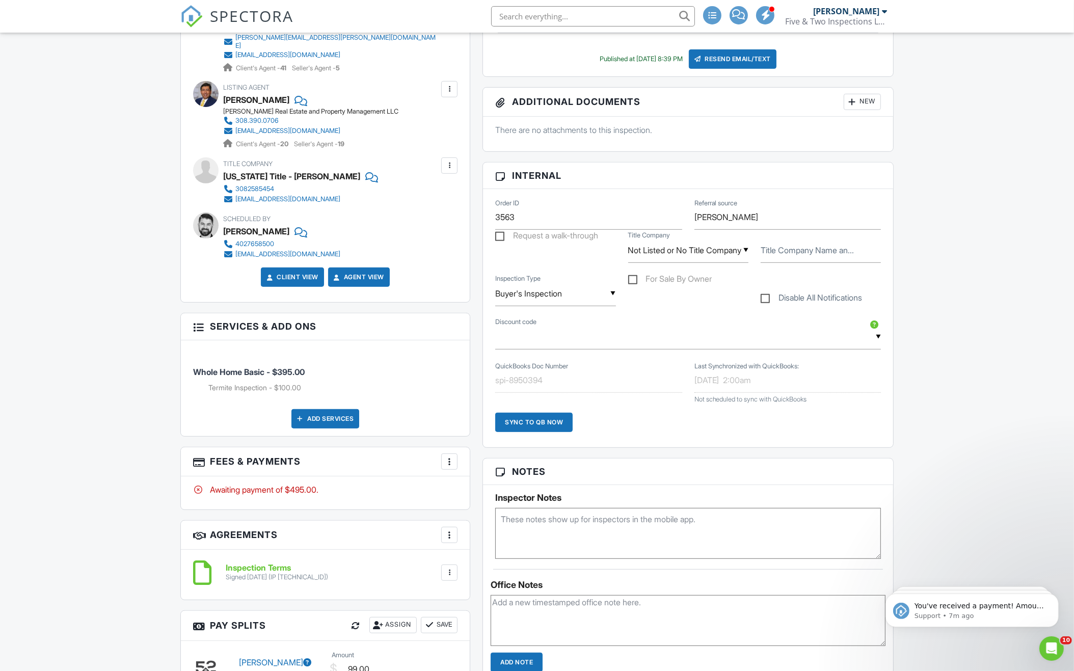
scroll to position [474, 0]
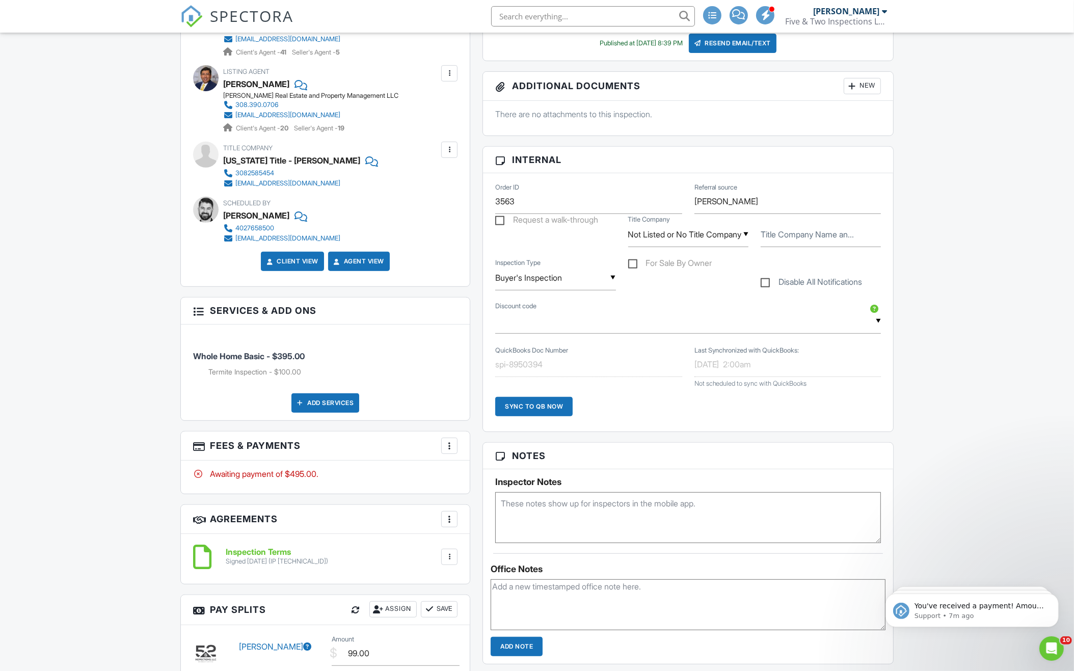
click at [453, 441] on div at bounding box center [449, 446] width 10 height 10
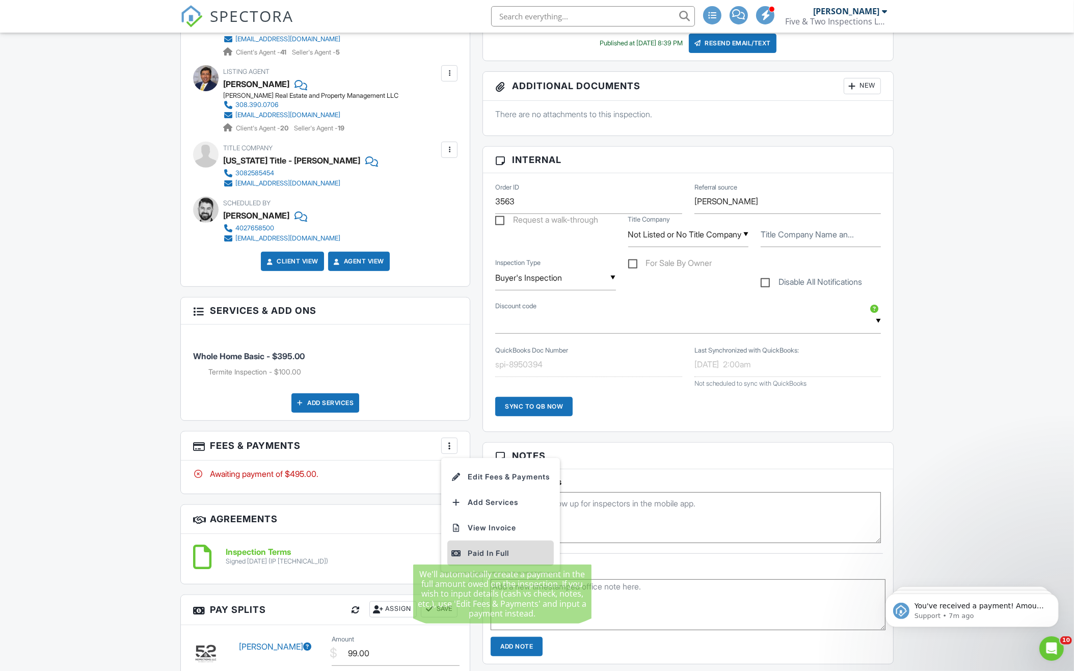
click at [474, 547] on div "Paid In Full" at bounding box center [500, 553] width 98 height 12
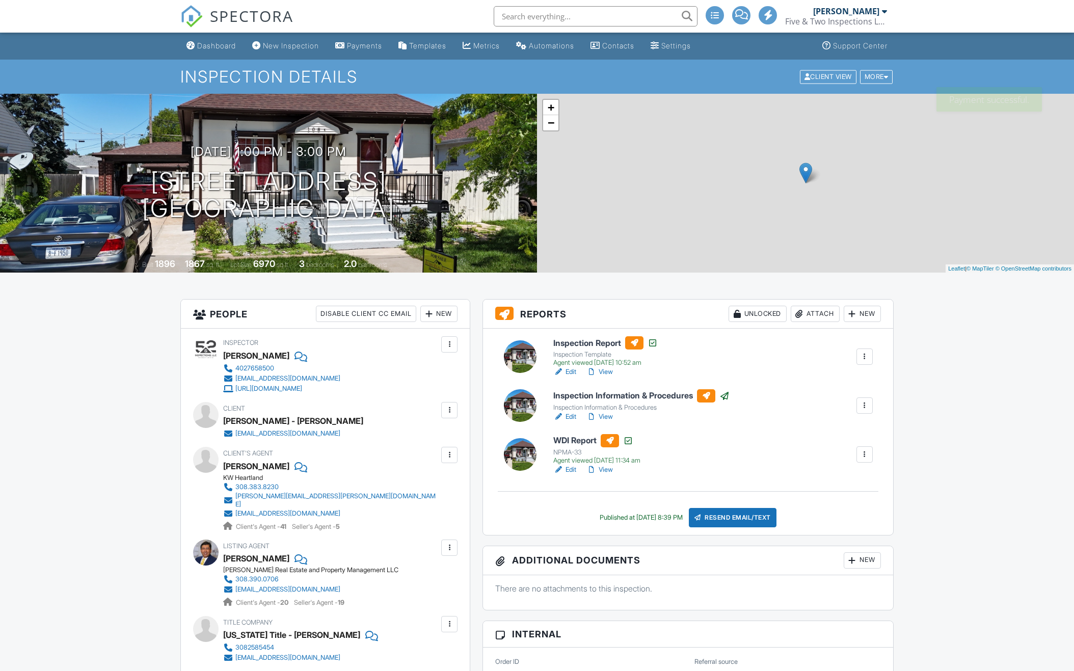
scroll to position [345, 0]
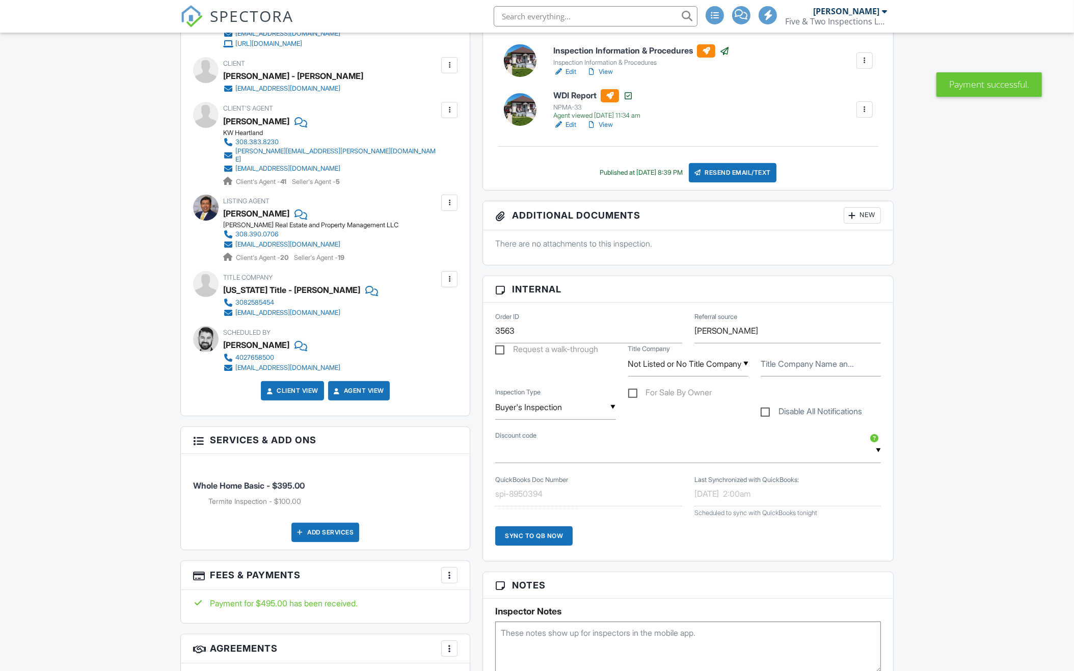
click at [519, 532] on div "Sync to QB Now" at bounding box center [533, 535] width 77 height 19
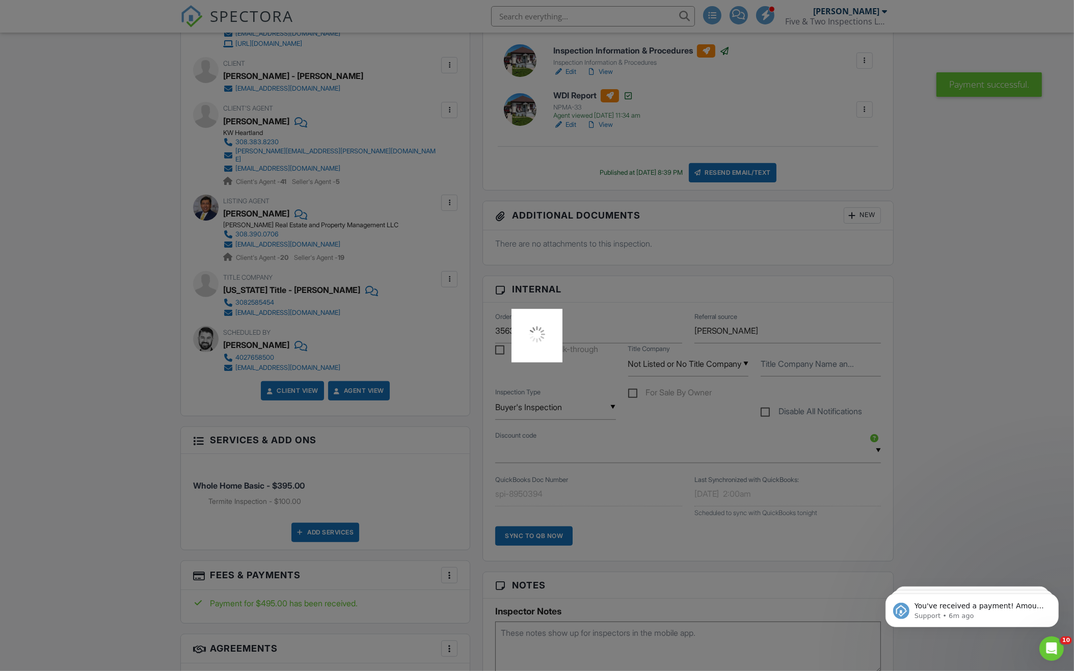
scroll to position [0, 0]
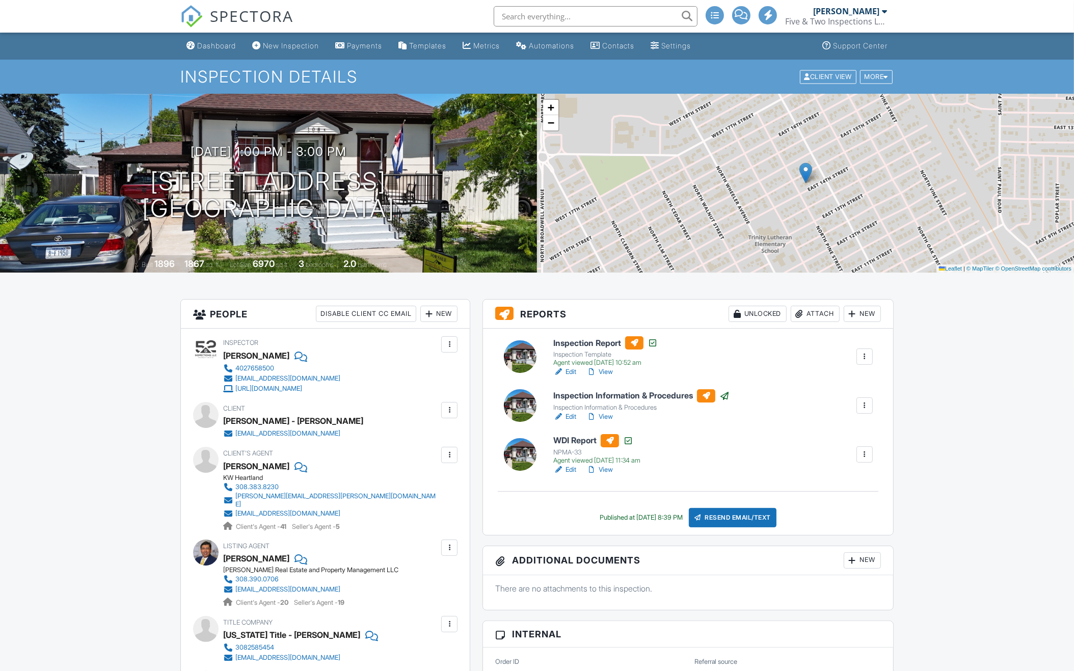
click at [634, 15] on input "text" at bounding box center [596, 16] width 204 height 20
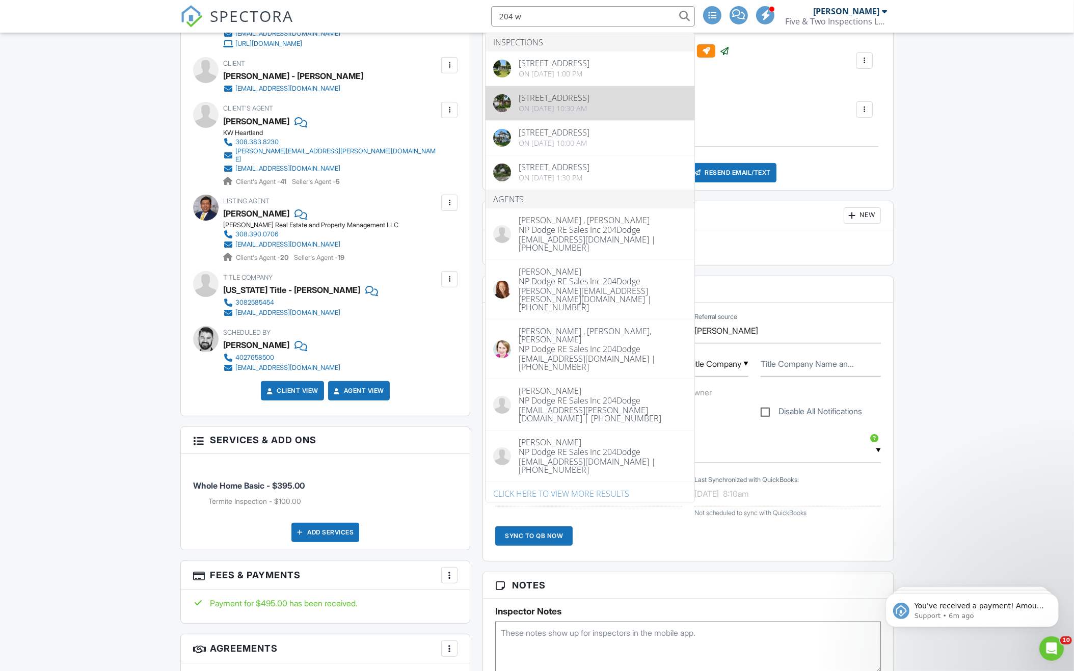
type input "204 w"
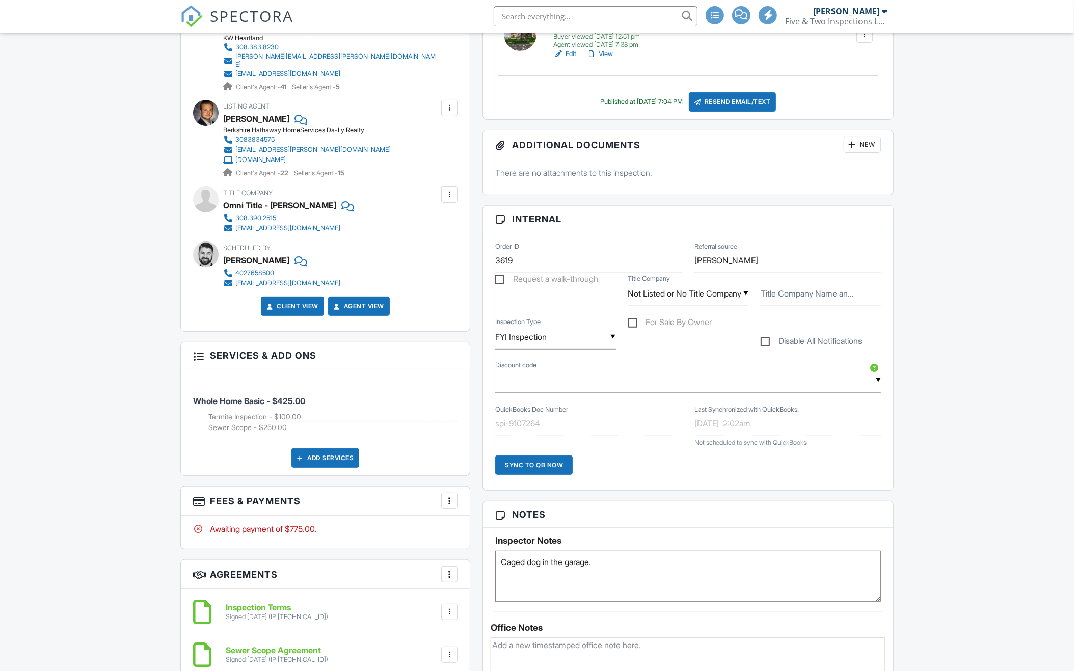
scroll to position [440, 0]
click at [451, 496] on div at bounding box center [449, 501] width 10 height 10
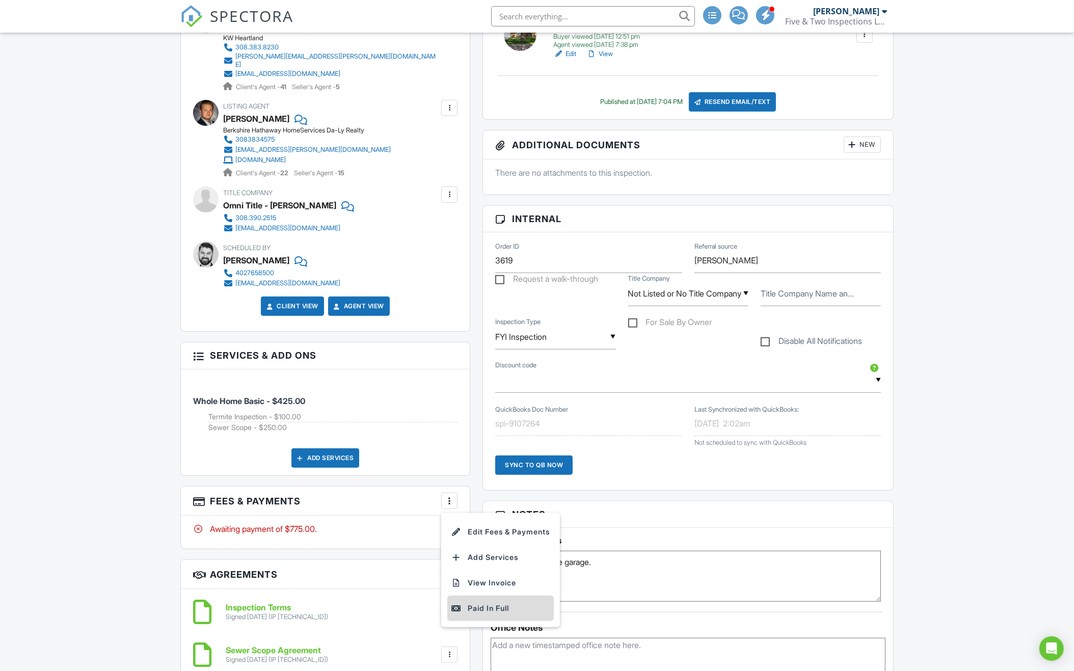
click at [476, 602] on div "Paid In Full" at bounding box center [500, 608] width 98 height 12
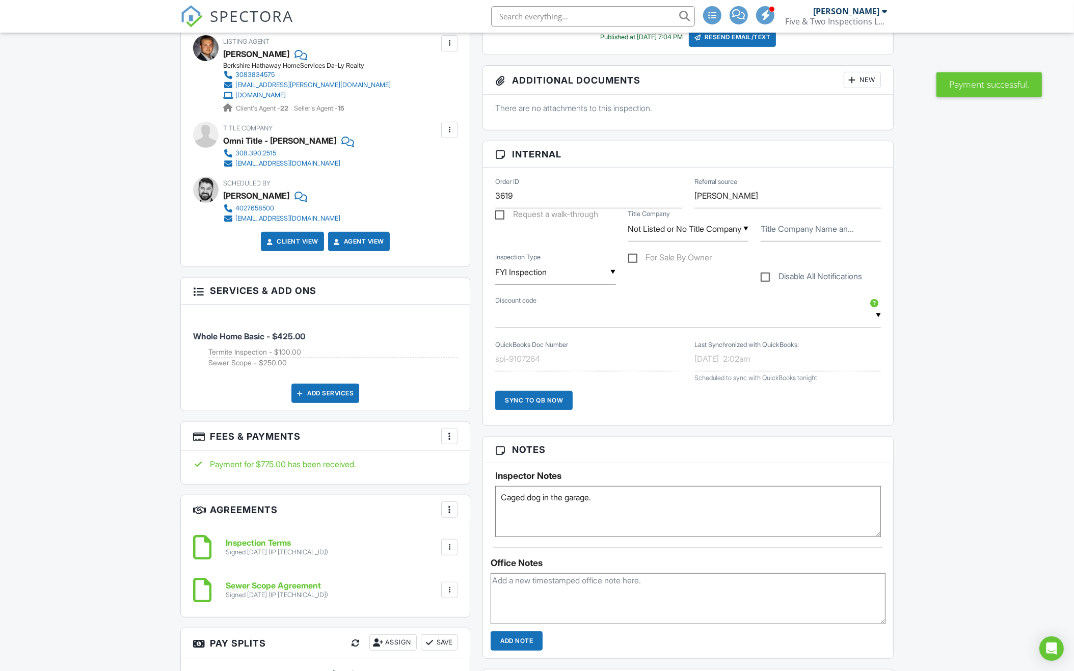
scroll to position [504, 0]
click at [563, 399] on div "Sync to QB Now" at bounding box center [533, 400] width 77 height 19
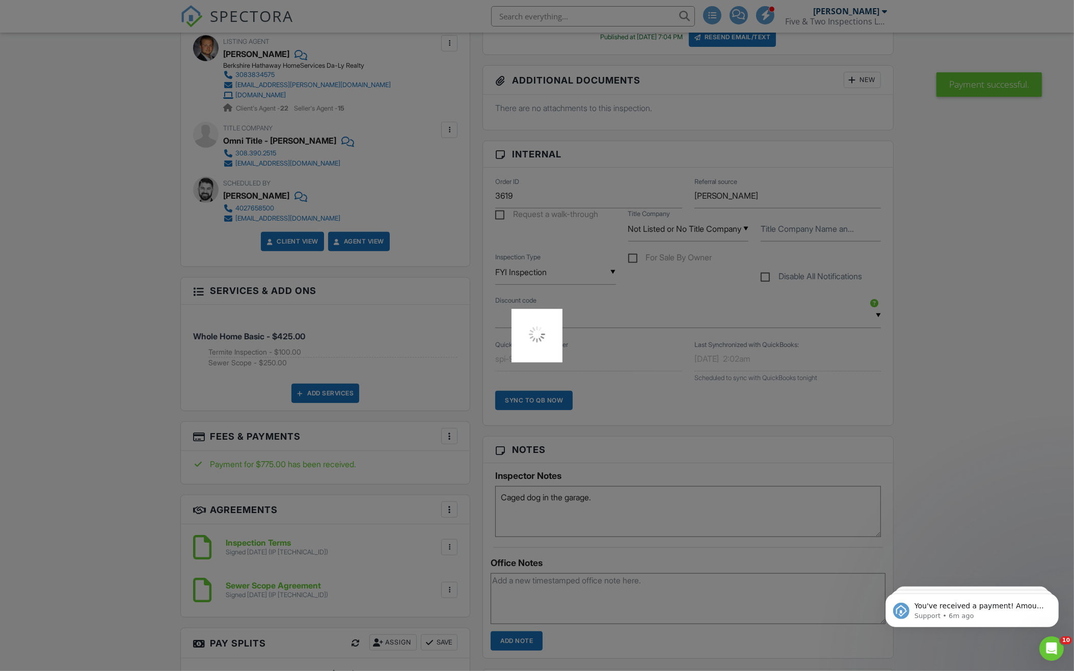
scroll to position [0, 0]
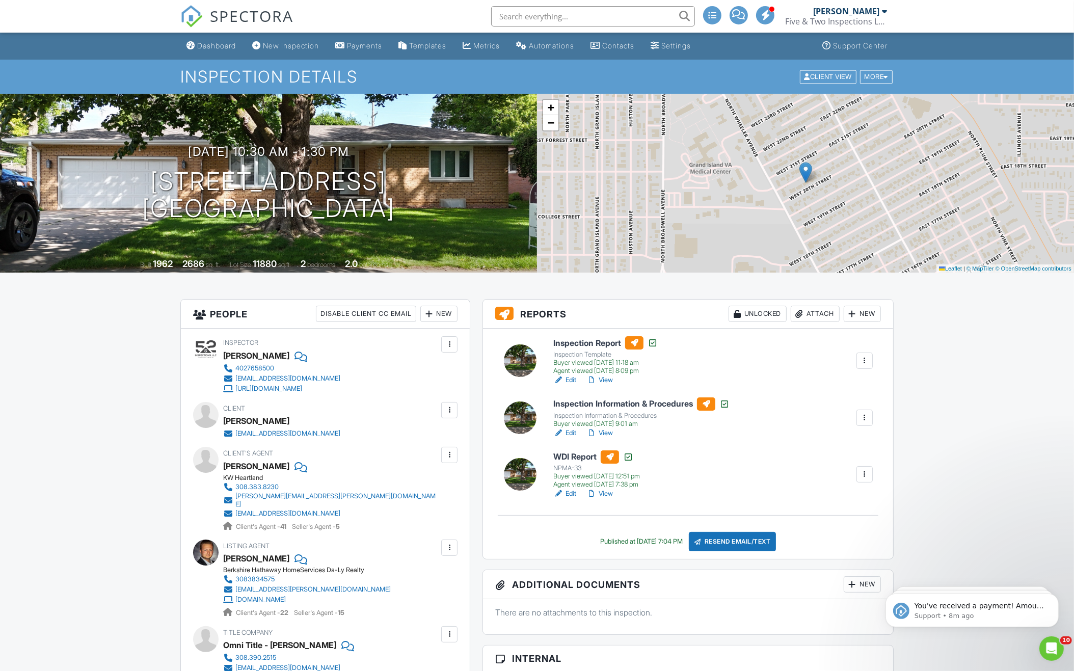
click at [580, 17] on input "text" at bounding box center [593, 16] width 204 height 20
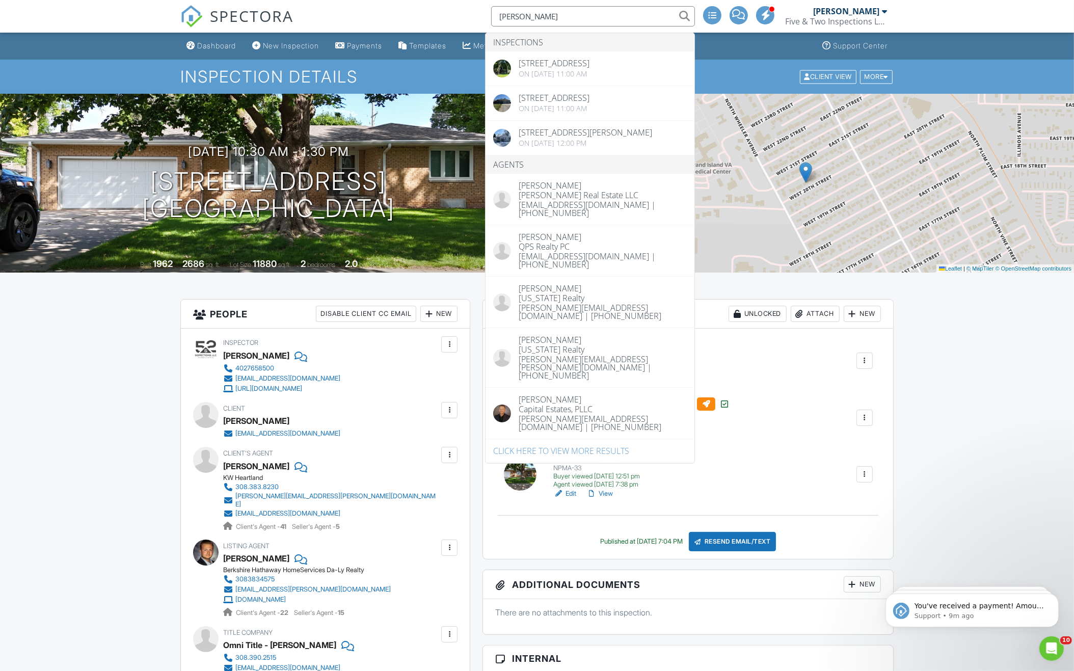
click at [532, 18] on input "Bradley" at bounding box center [593, 16] width 204 height 20
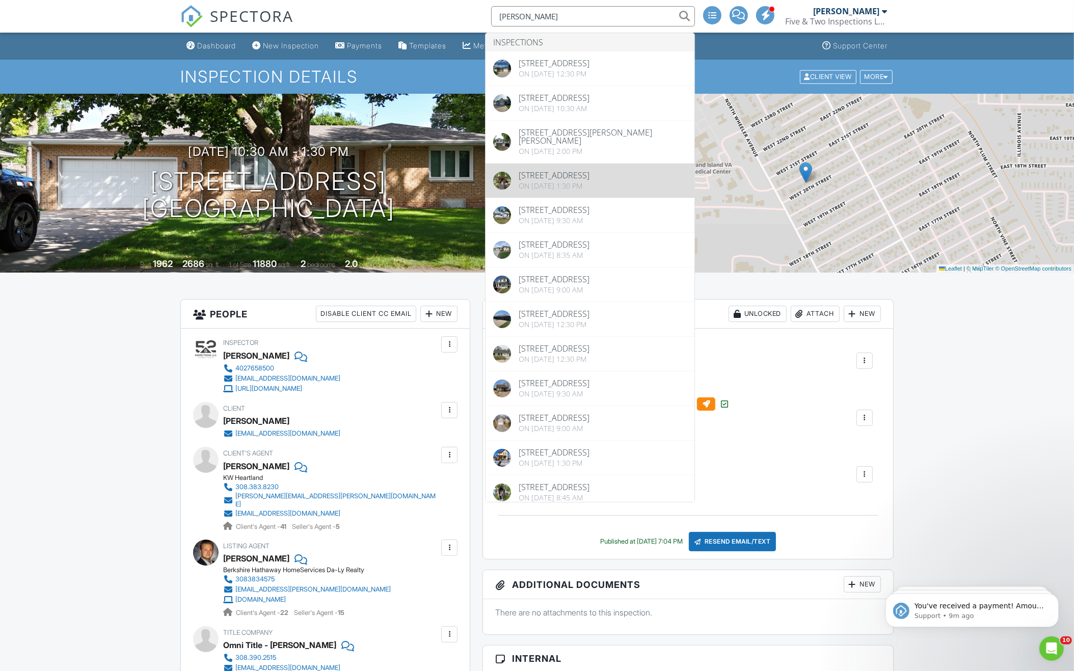
type input "linda"
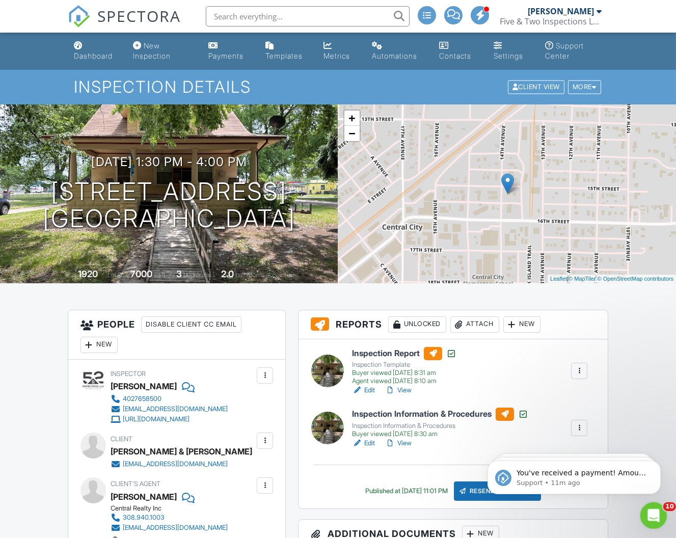
click at [657, 514] on icon "Open Intercom Messenger" at bounding box center [652, 514] width 17 height 17
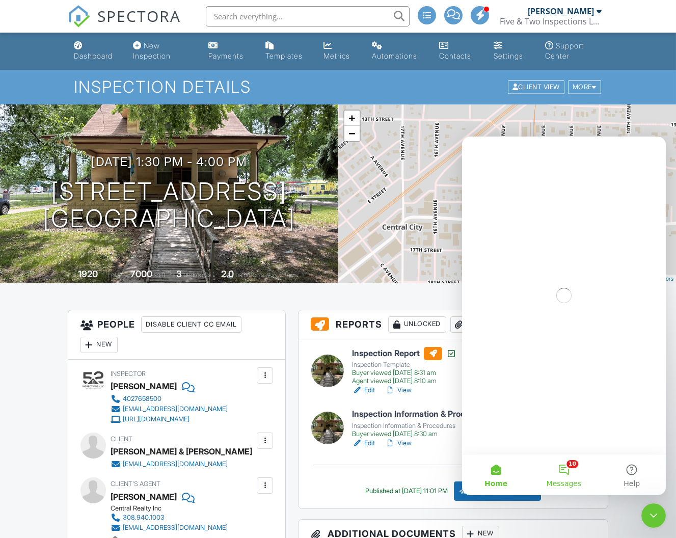
click at [568, 463] on button "10 Messages" at bounding box center [563, 474] width 68 height 41
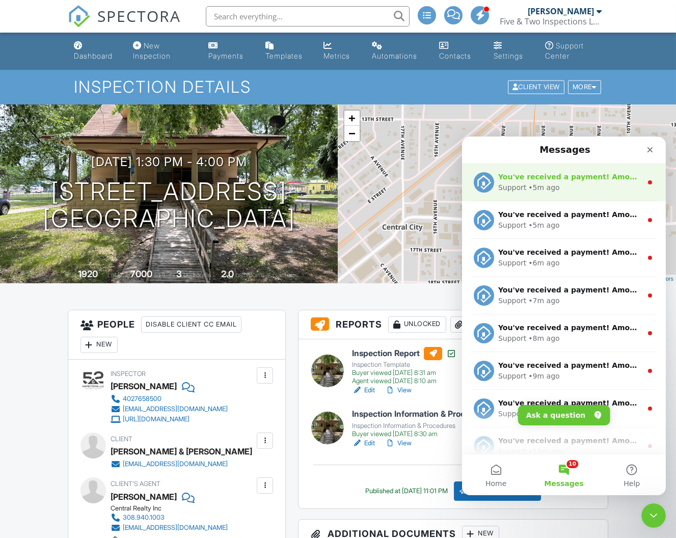
click at [595, 191] on div "Support • 5m ago" at bounding box center [570, 187] width 144 height 11
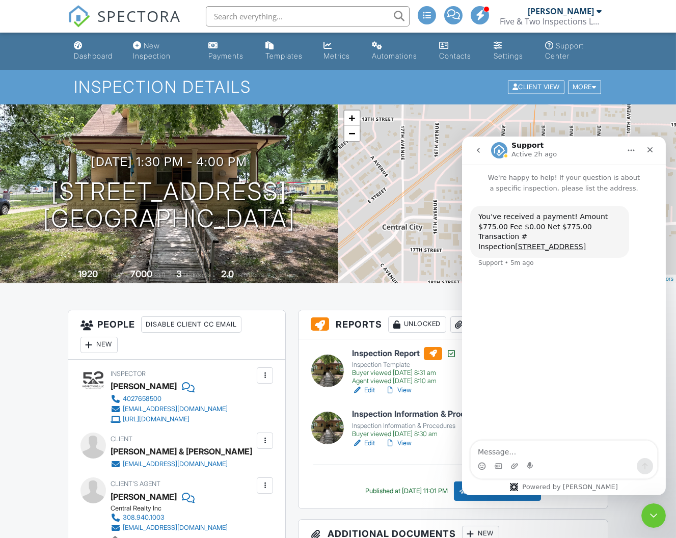
click at [475, 150] on icon "go back" at bounding box center [478, 150] width 8 height 8
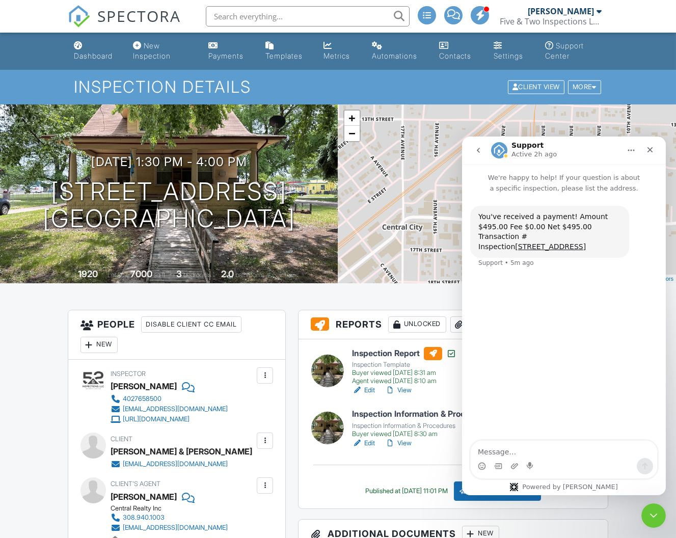
click at [475, 152] on icon "go back" at bounding box center [478, 150] width 8 height 8
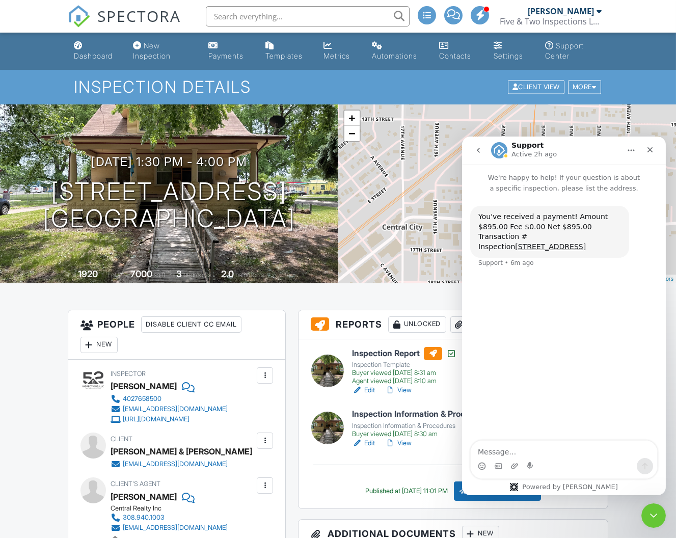
click at [476, 148] on icon "go back" at bounding box center [478, 150] width 8 height 8
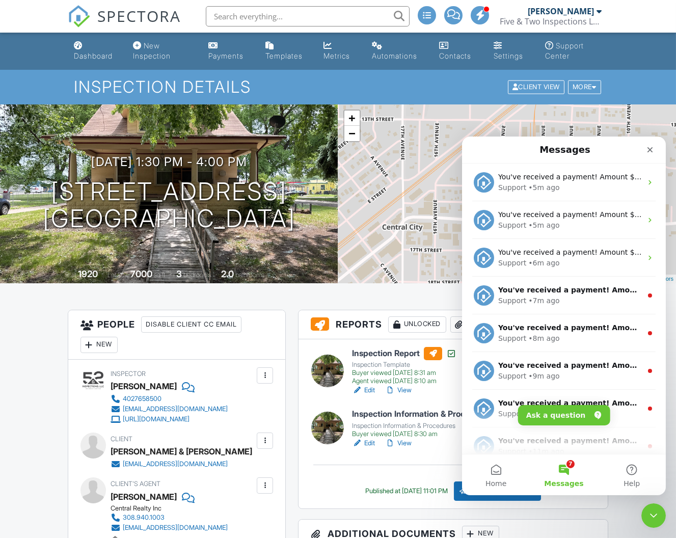
click at [273, 15] on input "text" at bounding box center [308, 16] width 204 height 20
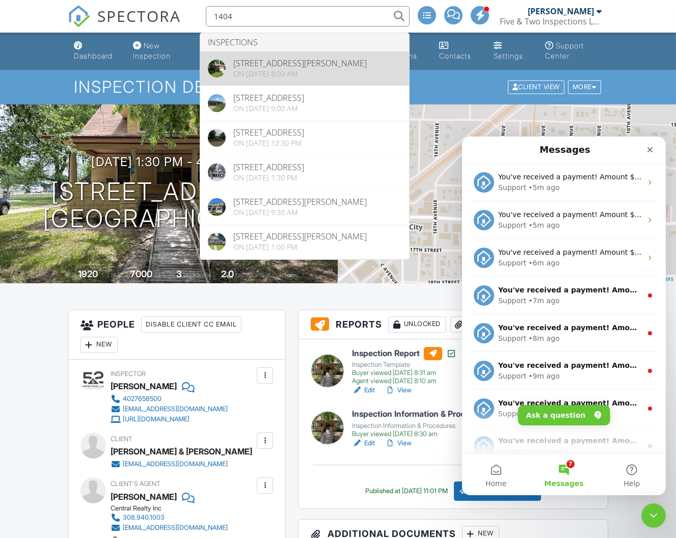
type input "1404"
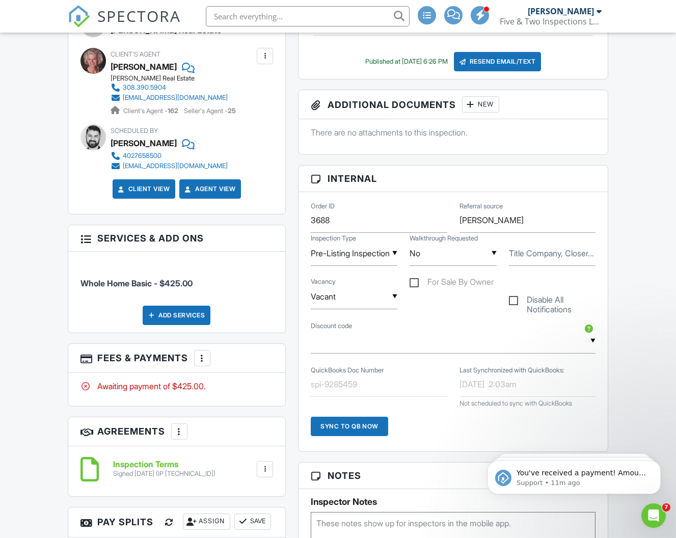
scroll to position [428, 0]
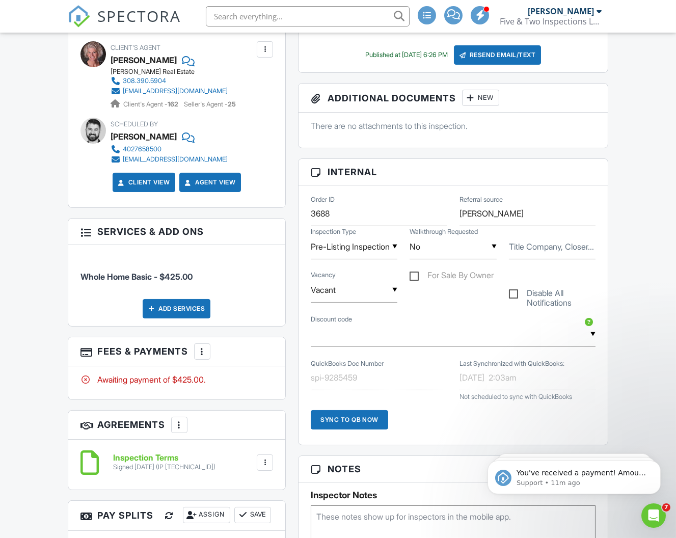
click at [206, 354] on div at bounding box center [202, 351] width 10 height 10
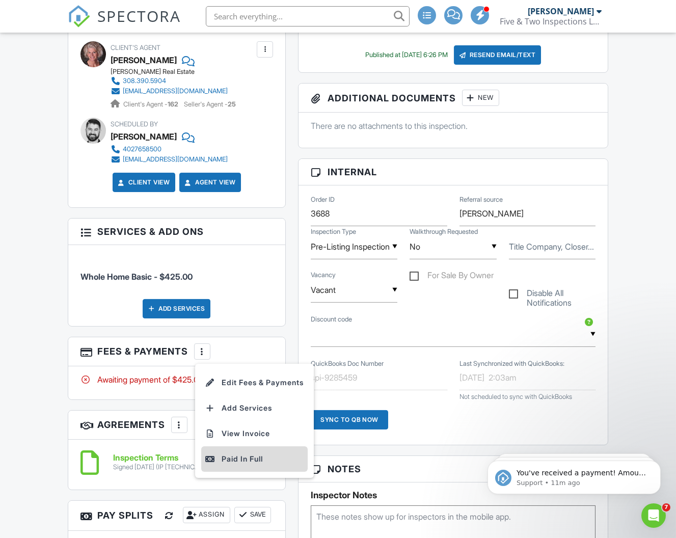
click at [225, 457] on div "Paid In Full" at bounding box center [254, 459] width 98 height 12
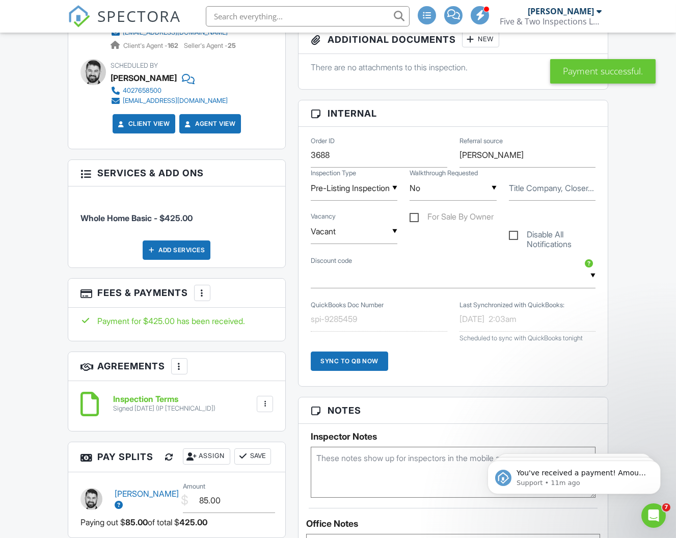
click at [337, 359] on div "Sync to QB Now" at bounding box center [349, 361] width 77 height 19
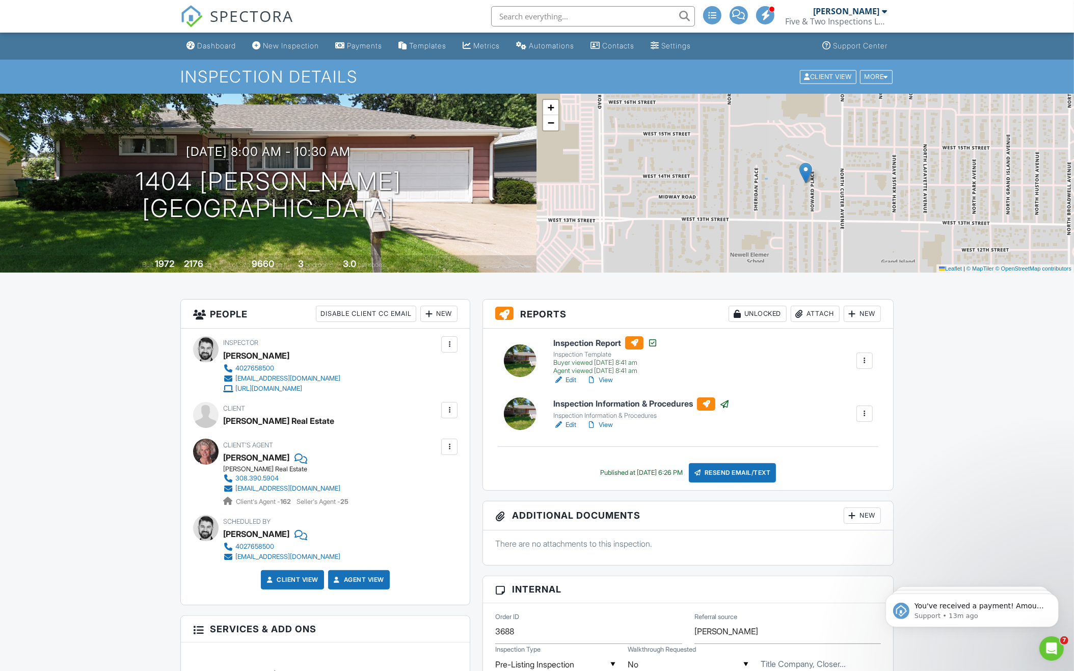
click at [535, 20] on input "text" at bounding box center [593, 16] width 204 height 20
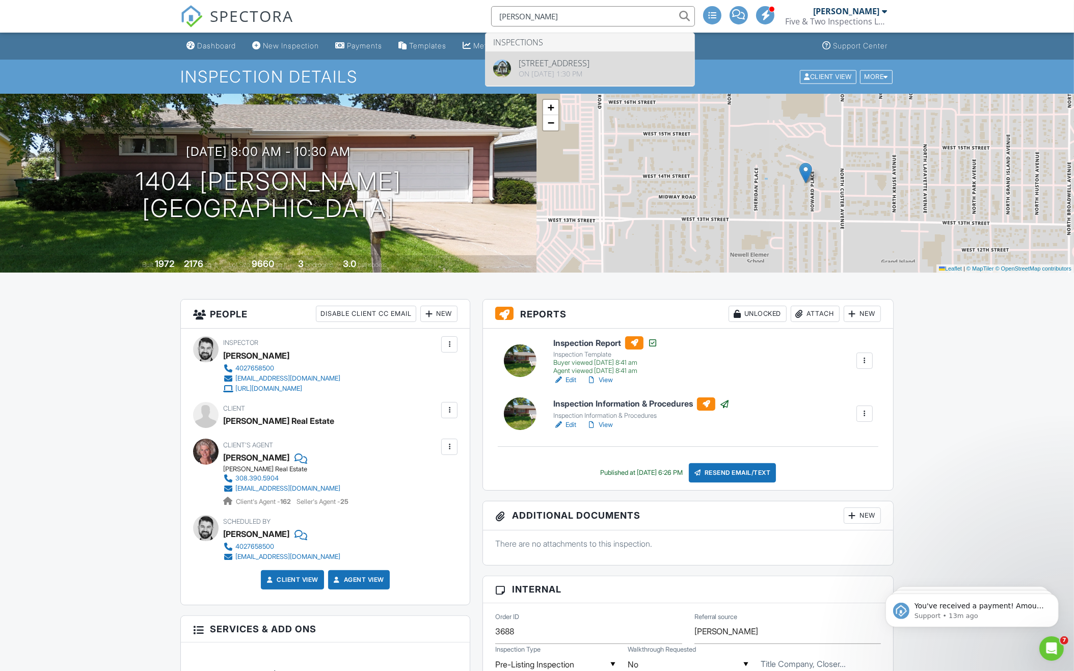
type input "[PERSON_NAME]"
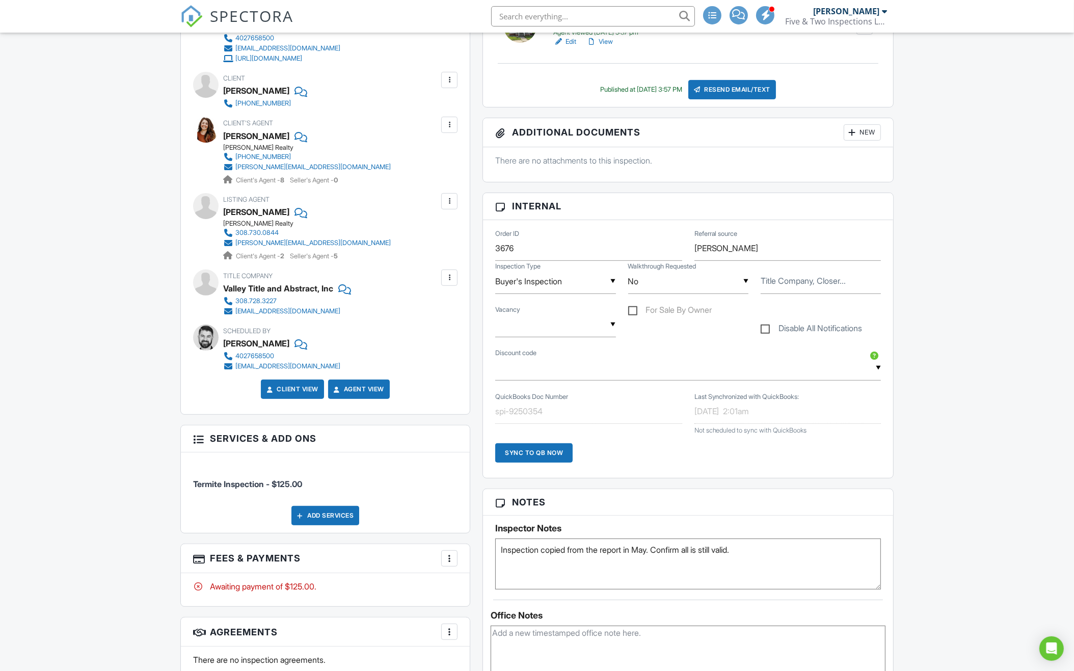
click at [447, 558] on div at bounding box center [449, 558] width 10 height 10
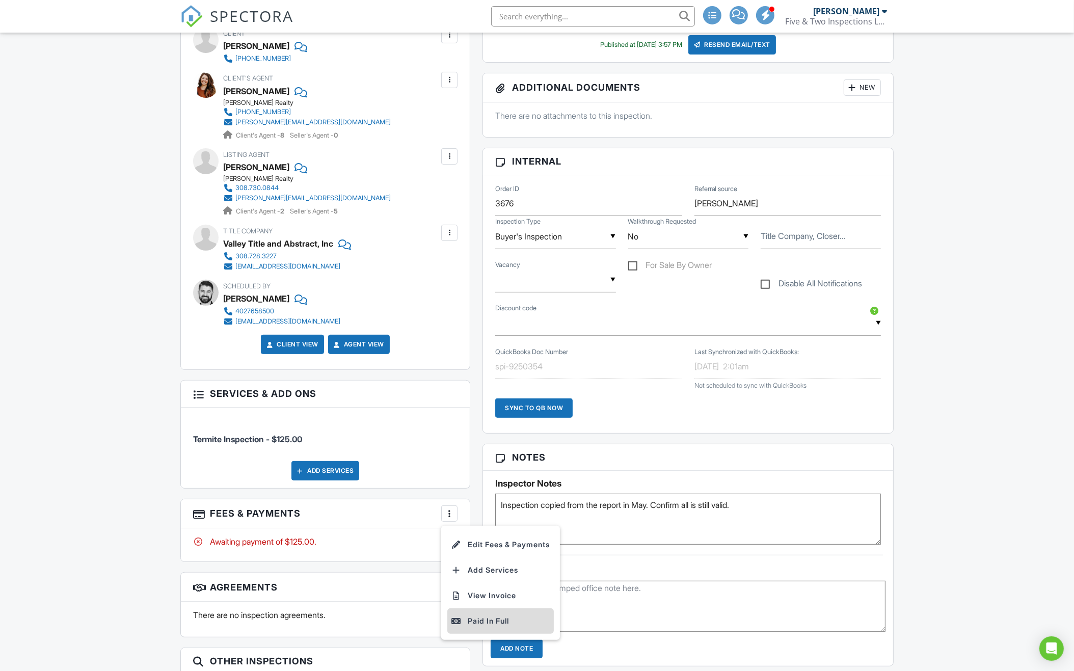
scroll to position [414, 0]
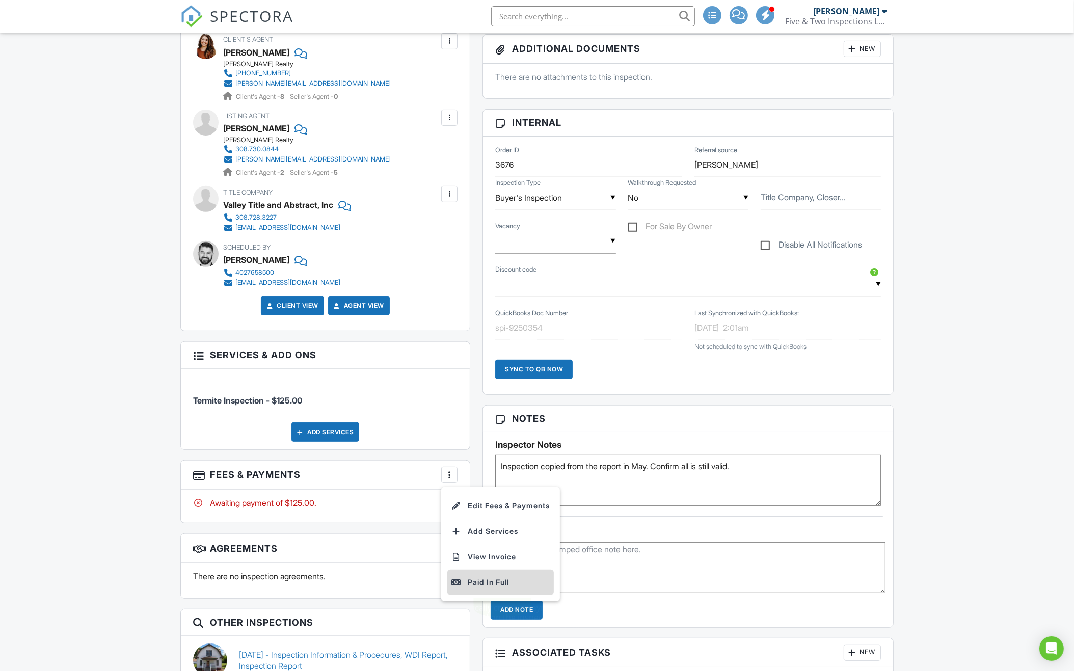
click at [480, 585] on div "Paid In Full" at bounding box center [500, 582] width 98 height 12
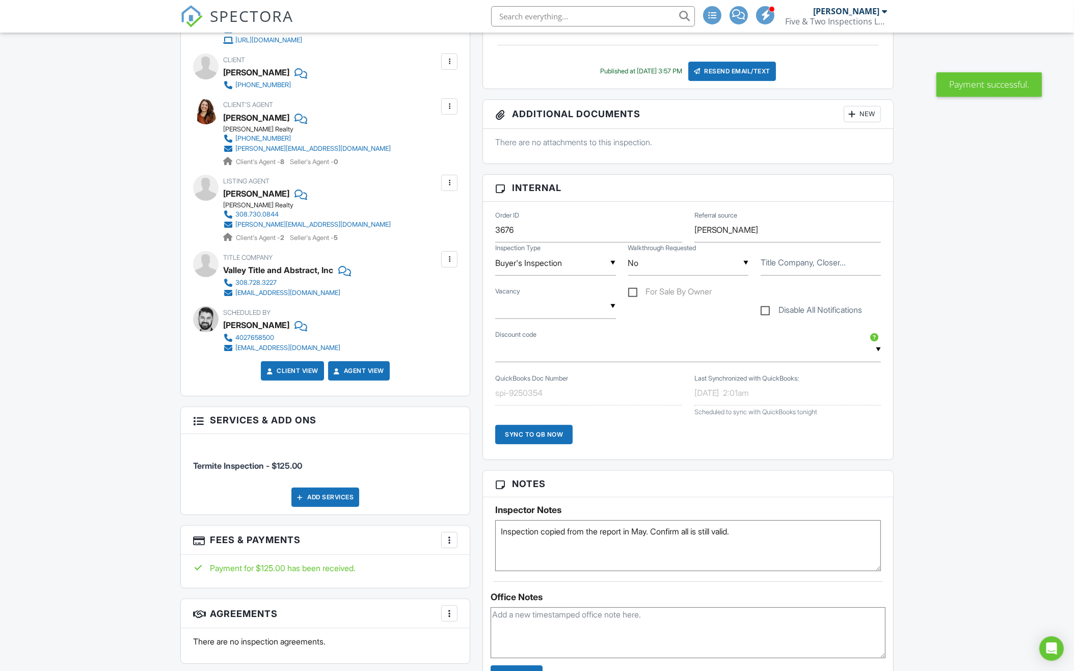
click at [527, 436] on div "Sync to QB Now" at bounding box center [533, 434] width 77 height 19
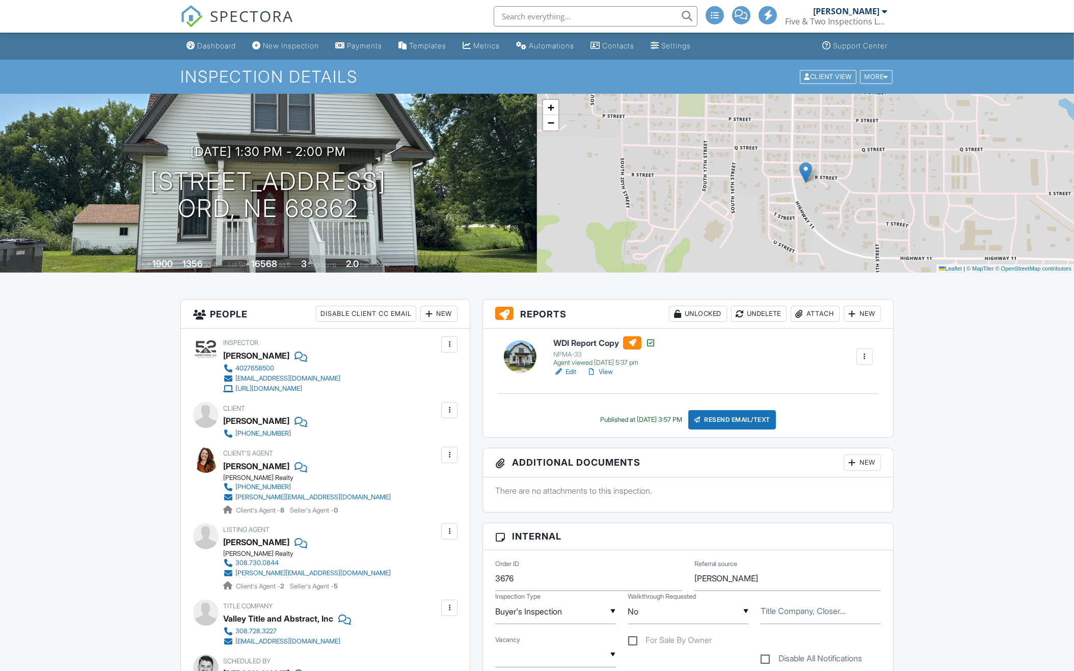
click at [561, 19] on input "text" at bounding box center [596, 16] width 204 height 20
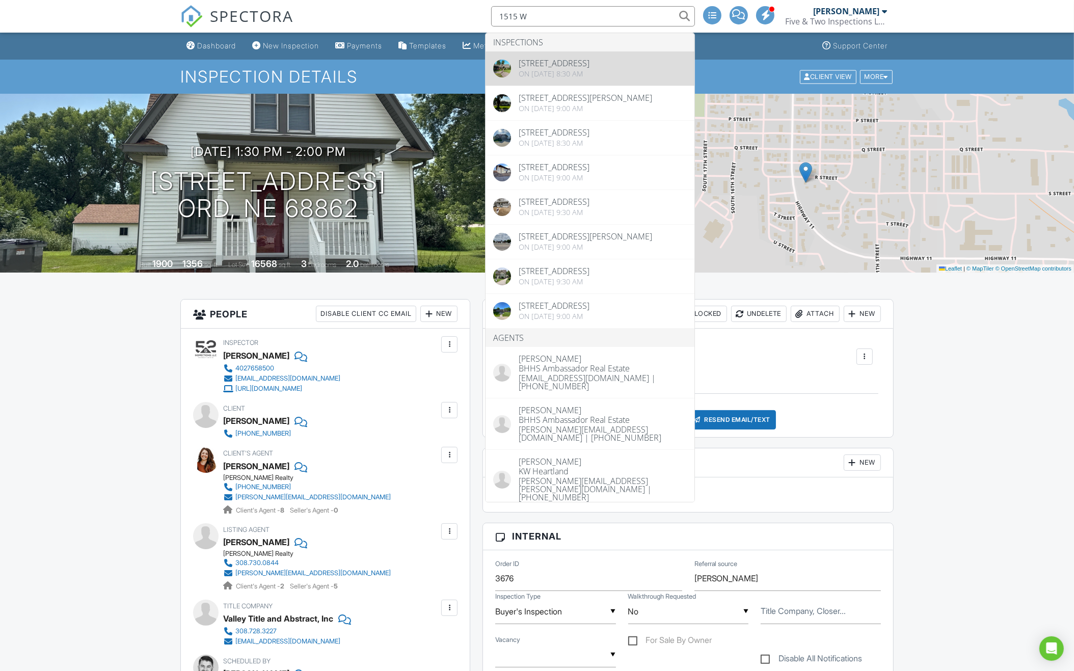
type input "1515 W"
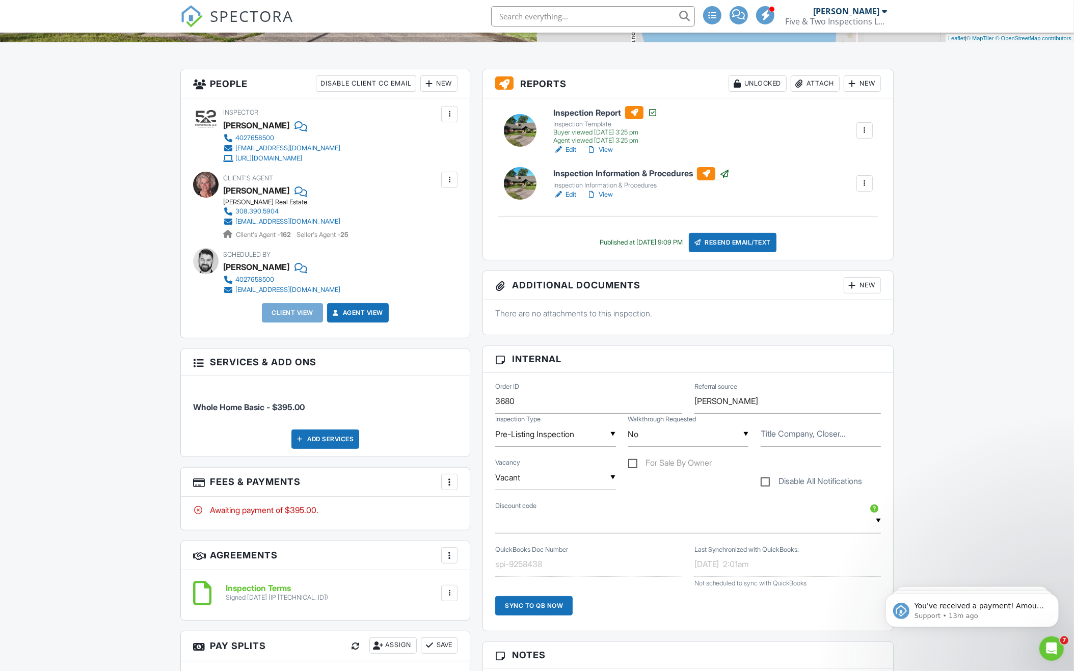
scroll to position [232, 0]
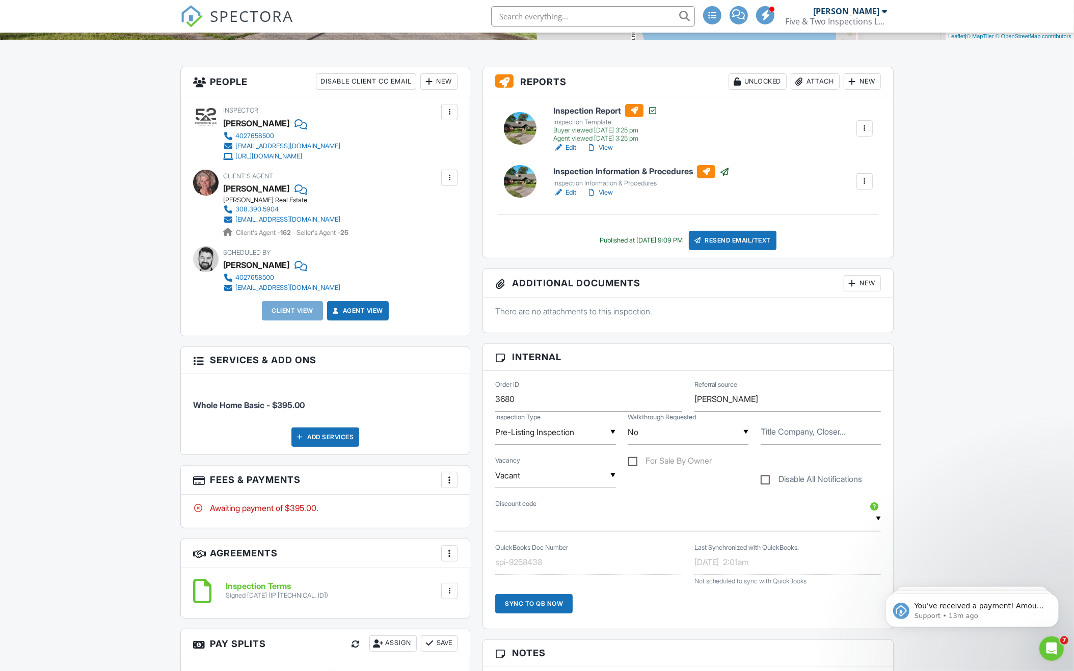
click at [453, 480] on div at bounding box center [449, 480] width 10 height 10
click at [468, 583] on div "Paid In Full" at bounding box center [500, 587] width 98 height 12
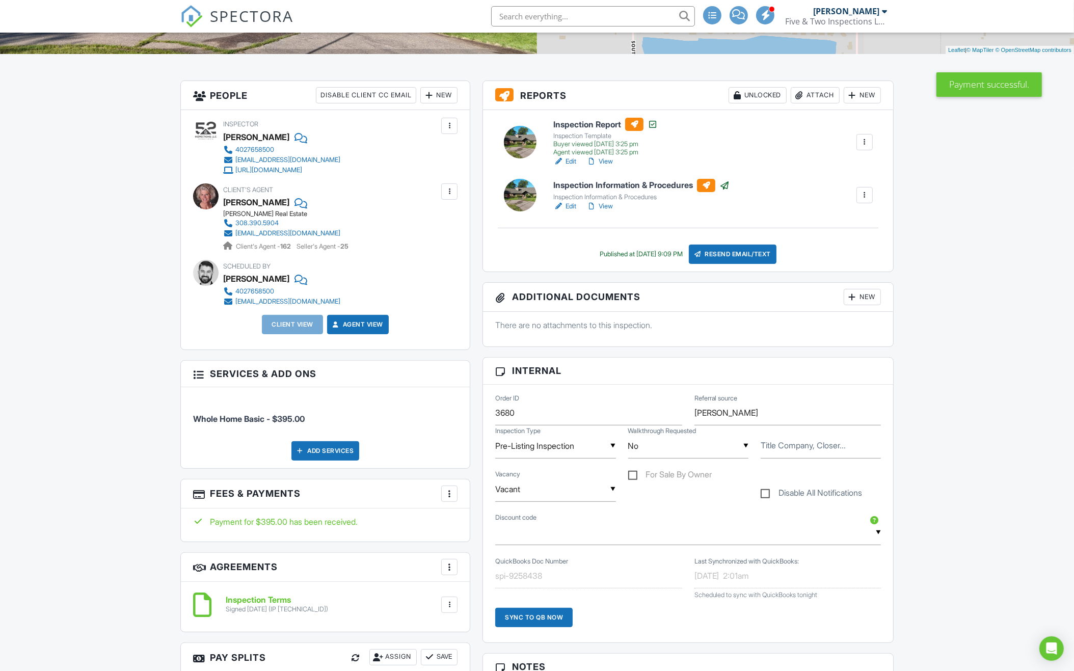
scroll to position [285, 0]
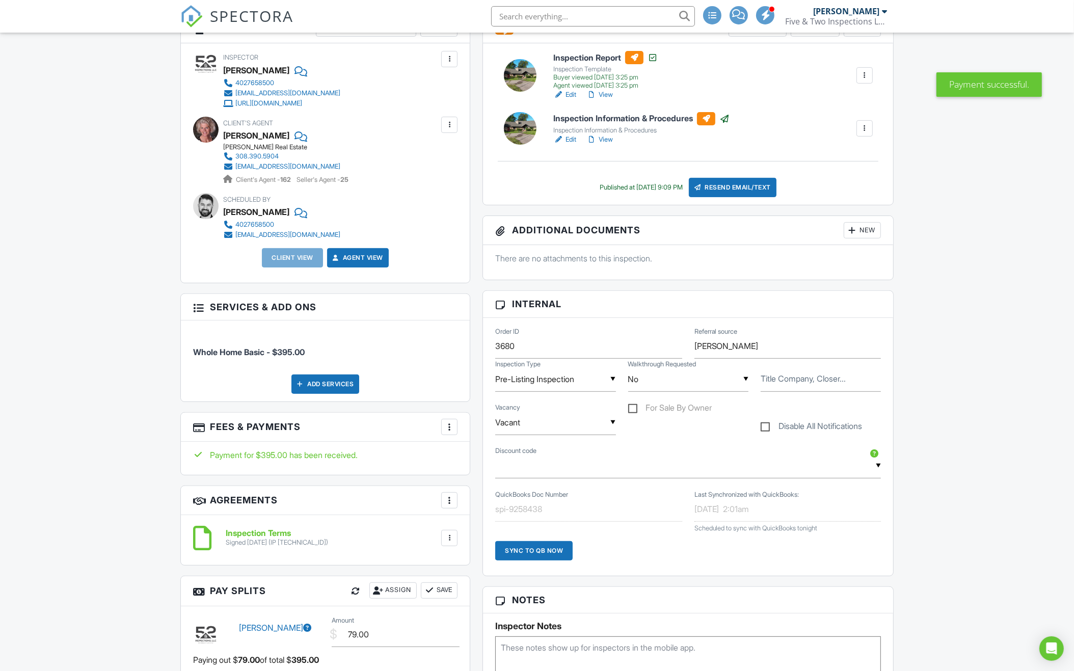
click at [552, 548] on div "Sync to QB Now" at bounding box center [533, 550] width 77 height 19
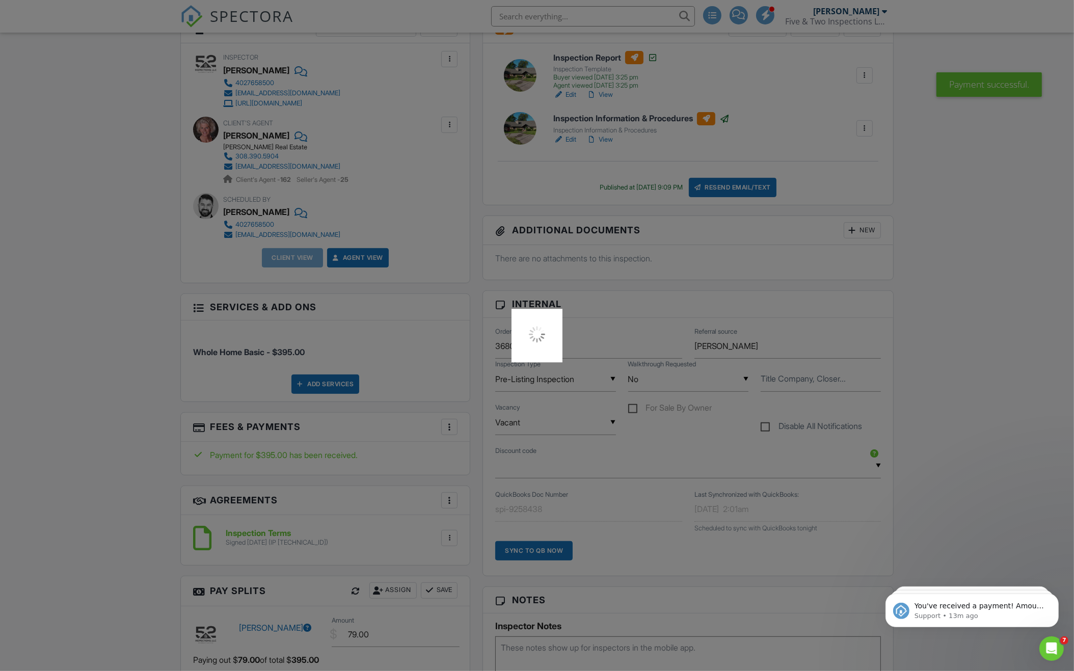
scroll to position [0, 0]
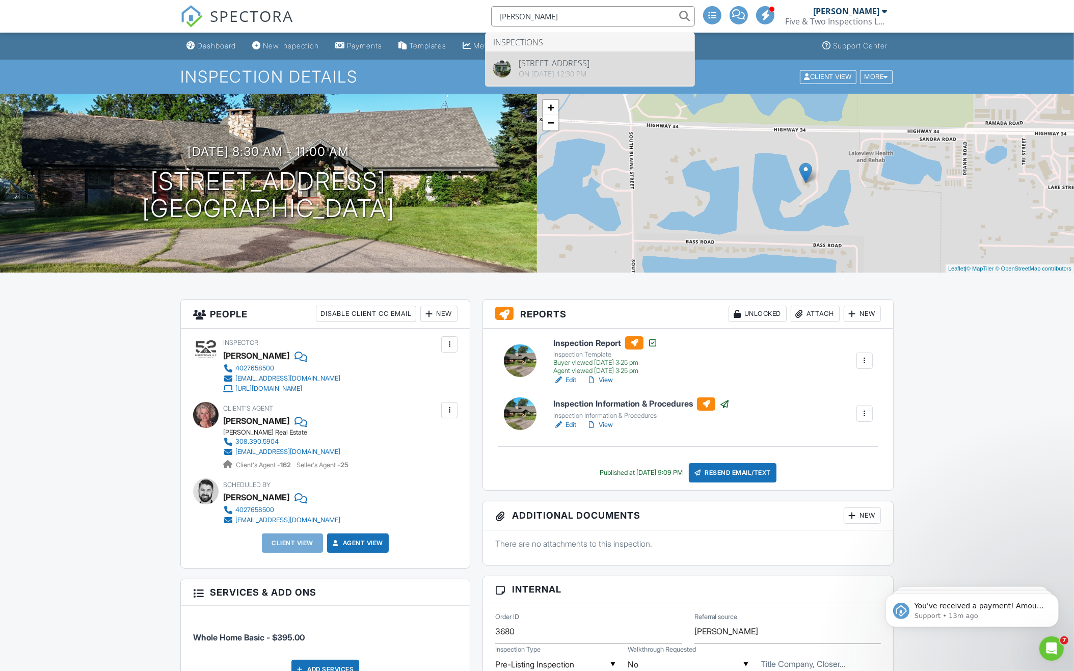
type input "Jan Martin"
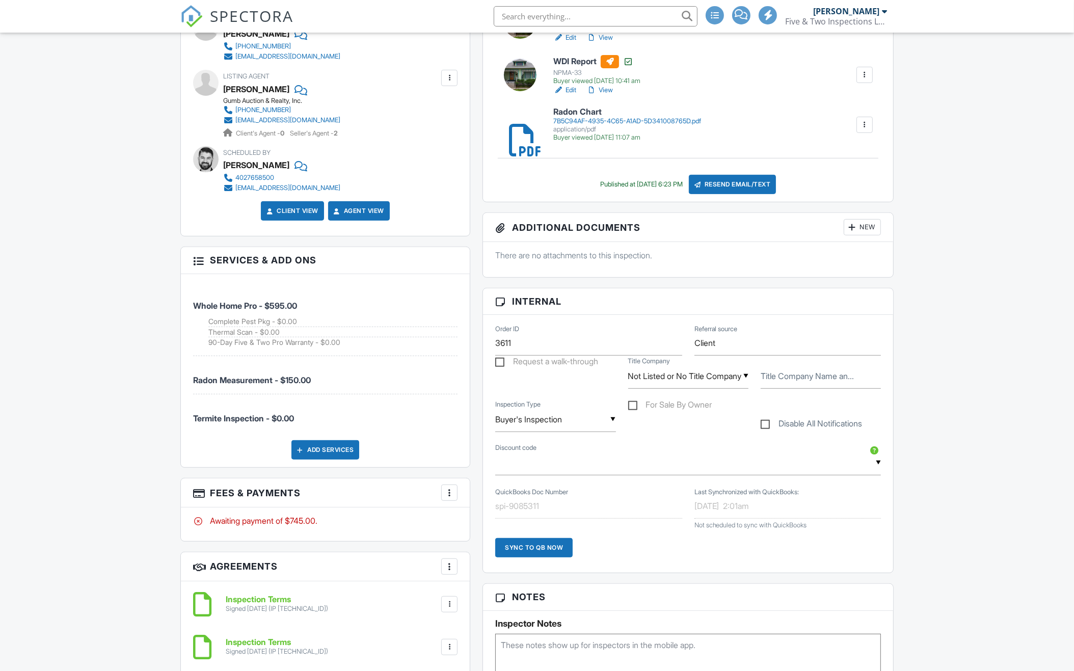
scroll to position [387, 0]
click at [449, 491] on div at bounding box center [449, 493] width 10 height 10
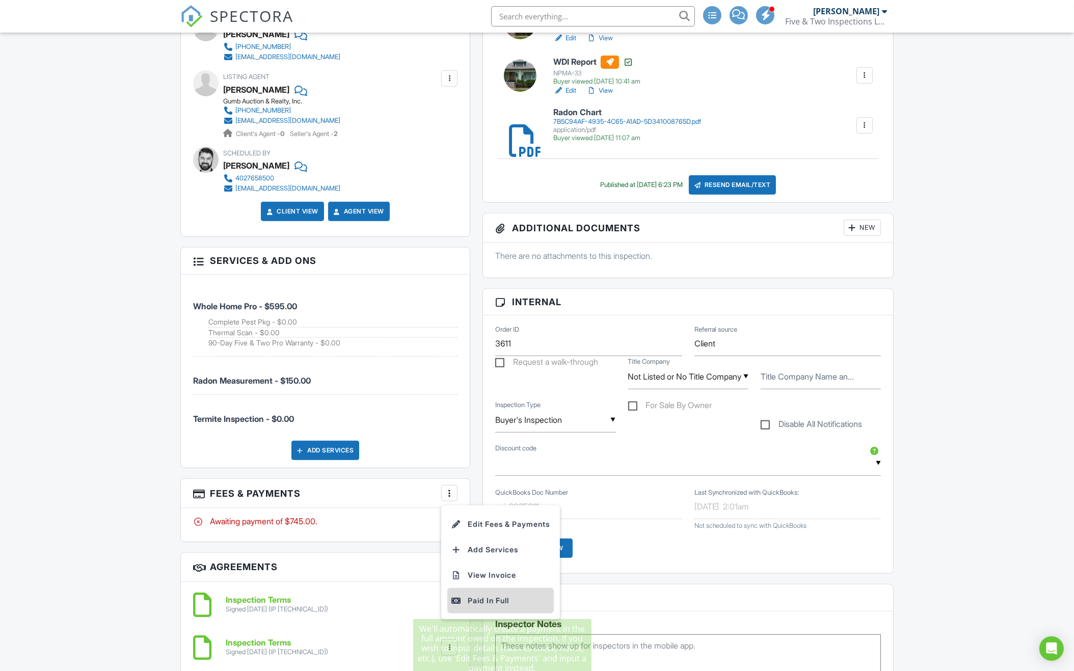
click at [470, 595] on div "Paid In Full" at bounding box center [500, 601] width 98 height 12
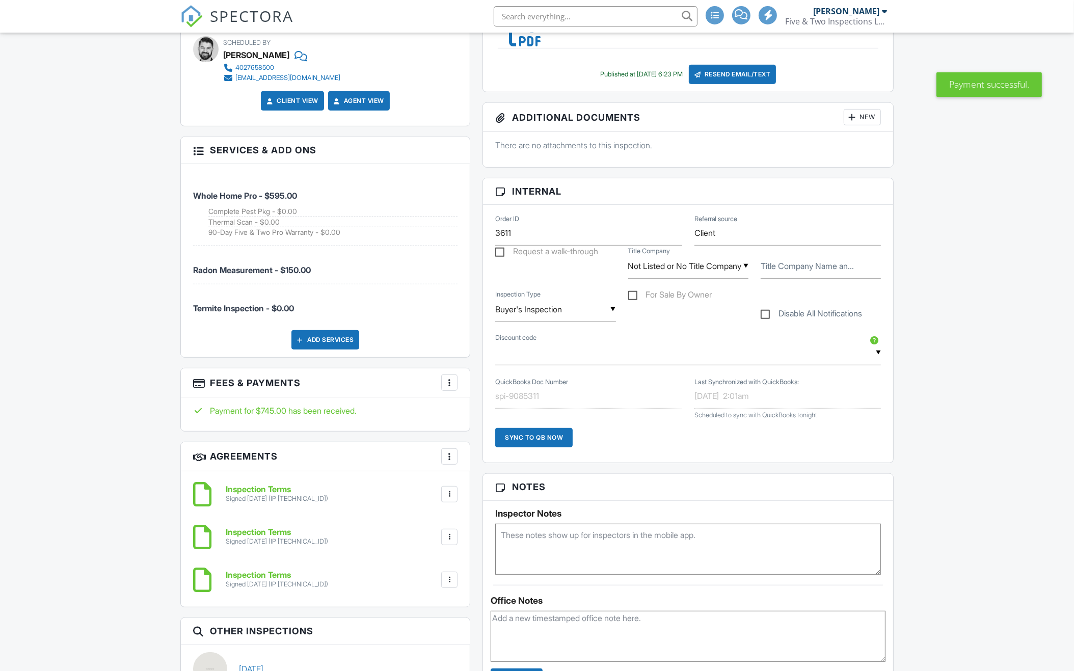
scroll to position [509, 0]
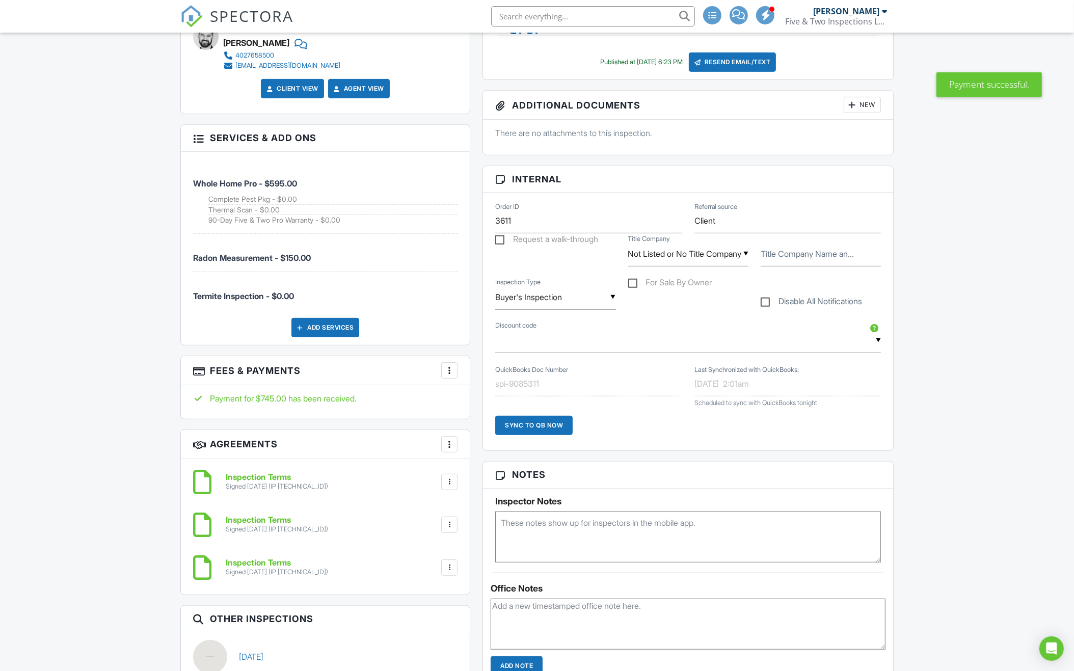
click at [536, 420] on div "Sync to QB Now" at bounding box center [533, 425] width 77 height 19
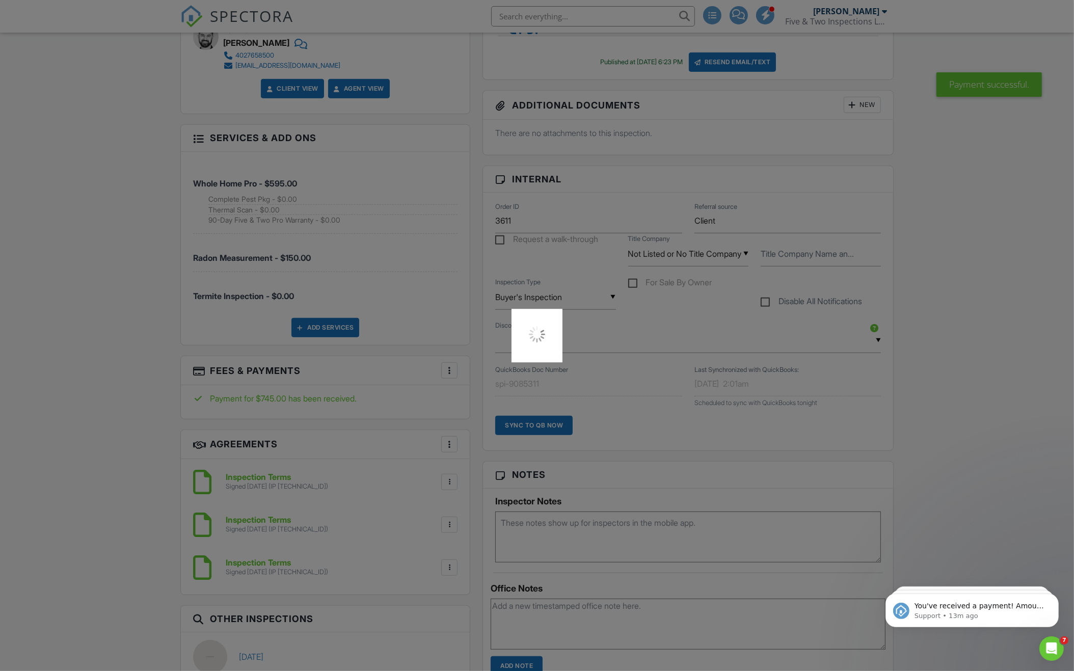
scroll to position [0, 0]
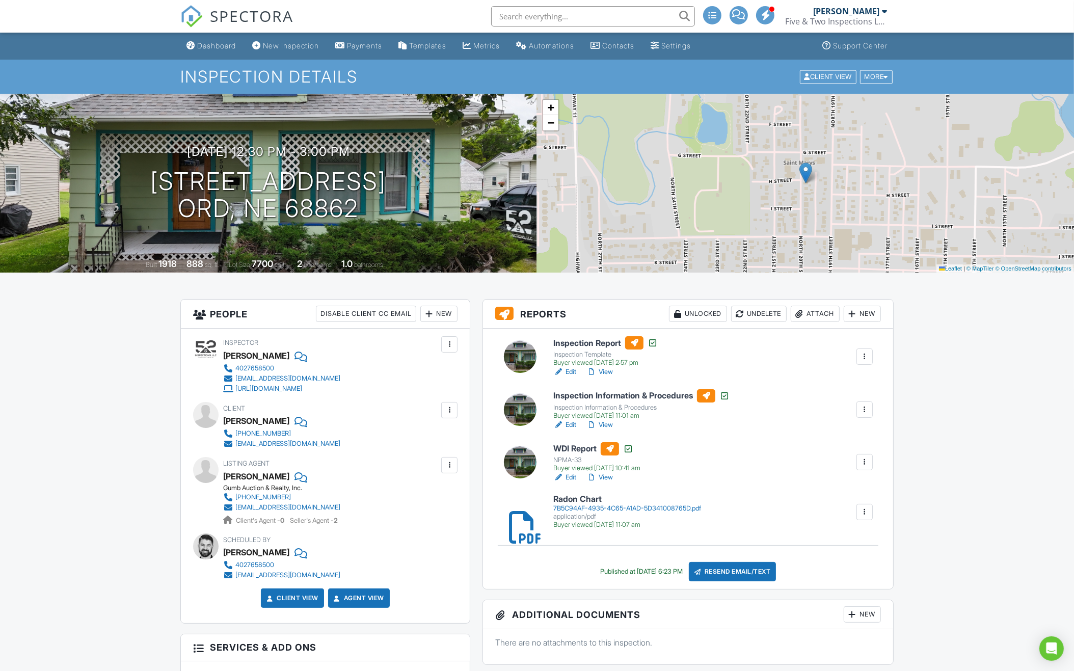
click at [546, 17] on input "text" at bounding box center [593, 16] width 204 height 20
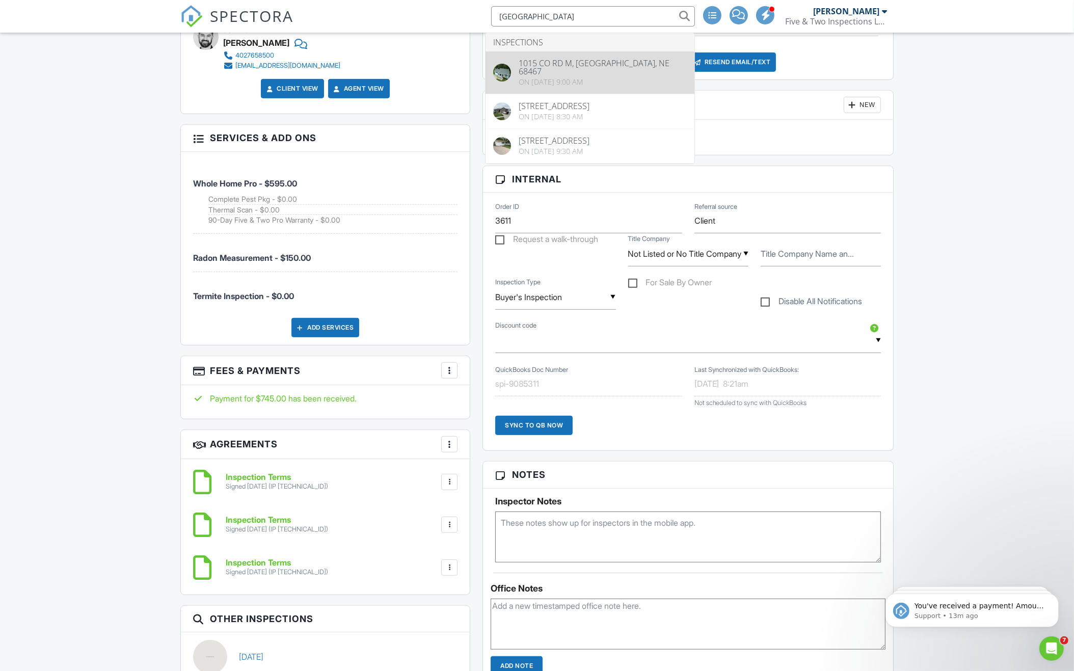
type input "Lemburg"
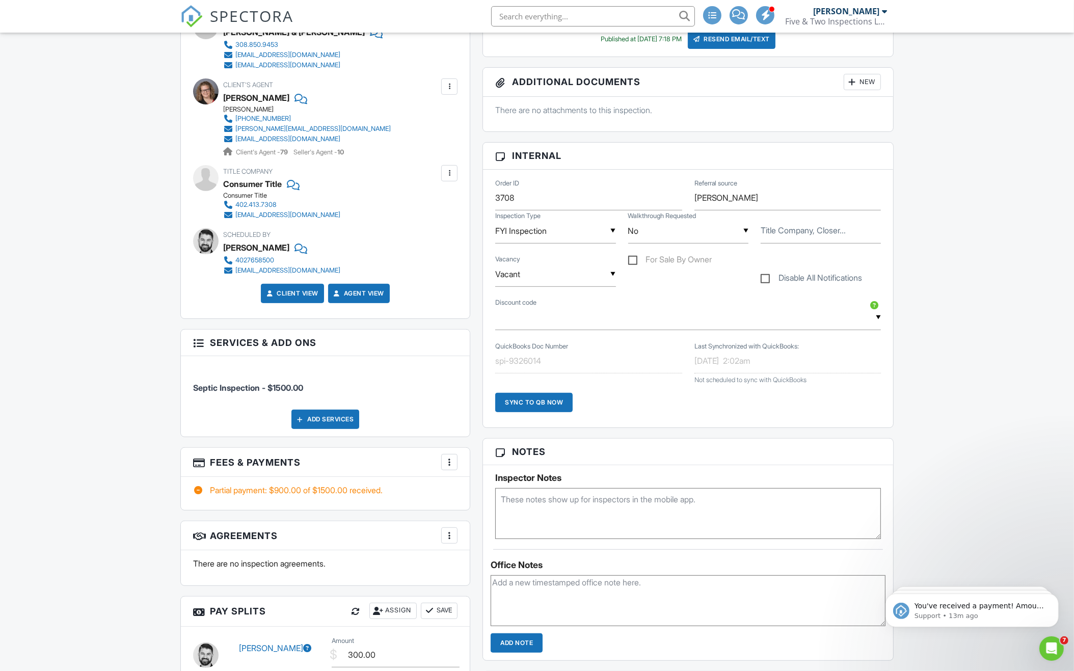
click at [549, 401] on div "Sync to QB Now" at bounding box center [533, 402] width 77 height 19
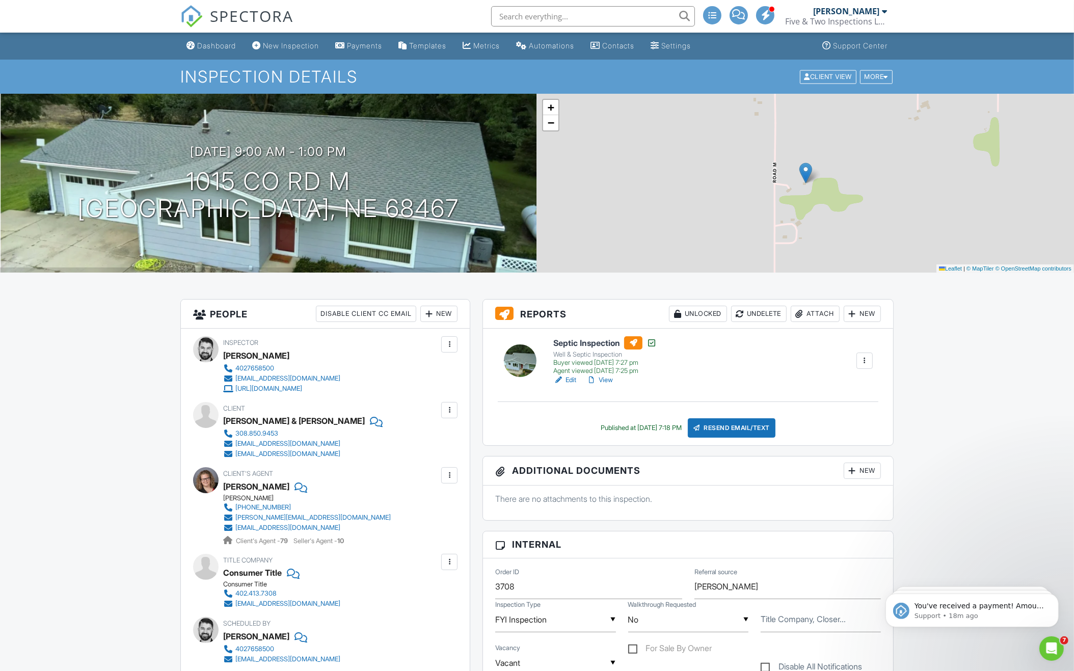
click at [528, 16] on input "text" at bounding box center [593, 16] width 204 height 20
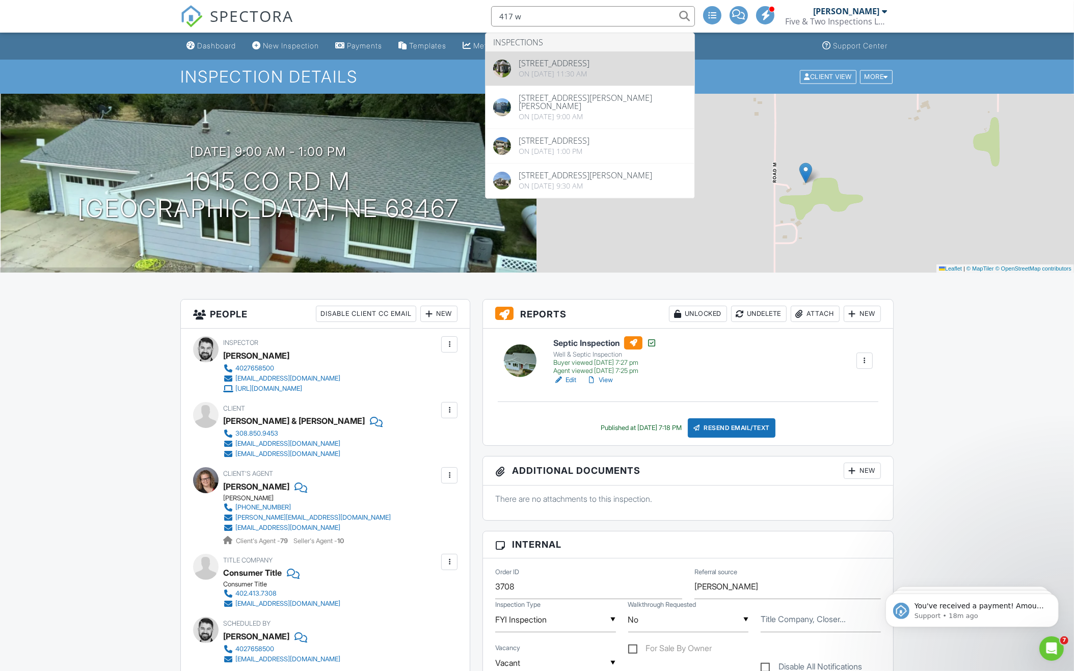
type input "417 w"
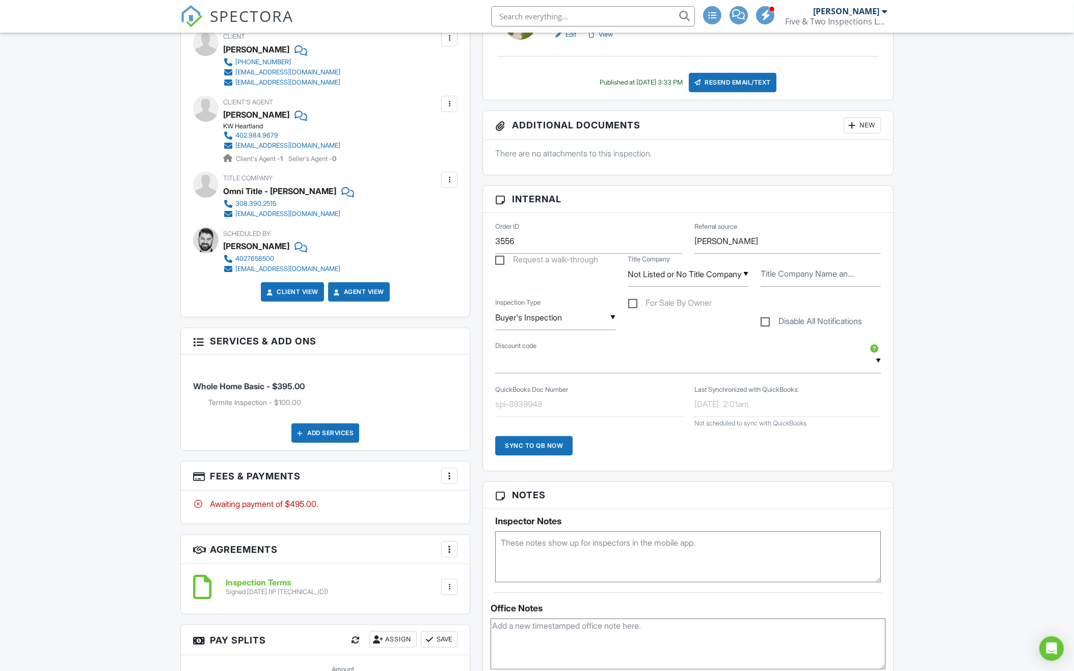
click at [453, 477] on div at bounding box center [449, 476] width 10 height 10
click at [478, 584] on div "Paid In Full" at bounding box center [500, 583] width 98 height 12
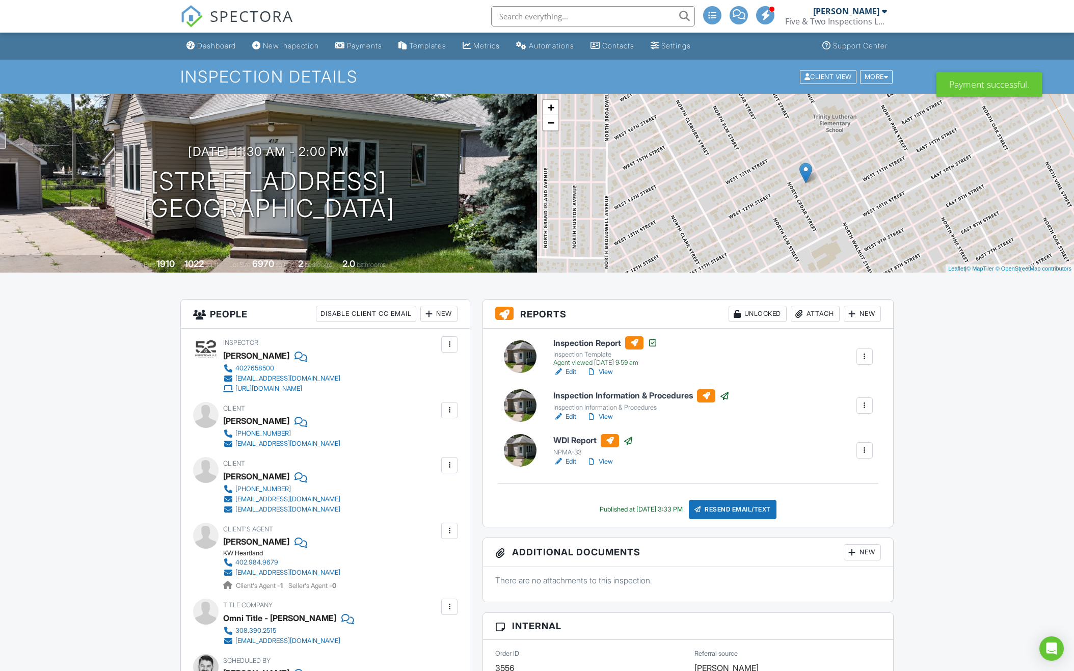
scroll to position [375, 0]
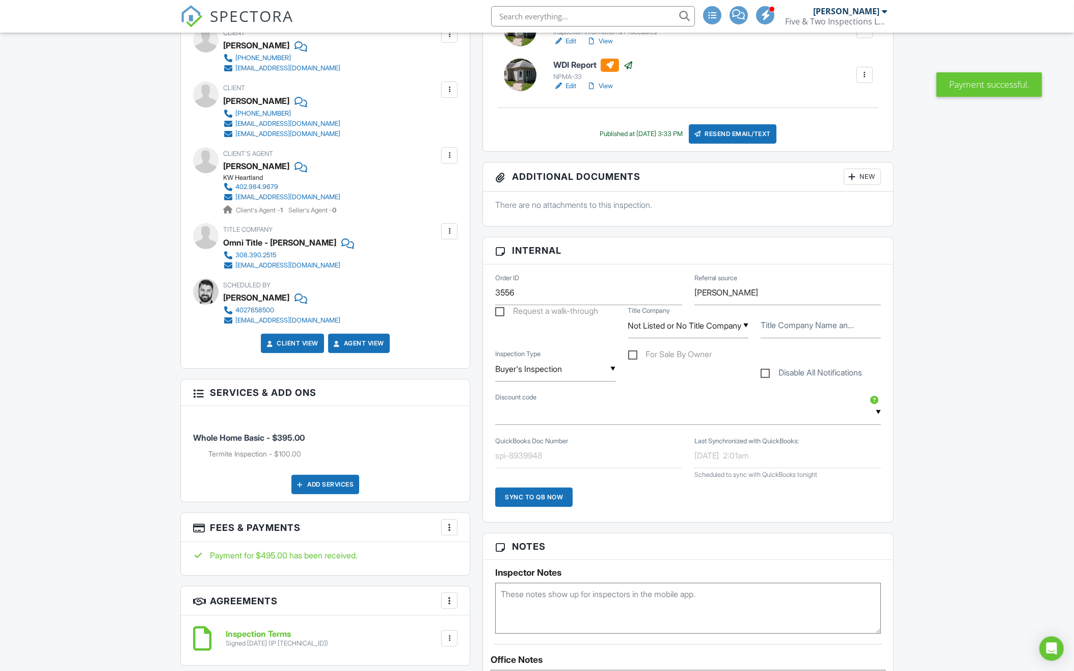
click at [538, 495] on div "Sync to QB Now" at bounding box center [533, 497] width 77 height 19
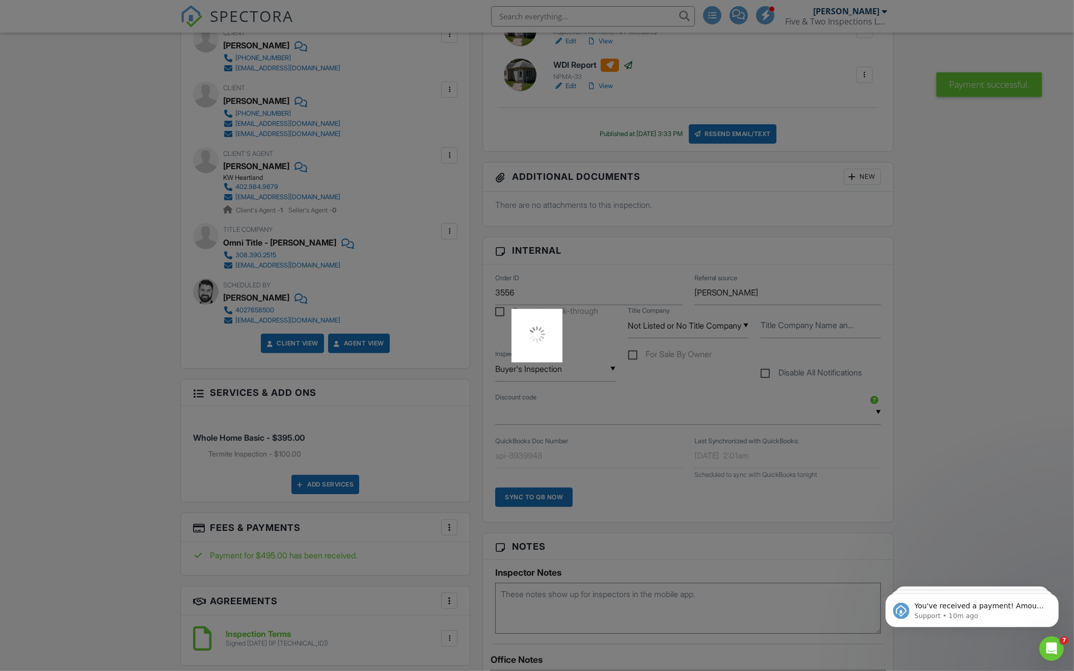
scroll to position [0, 0]
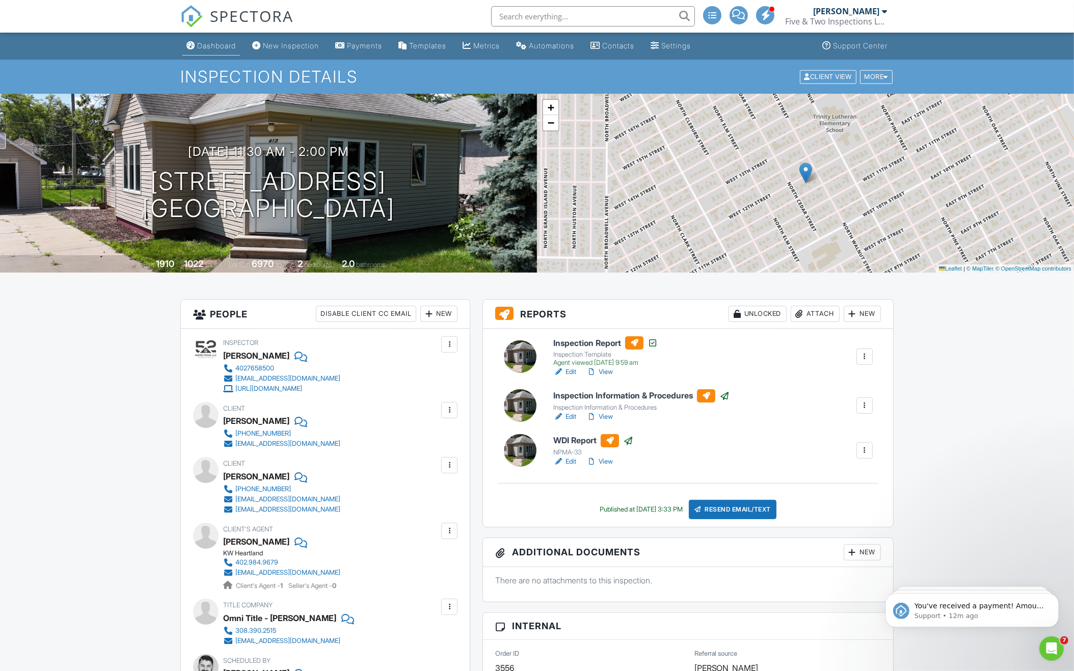
click at [210, 46] on div "Dashboard" at bounding box center [216, 45] width 39 height 9
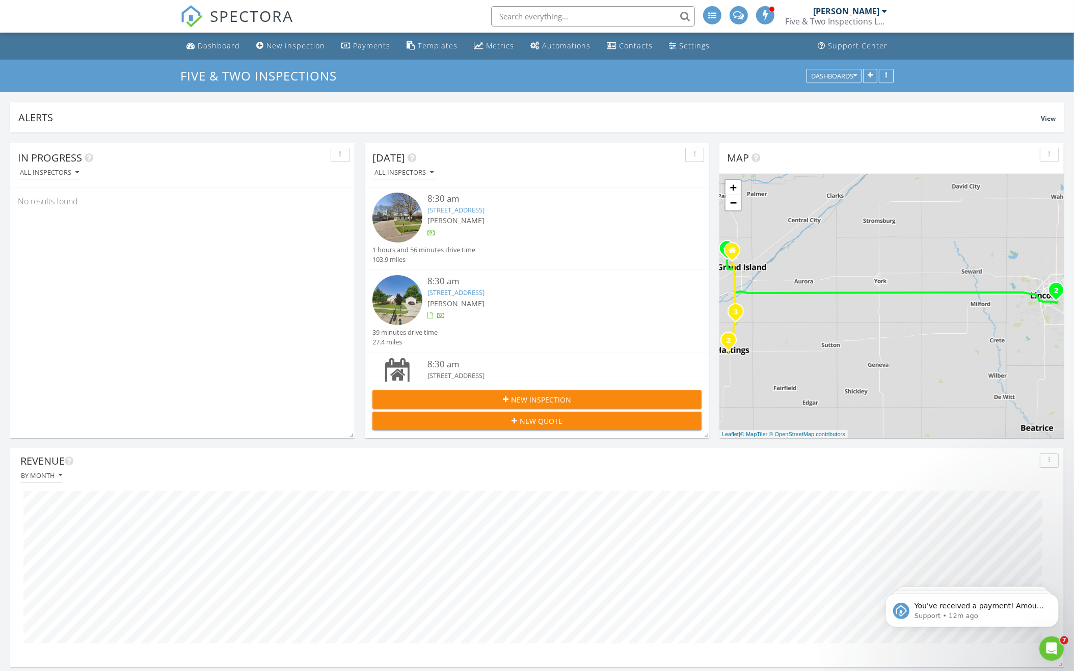
click at [461, 206] on link "5521 Otoe St, Lincoln, NE 68506" at bounding box center [455, 209] width 57 height 9
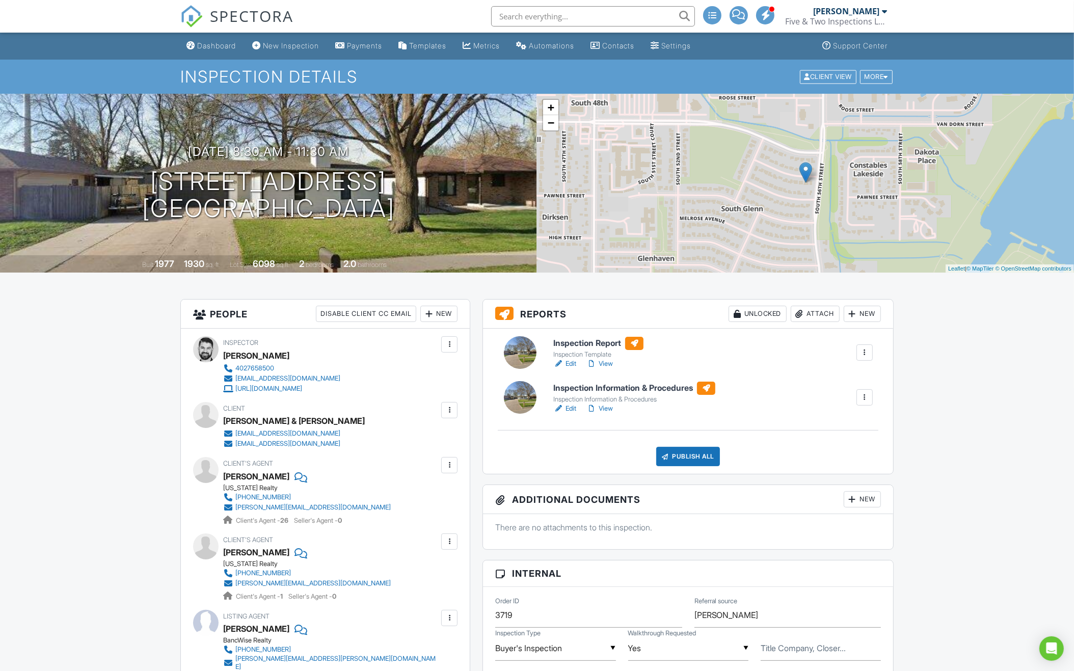
click at [602, 344] on h6 "Inspection Report" at bounding box center [598, 343] width 90 height 13
